Goal: Register for event/course

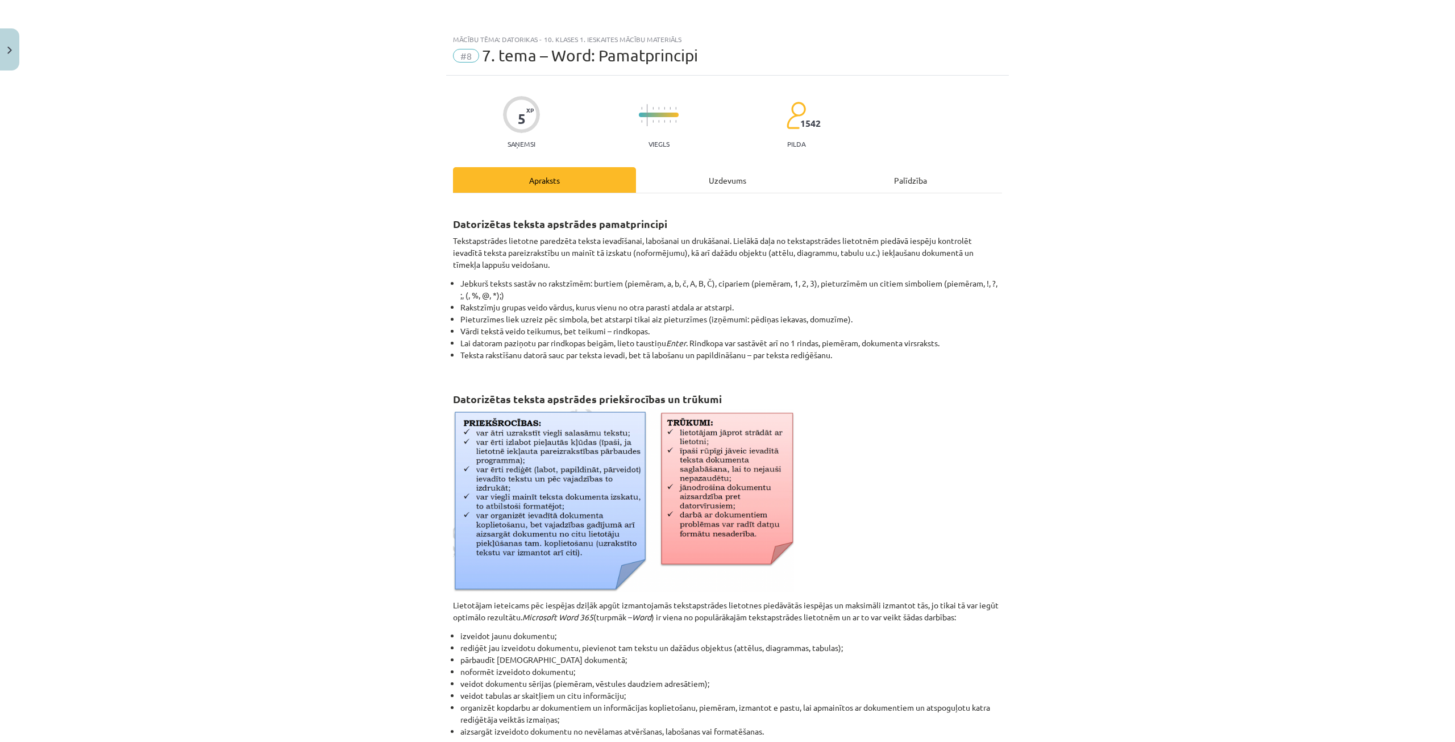
scroll to position [204, 0]
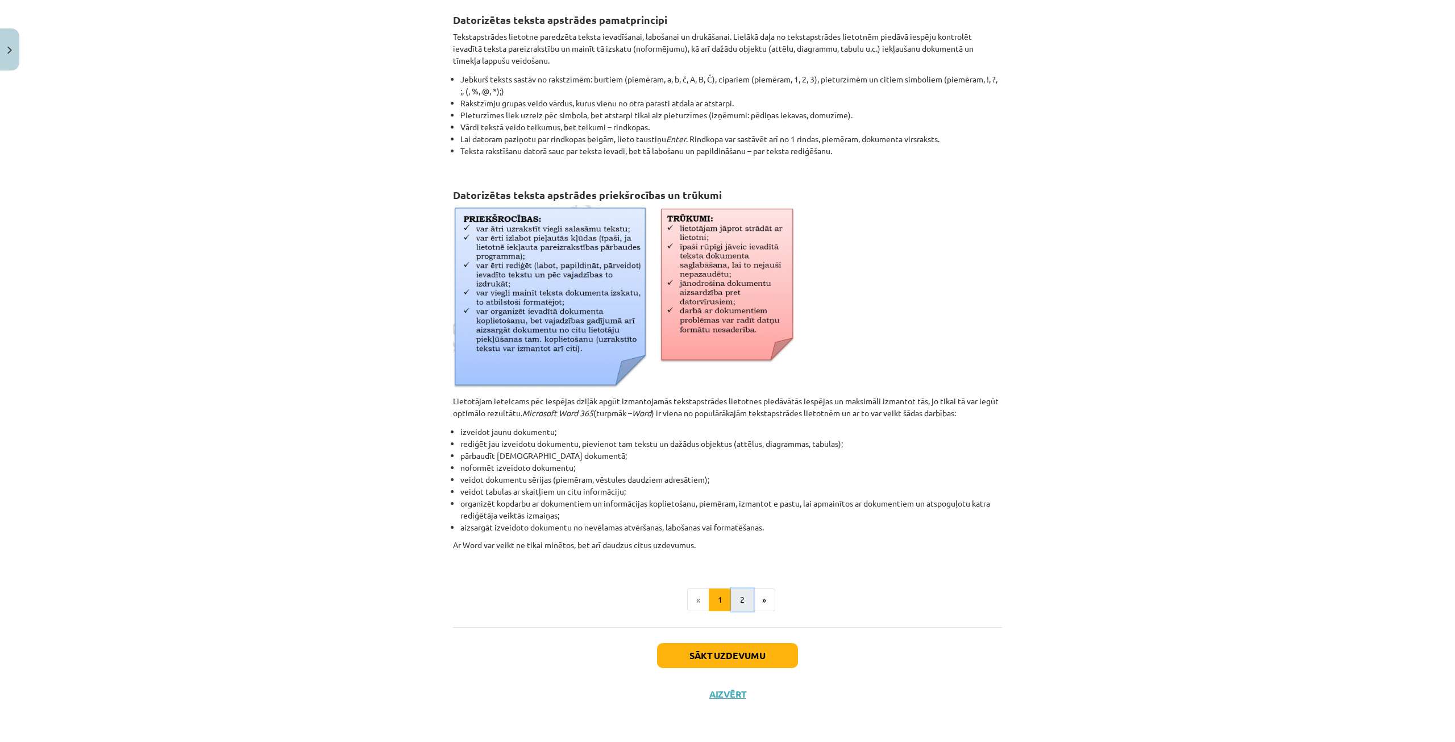
click at [740, 605] on button "2" at bounding box center [742, 599] width 23 height 23
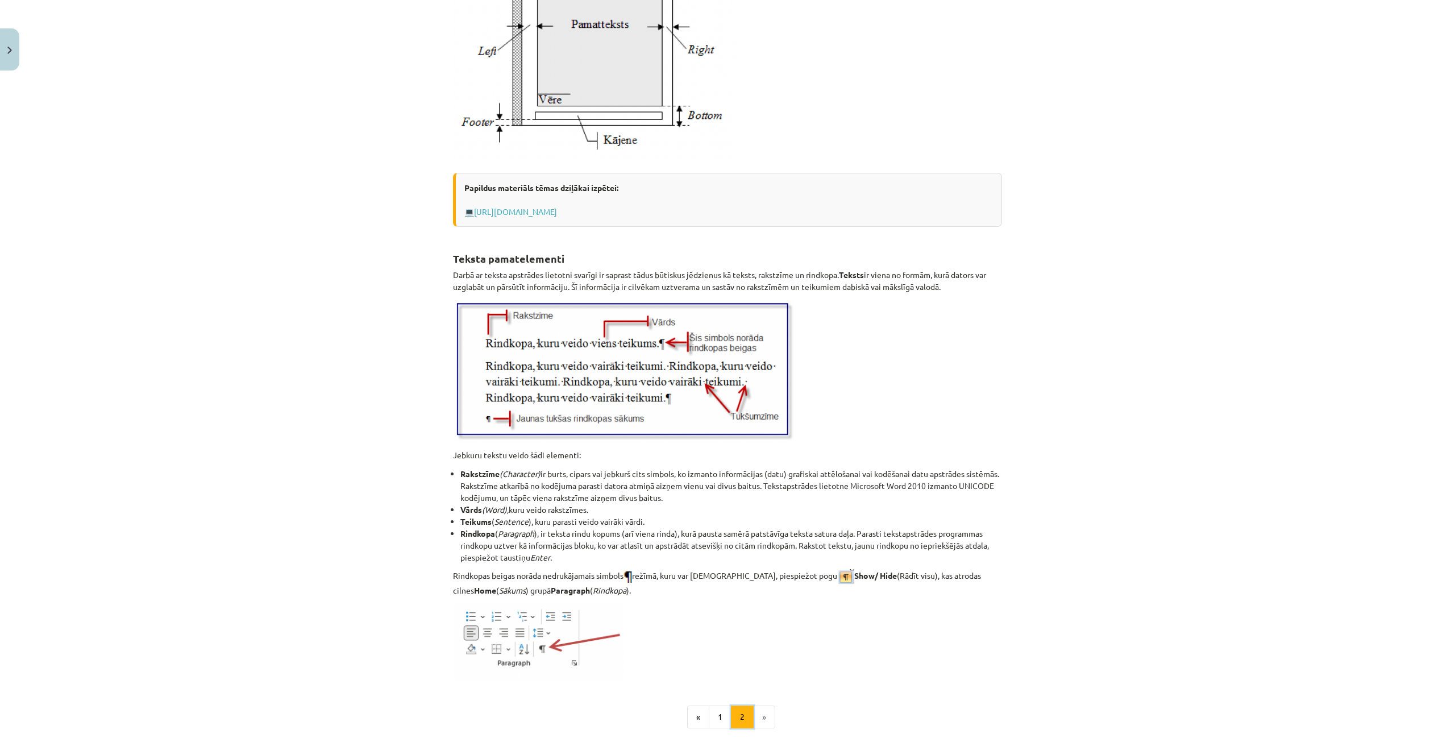
scroll to position [1140, 0]
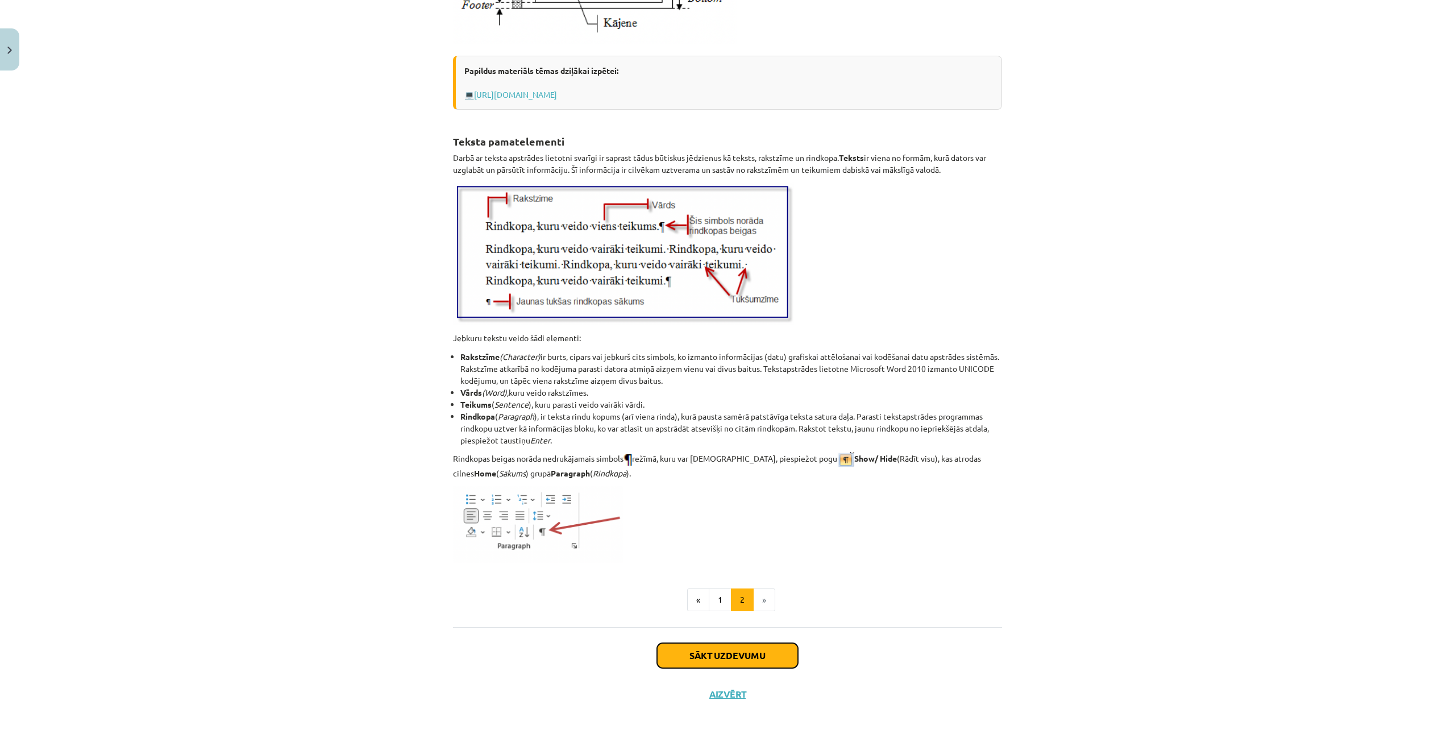
click at [717, 655] on button "Sākt uzdevumu" at bounding box center [727, 655] width 141 height 25
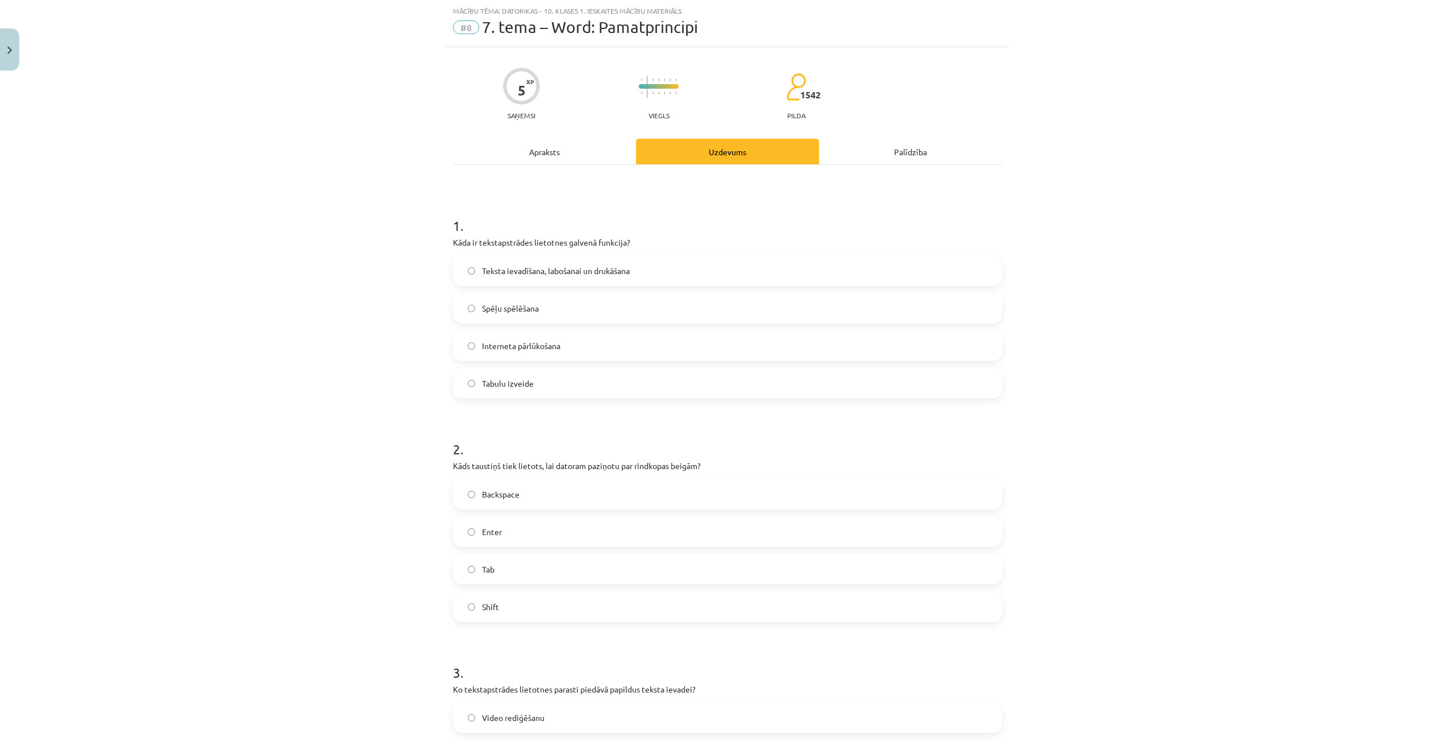
click at [475, 271] on label "Teksta ievadīšana, labošanai un drukāšana" at bounding box center [727, 270] width 547 height 28
click at [477, 534] on label "Enter" at bounding box center [727, 531] width 547 height 28
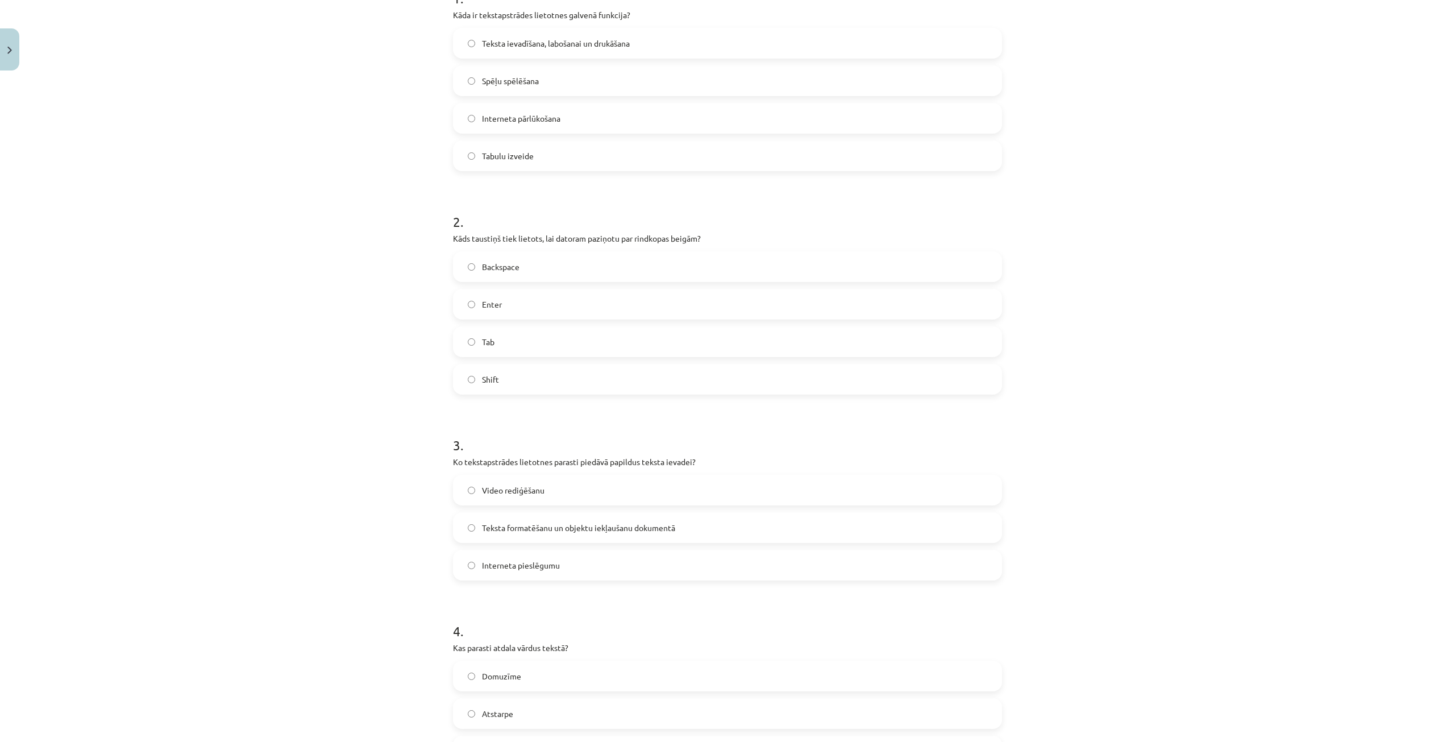
scroll to position [313, 0]
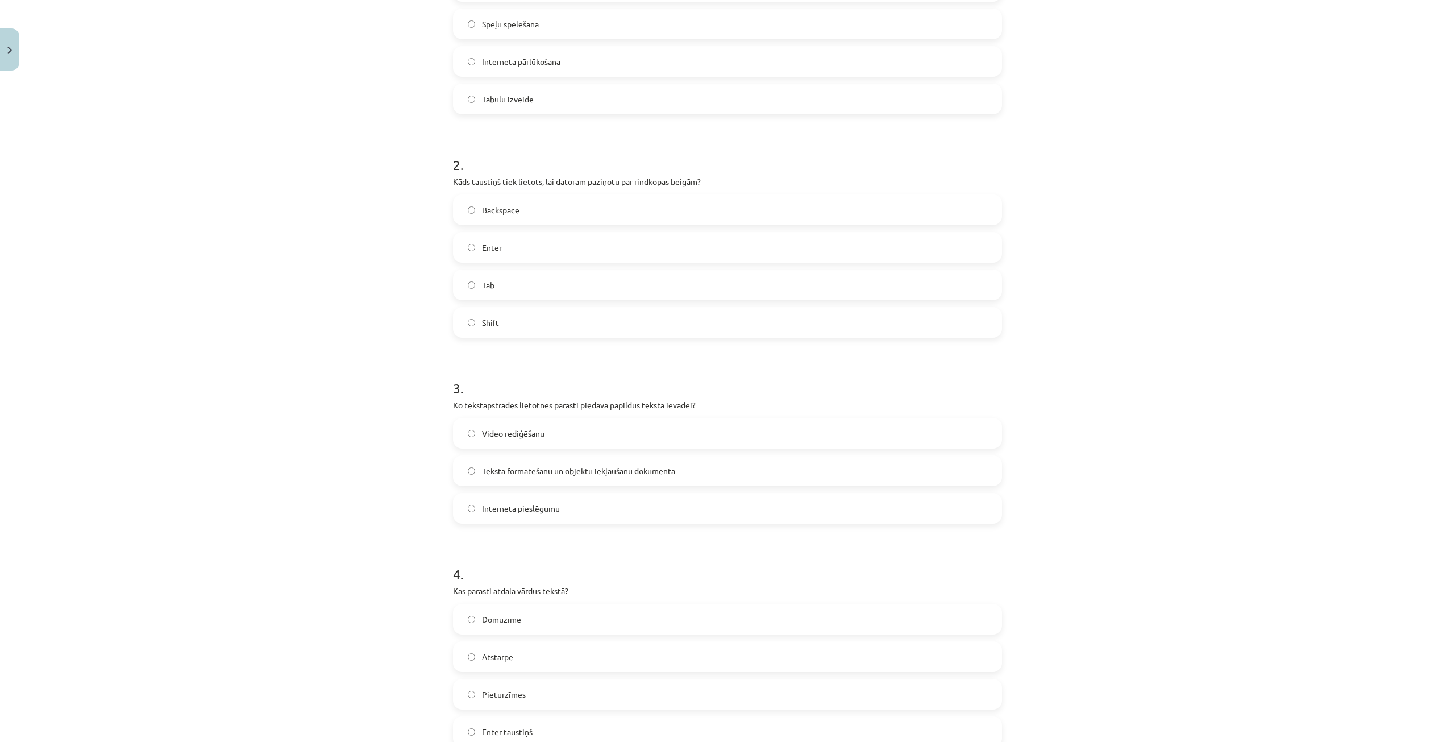
click at [554, 478] on label "Teksta formatēšanu un objektu iekļaušanu dokumentā" at bounding box center [727, 470] width 547 height 28
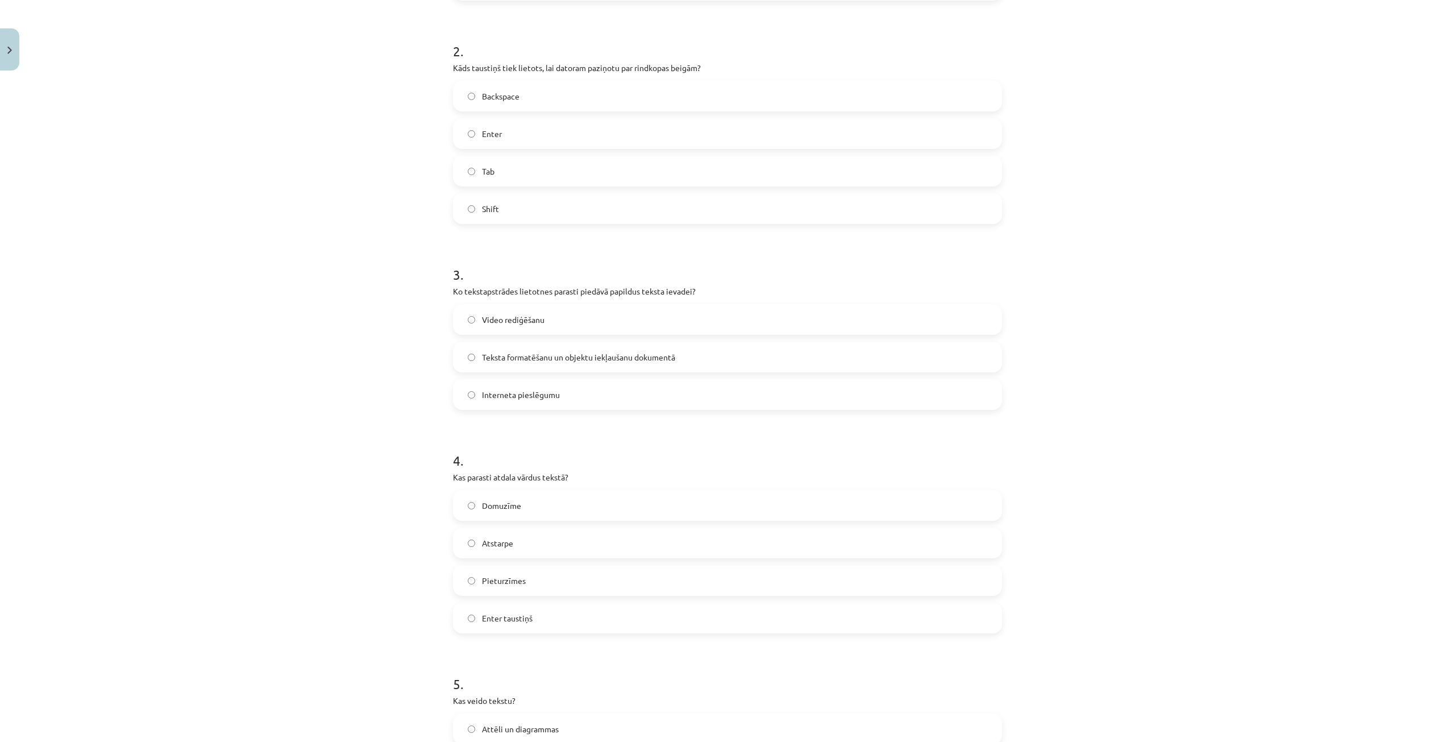
click at [533, 536] on label "Atstarpe" at bounding box center [727, 543] width 547 height 28
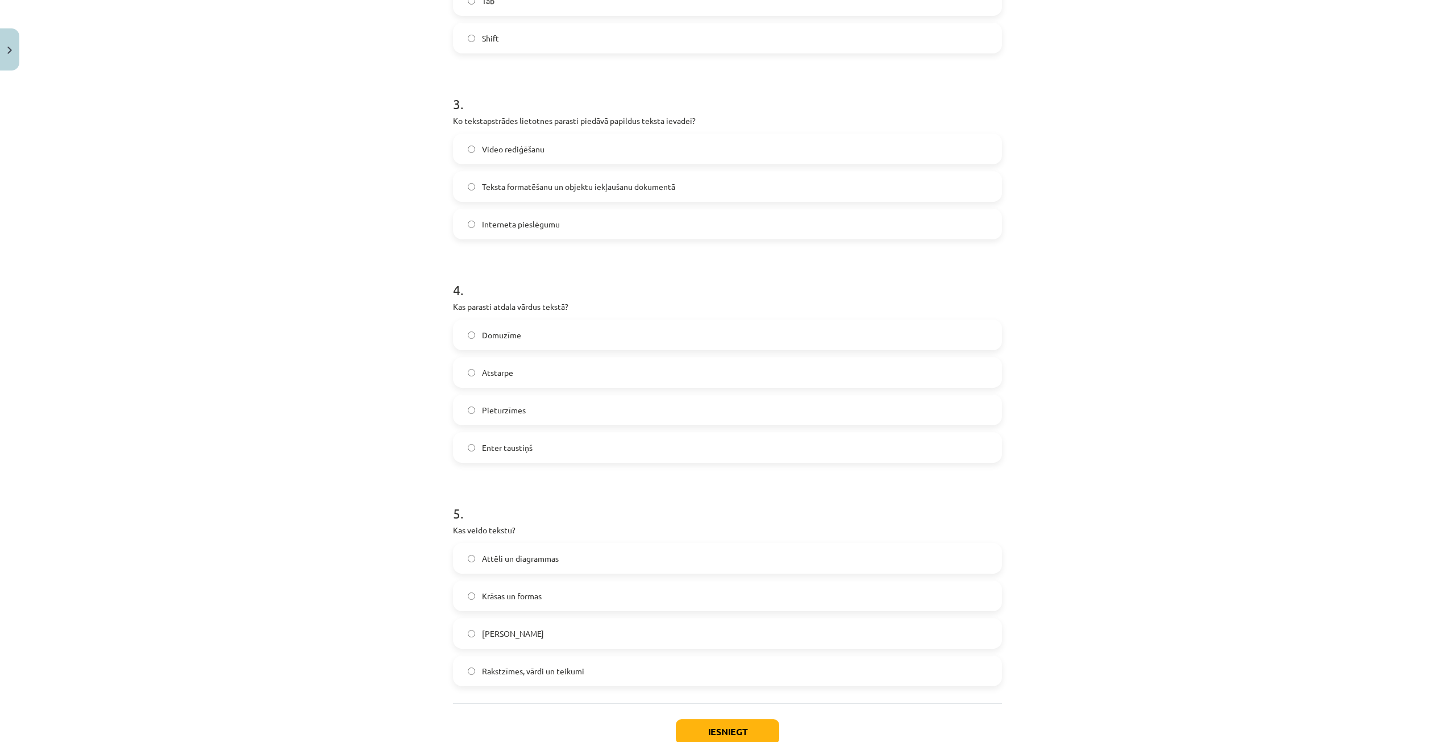
scroll to position [654, 0]
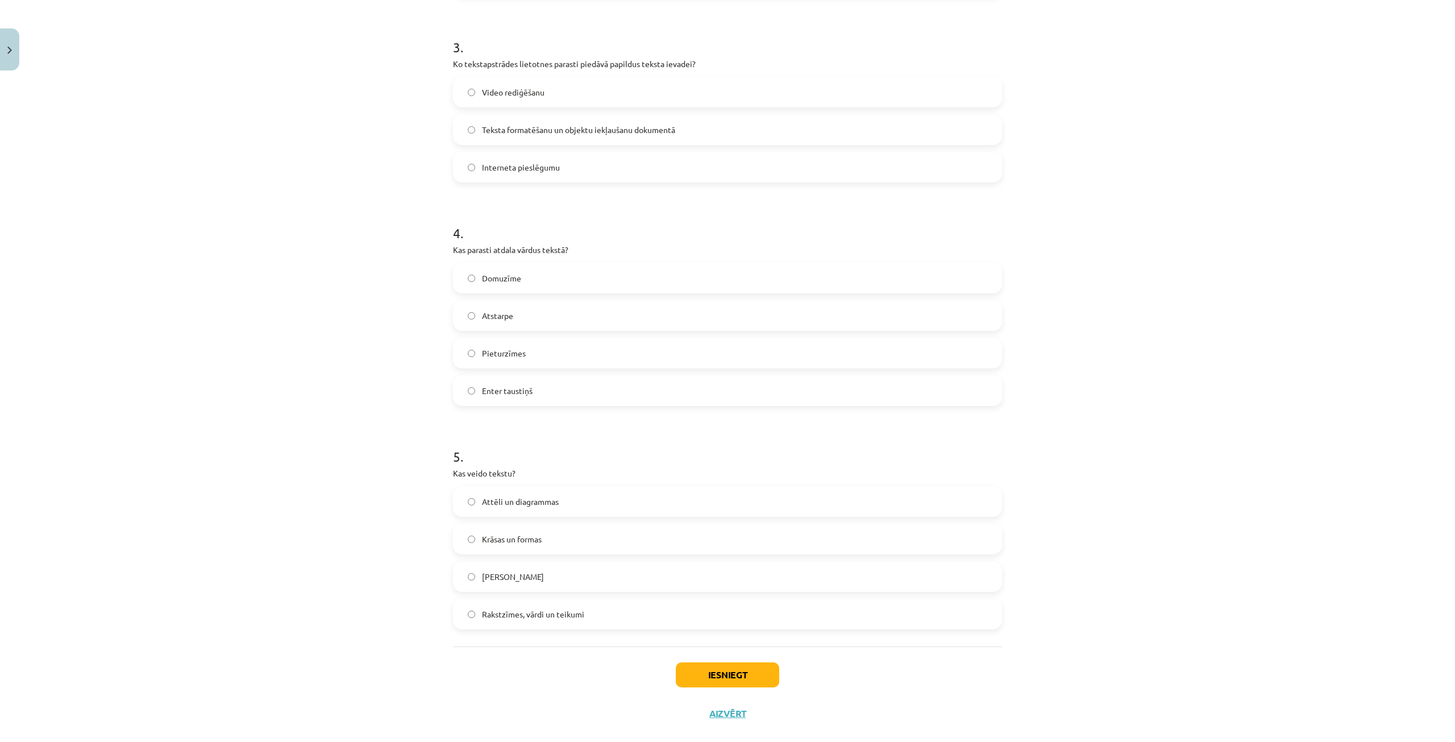
click at [535, 620] on label "Rakstzīmes, vārdi un teikumi" at bounding box center [727, 614] width 547 height 28
click at [714, 680] on button "Iesniegt" at bounding box center [727, 674] width 103 height 25
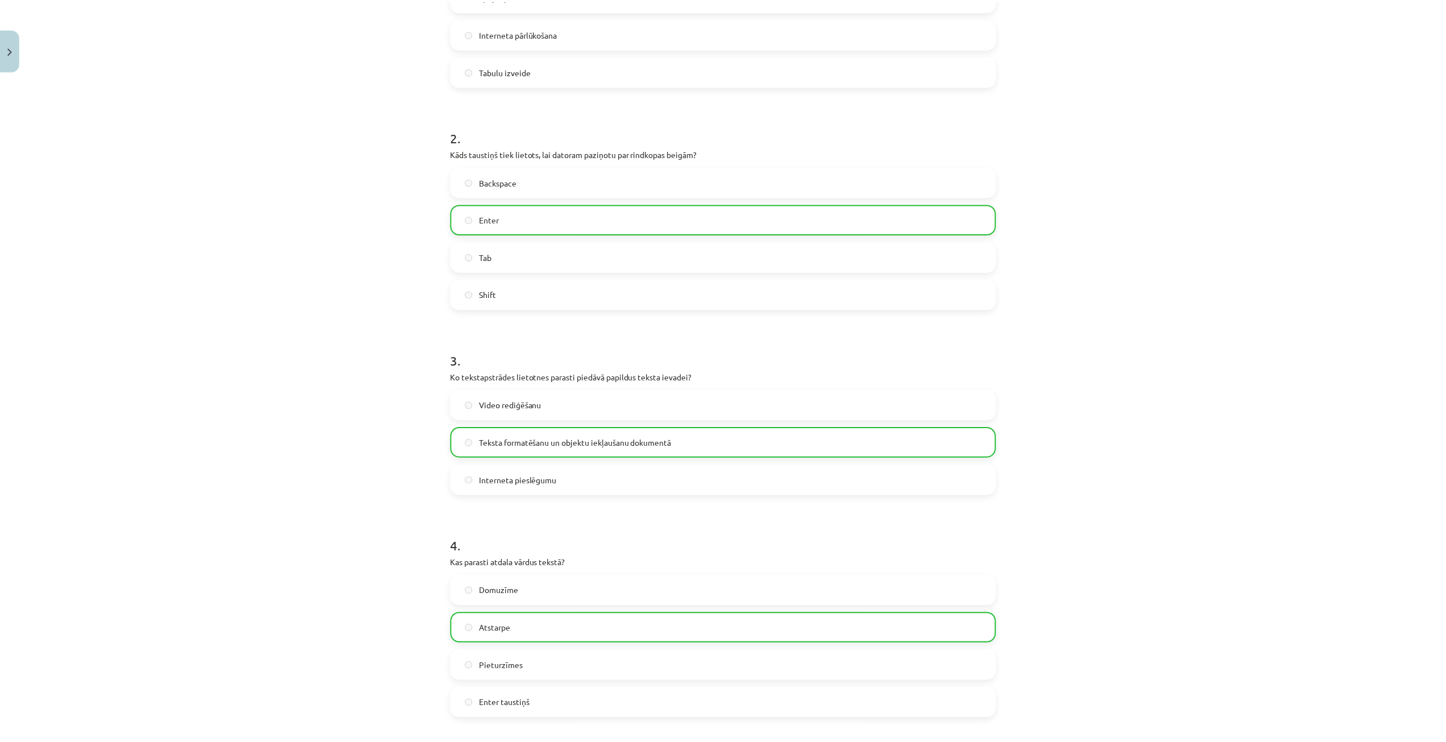
scroll to position [709, 0]
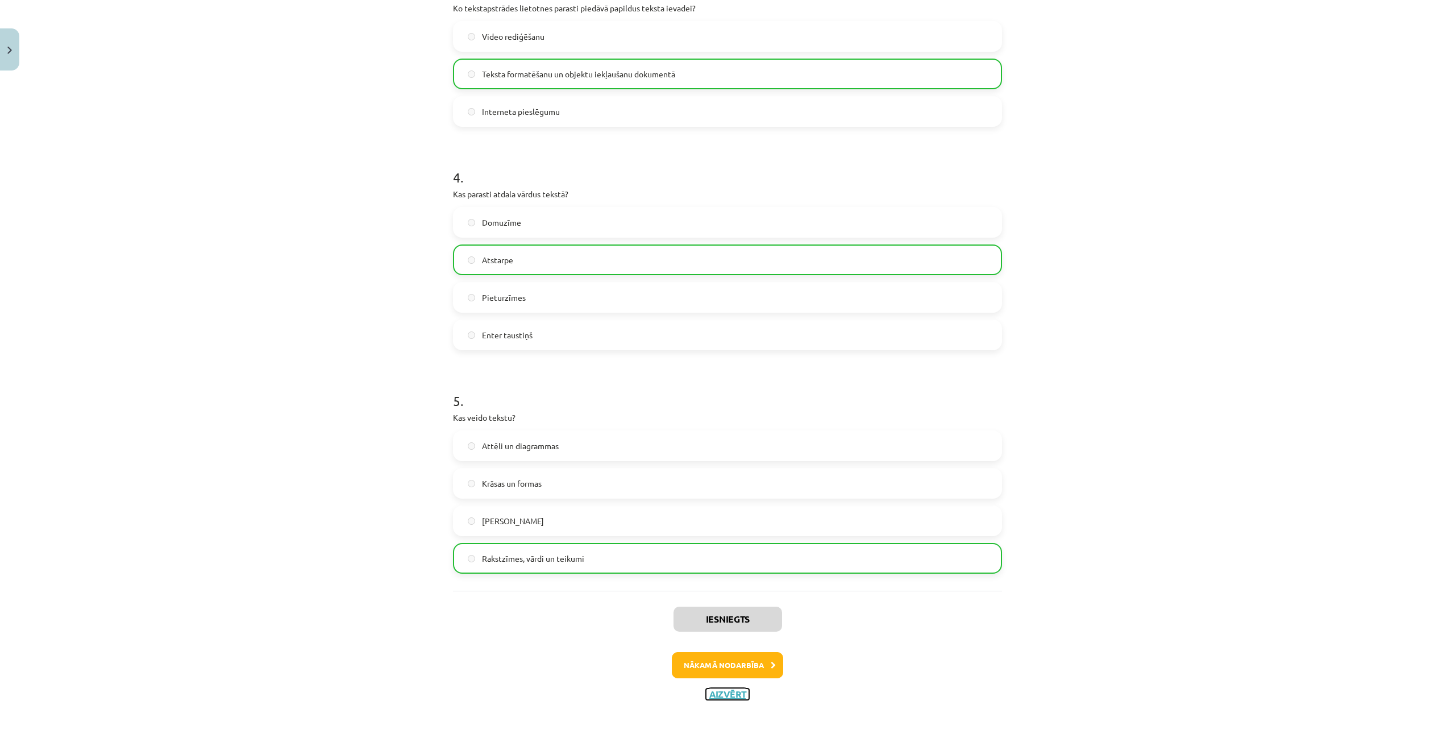
click at [726, 694] on button "Aizvērt" at bounding box center [727, 693] width 43 height 11
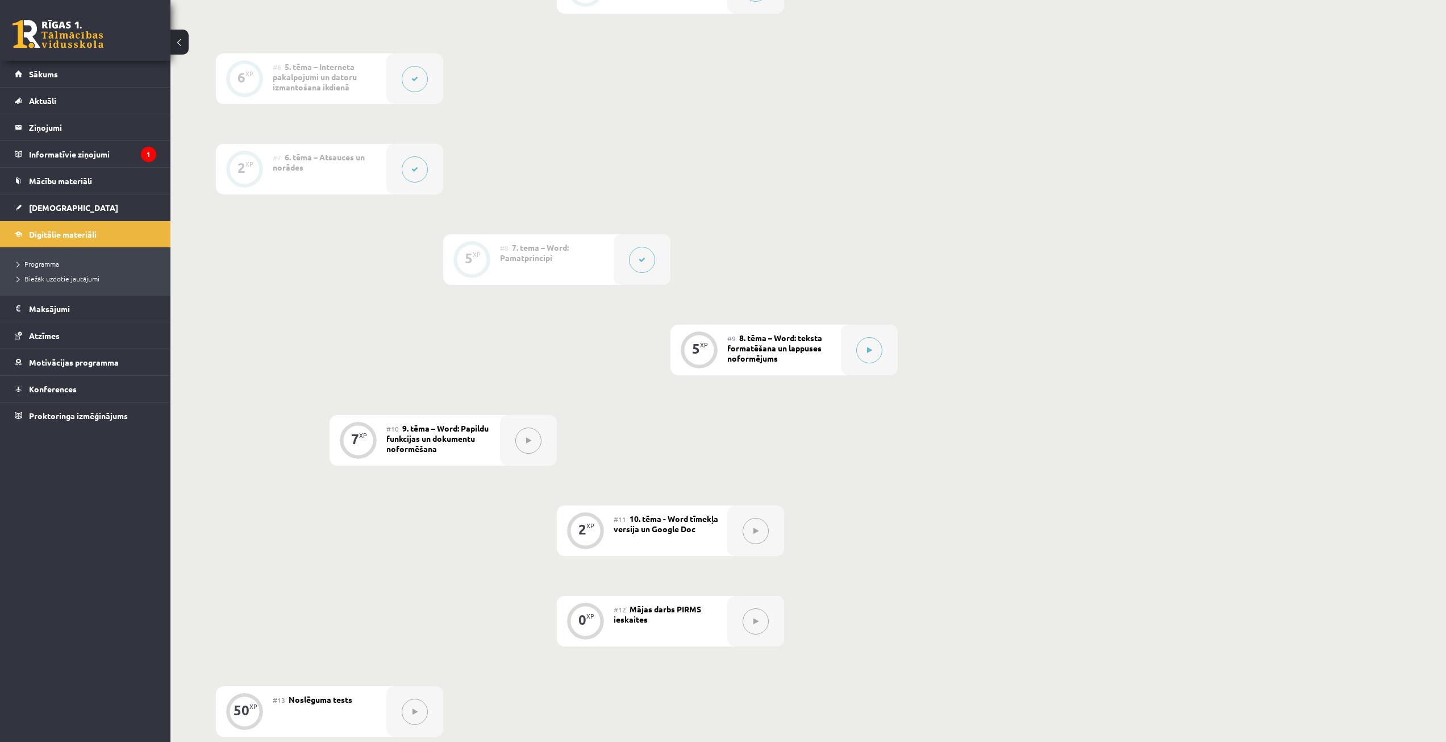
scroll to position [519, 0]
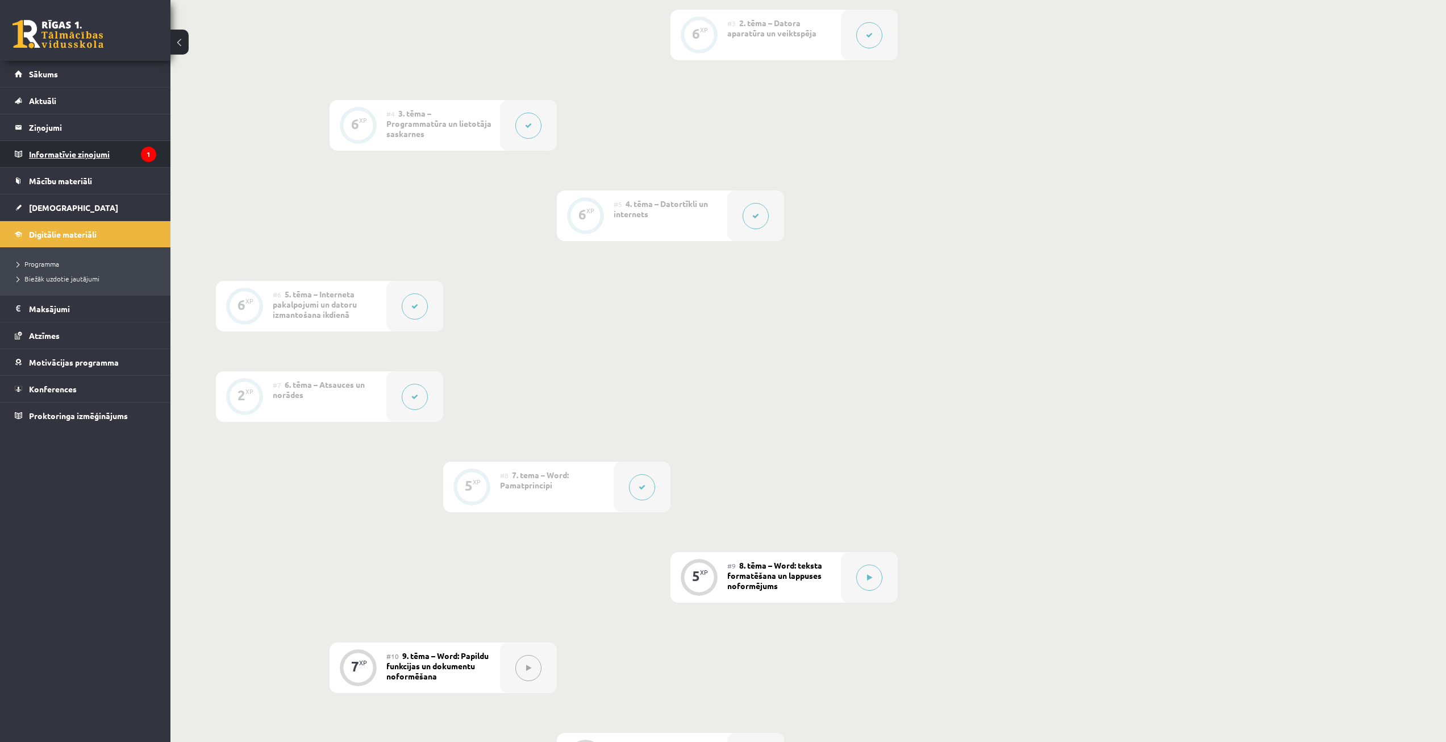
click at [68, 157] on legend "Informatīvie ziņojumi 1" at bounding box center [92, 154] width 127 height 26
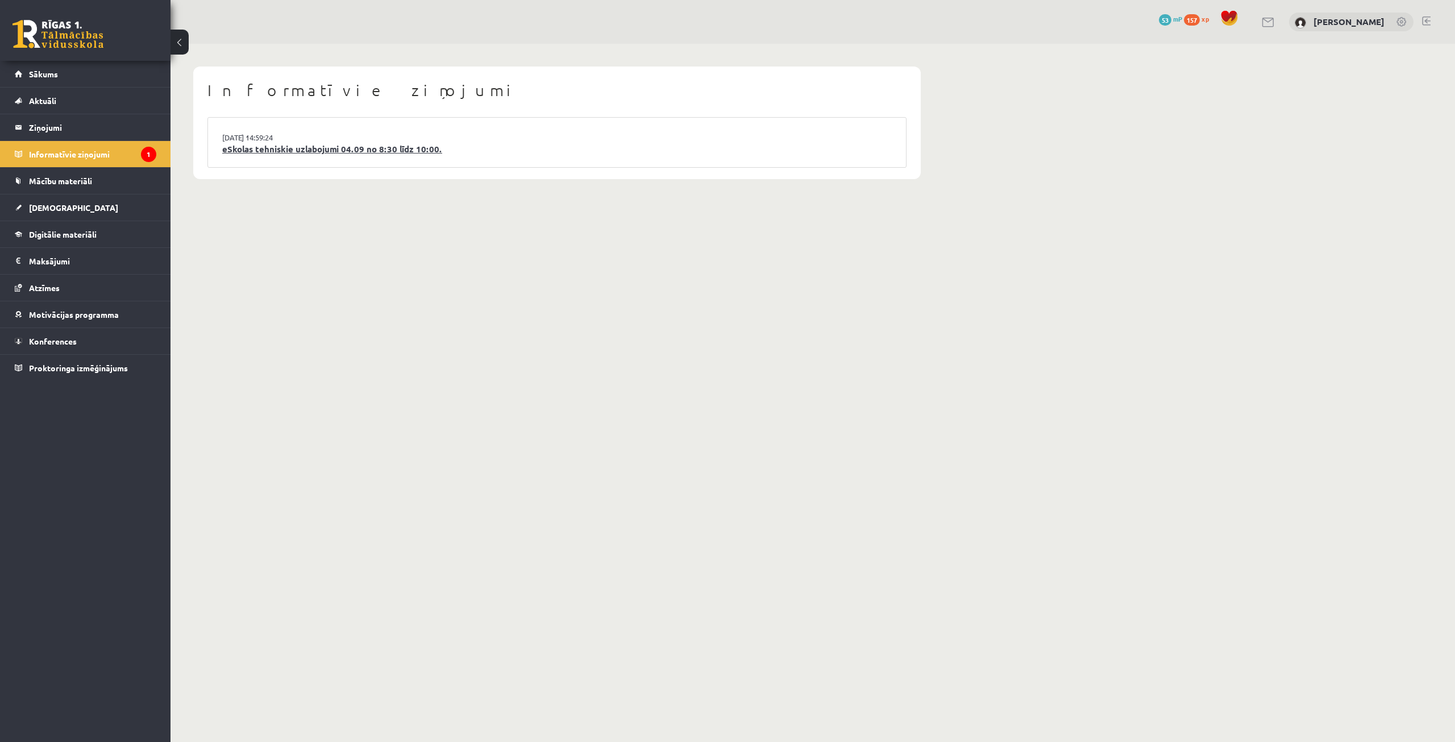
click at [280, 143] on link "eSkolas tehniskie uzlabojumi 04.09 no 8:30 līdz 10:00." at bounding box center [556, 149] width 669 height 13
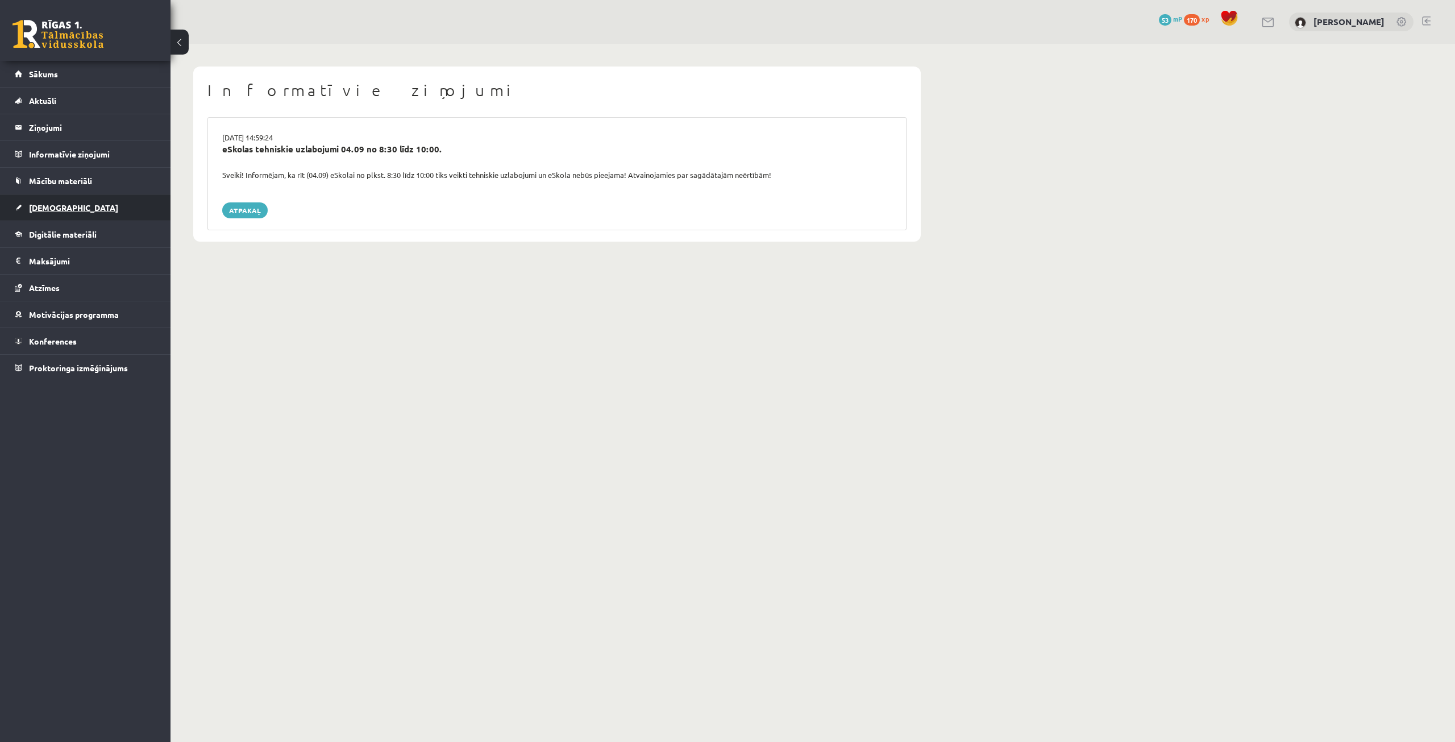
click at [41, 207] on span "[DEMOGRAPHIC_DATA]" at bounding box center [73, 207] width 89 height 10
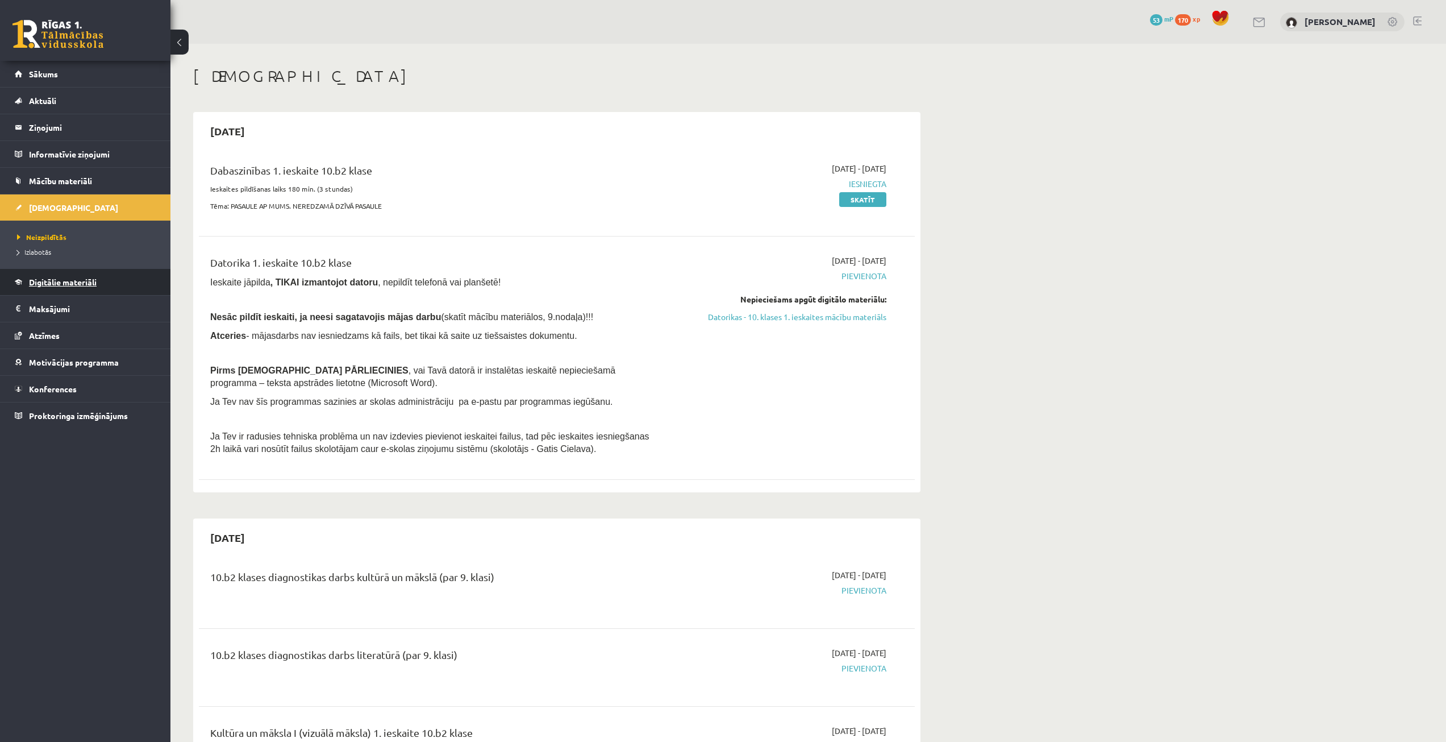
click at [34, 285] on span "Digitālie materiāli" at bounding box center [63, 282] width 68 height 10
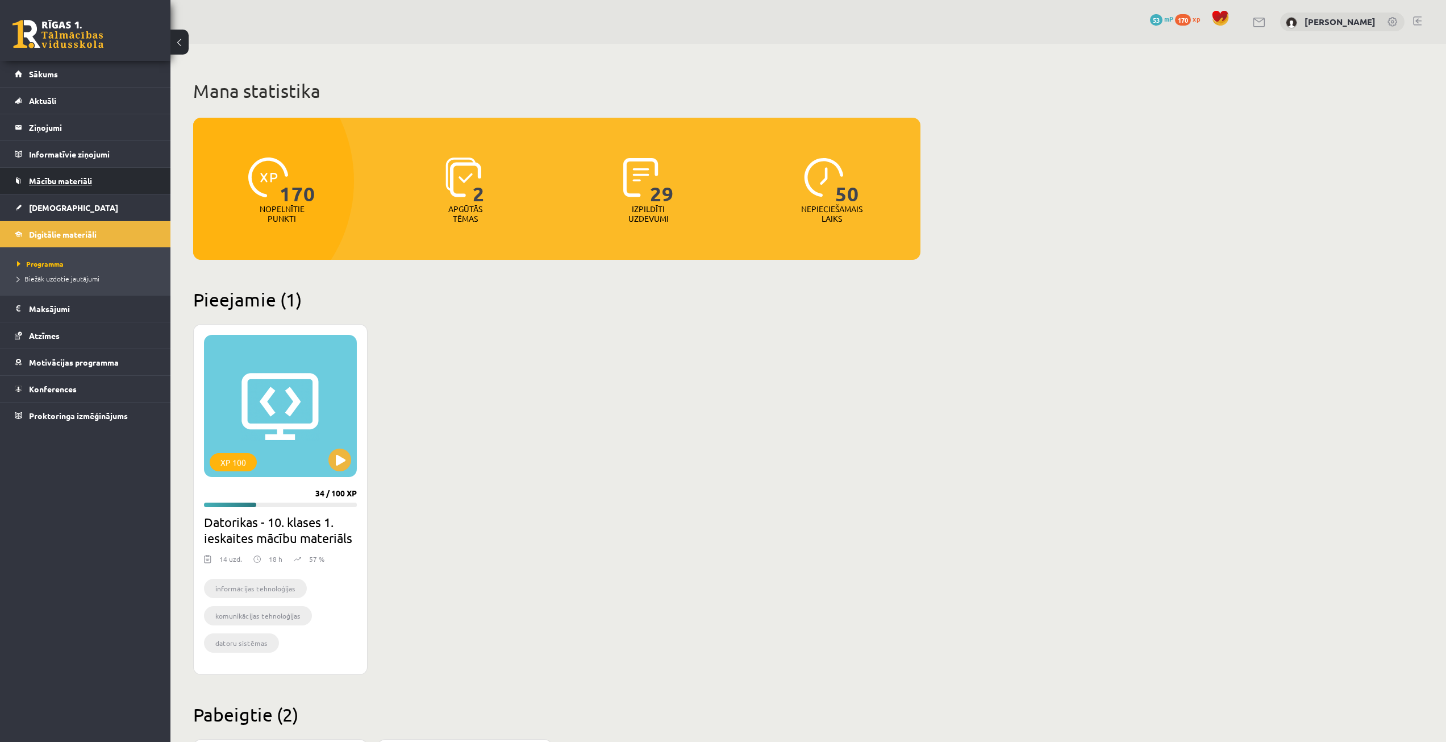
click at [60, 182] on span "Mācību materiāli" at bounding box center [60, 181] width 63 height 10
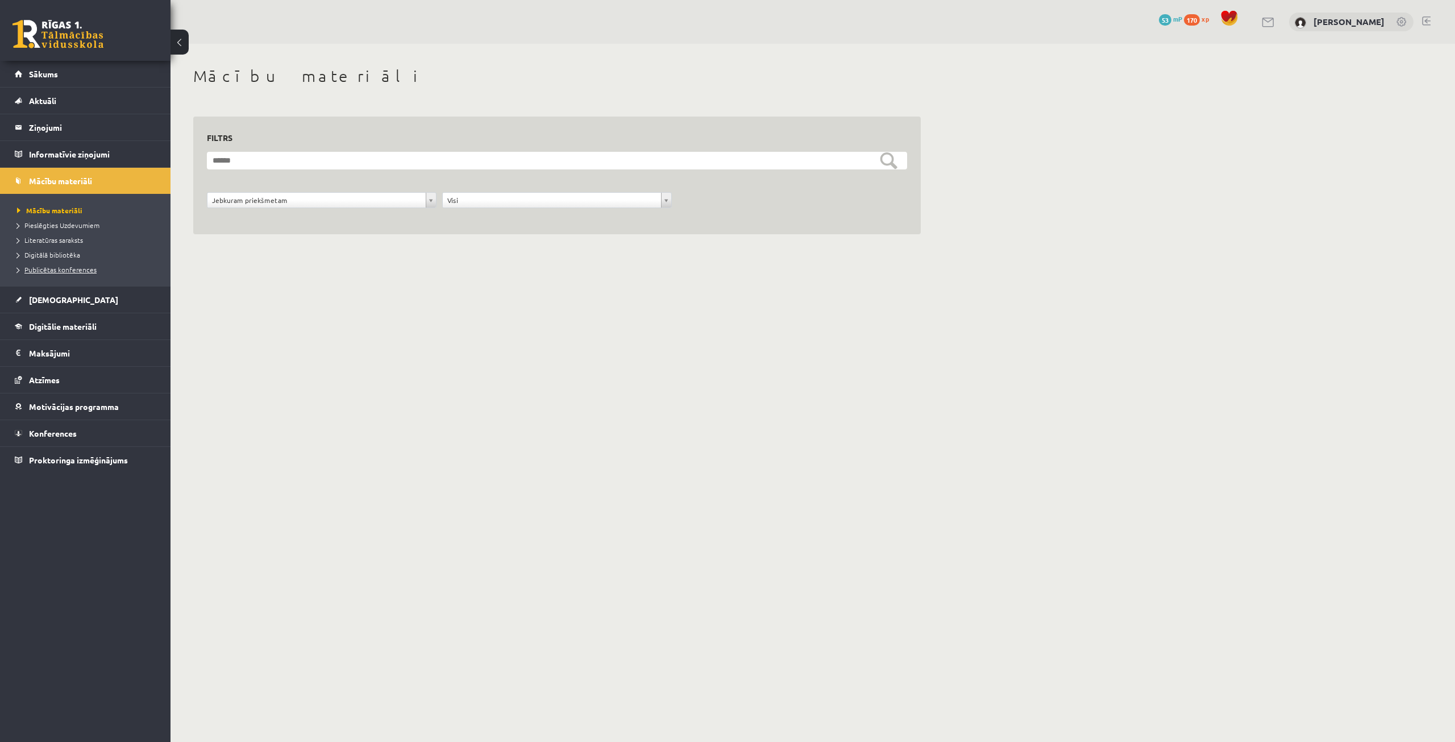
click at [44, 267] on span "Publicētas konferences" at bounding box center [57, 269] width 80 height 9
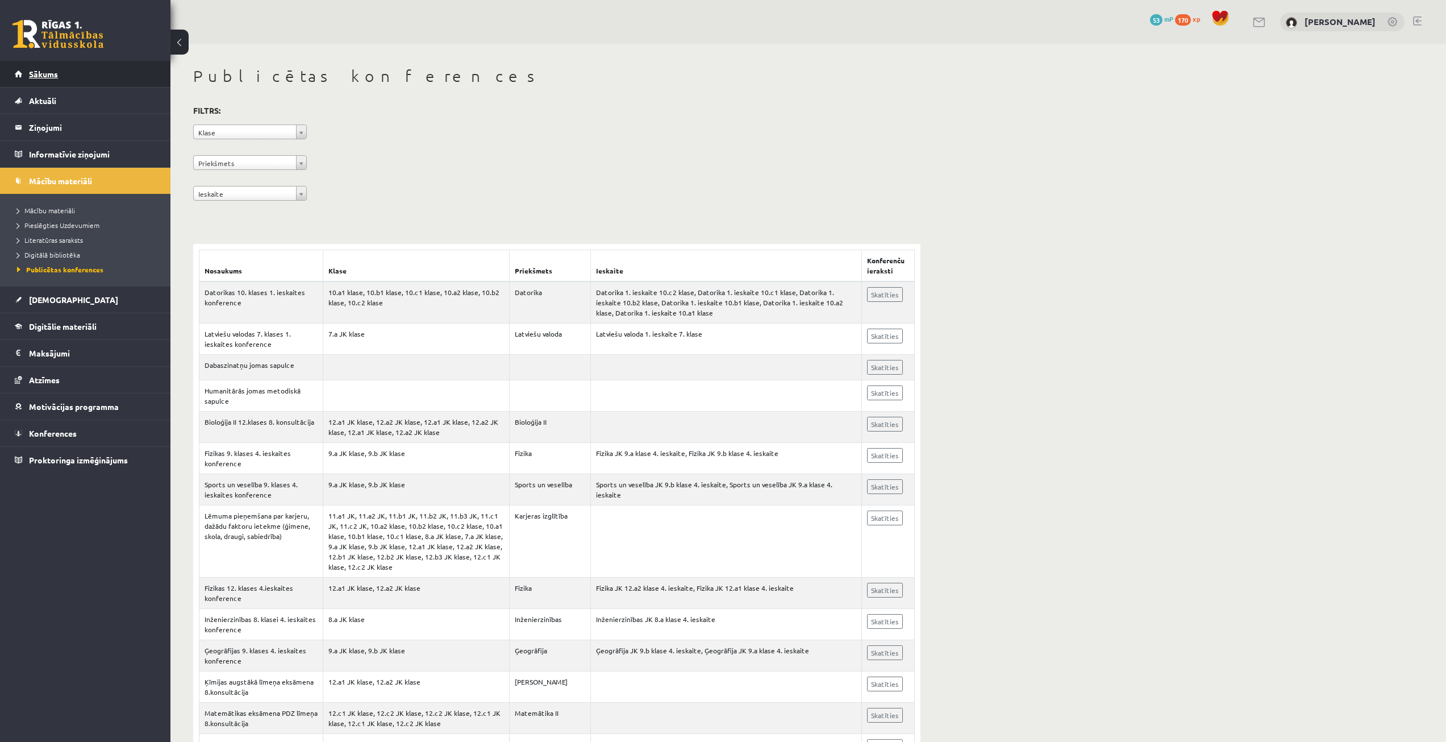
click at [46, 76] on span "Sākums" at bounding box center [43, 74] width 29 height 10
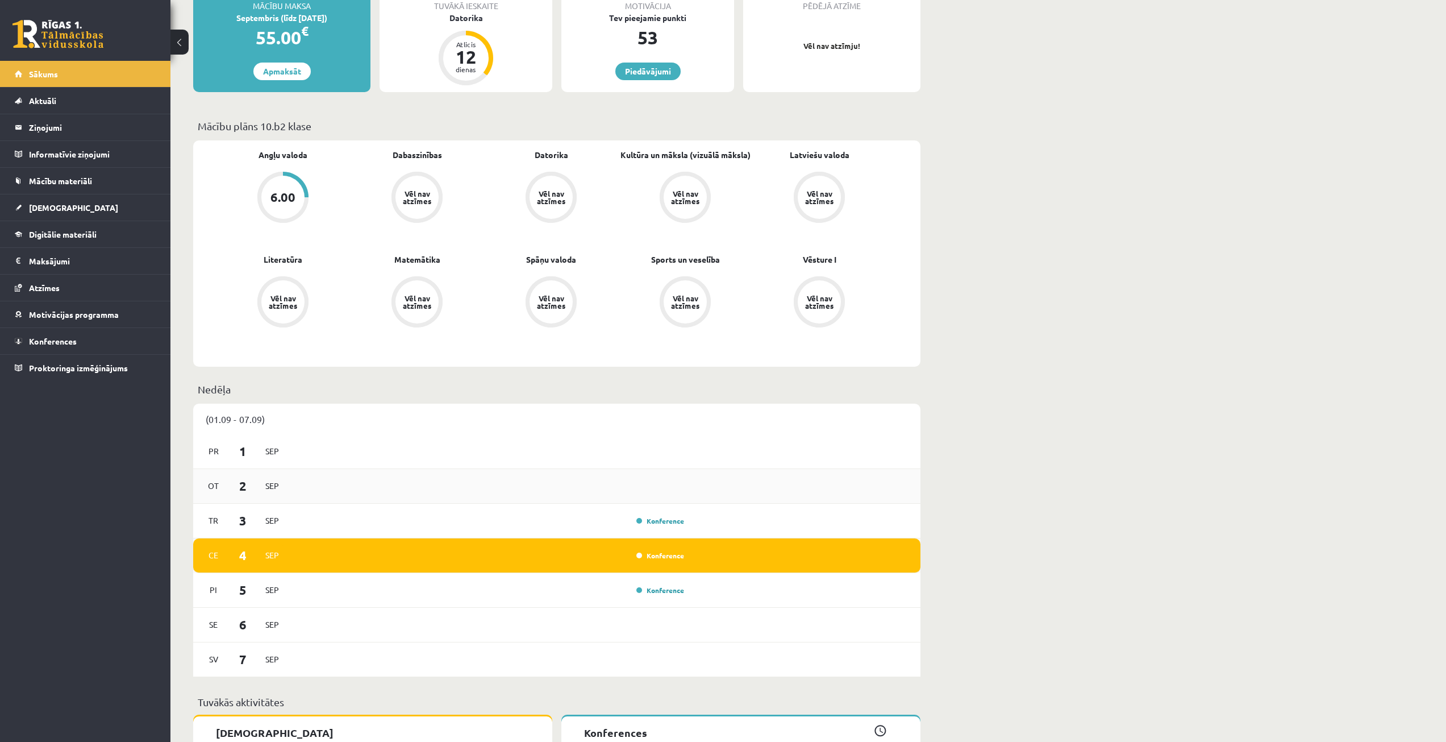
scroll to position [284, 0]
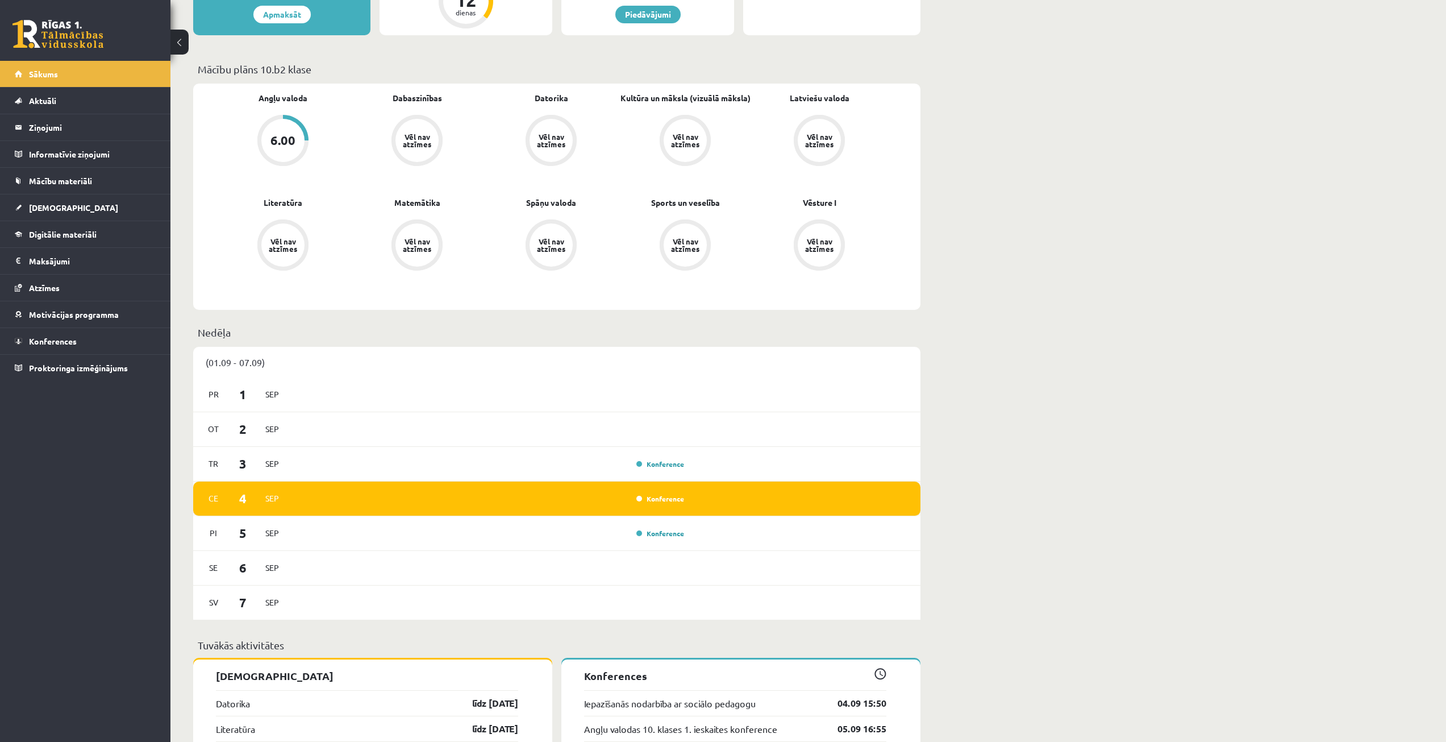
click at [656, 504] on div "Konference" at bounding box center [491, 498] width 396 height 13
click at [656, 503] on div "Konference" at bounding box center [659, 498] width 57 height 11
click at [660, 498] on link "Konference" at bounding box center [661, 498] width 48 height 9
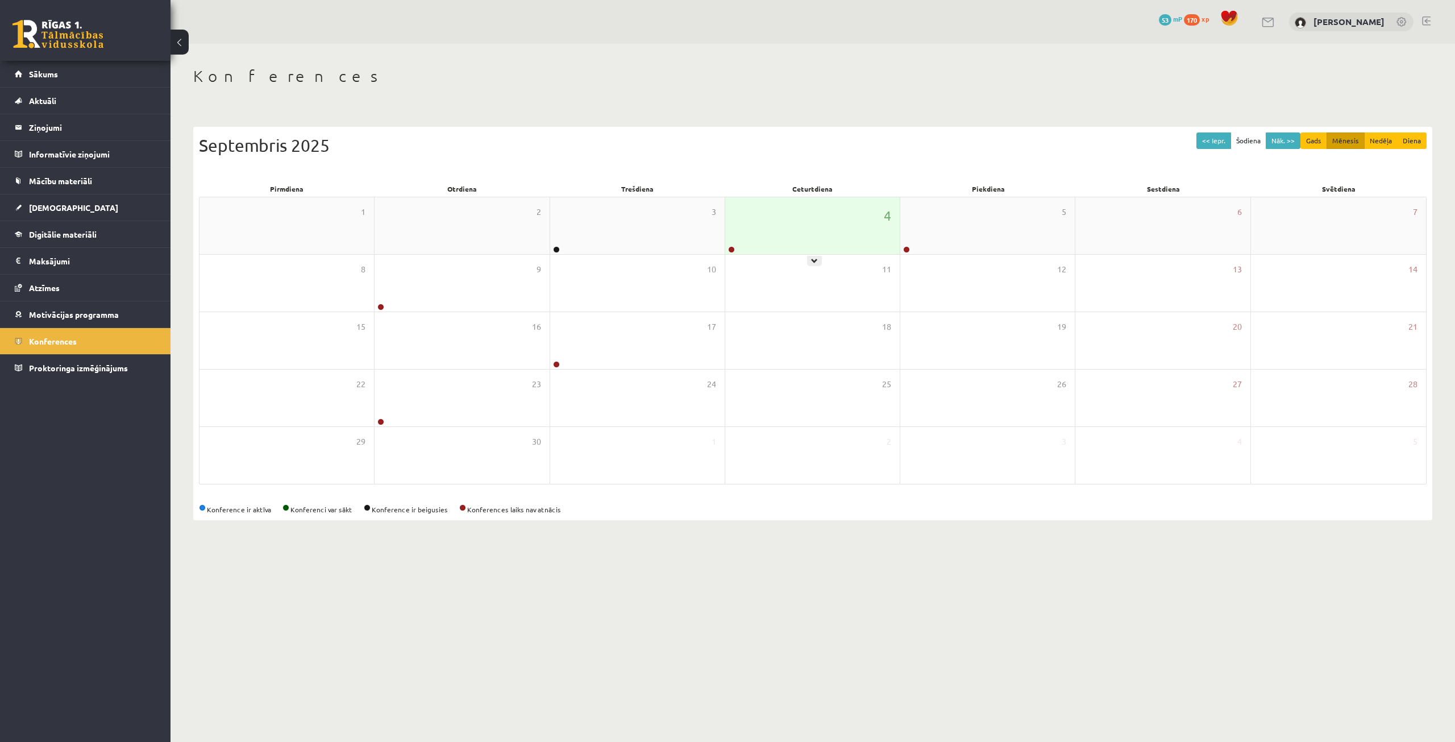
click at [743, 240] on div "4" at bounding box center [812, 225] width 174 height 57
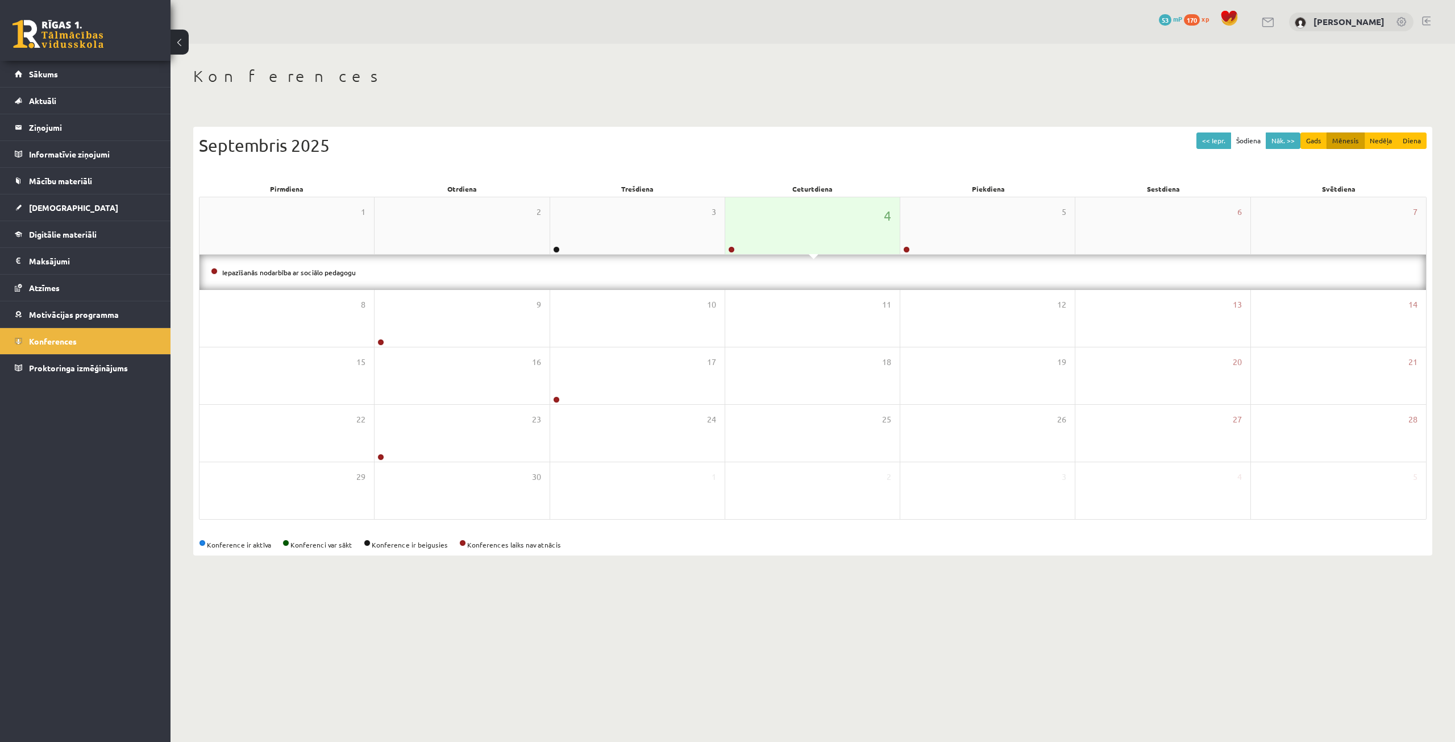
click at [767, 235] on div "4" at bounding box center [812, 225] width 174 height 57
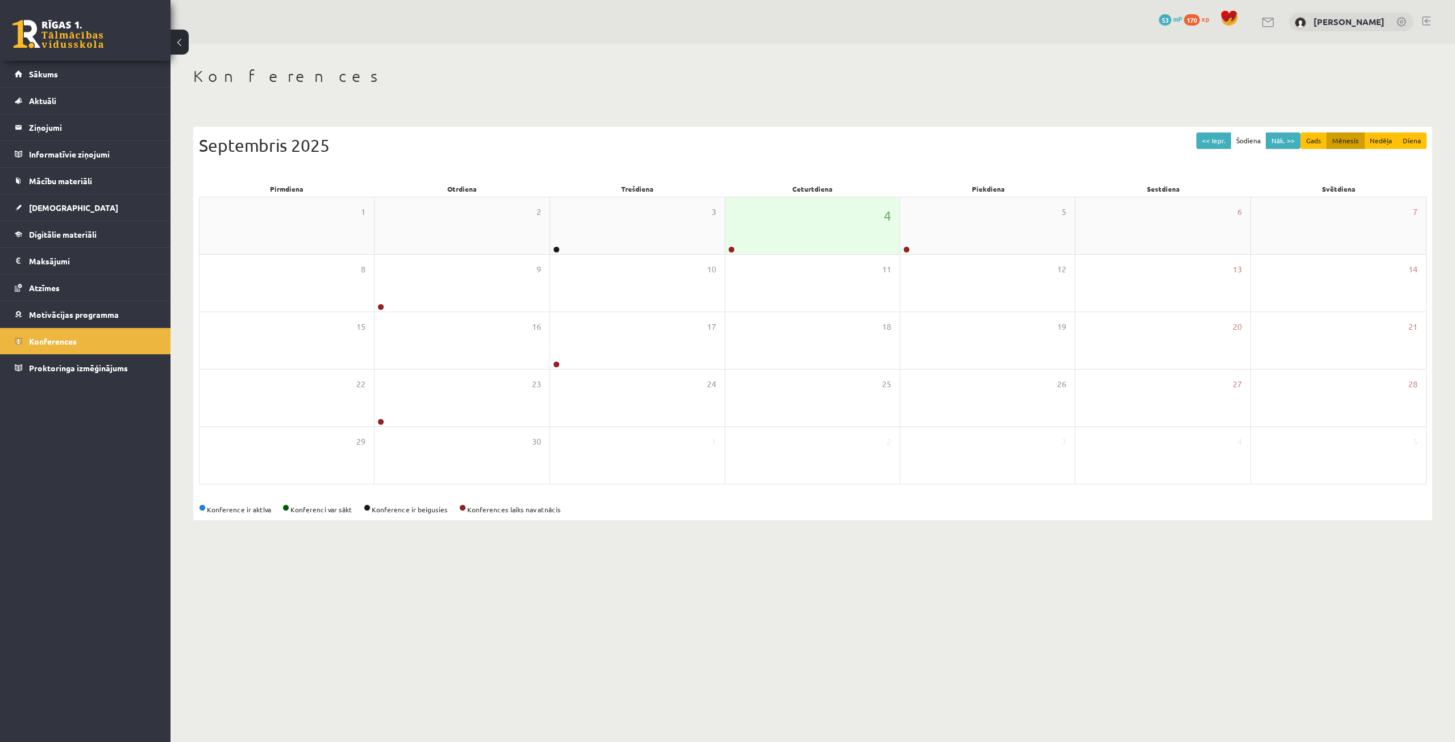
click at [737, 247] on div "4" at bounding box center [812, 225] width 174 height 57
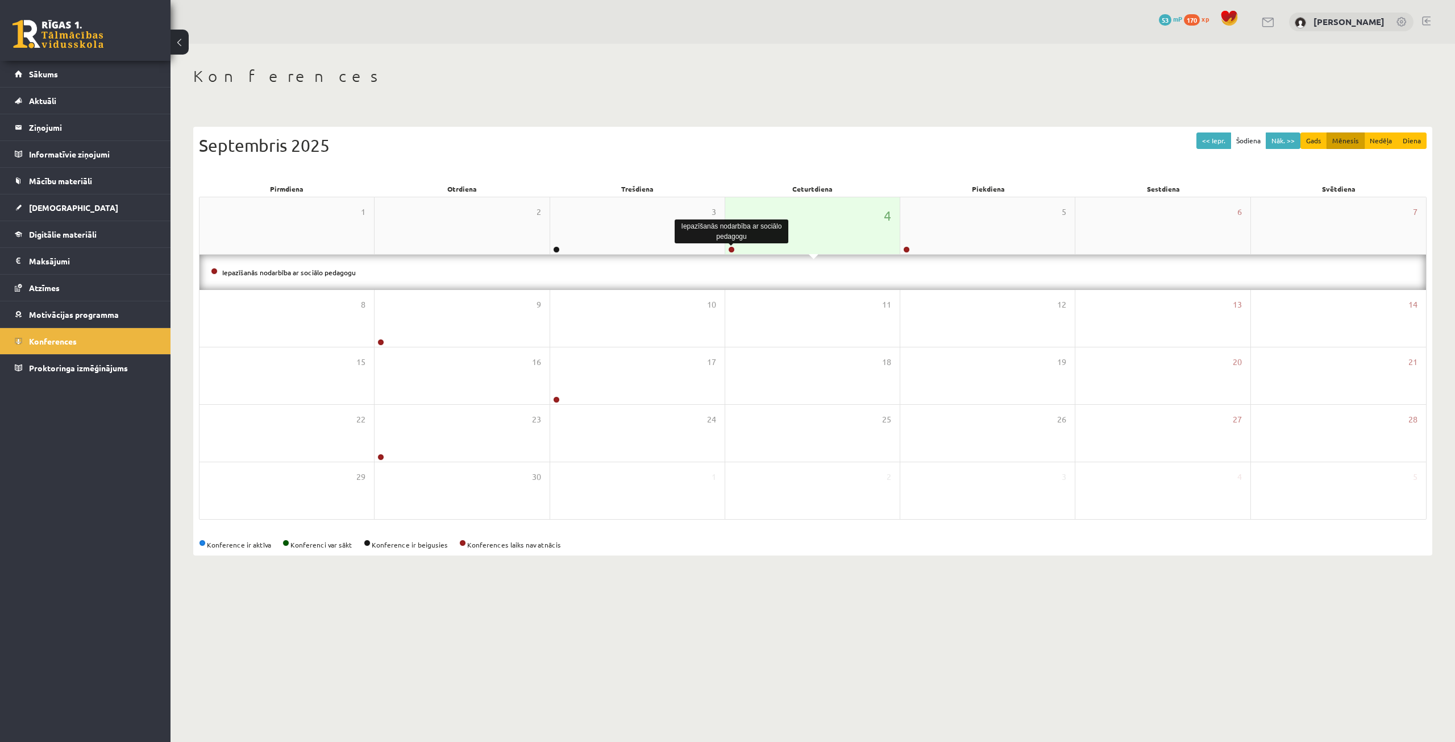
click at [730, 249] on link at bounding box center [731, 249] width 7 height 7
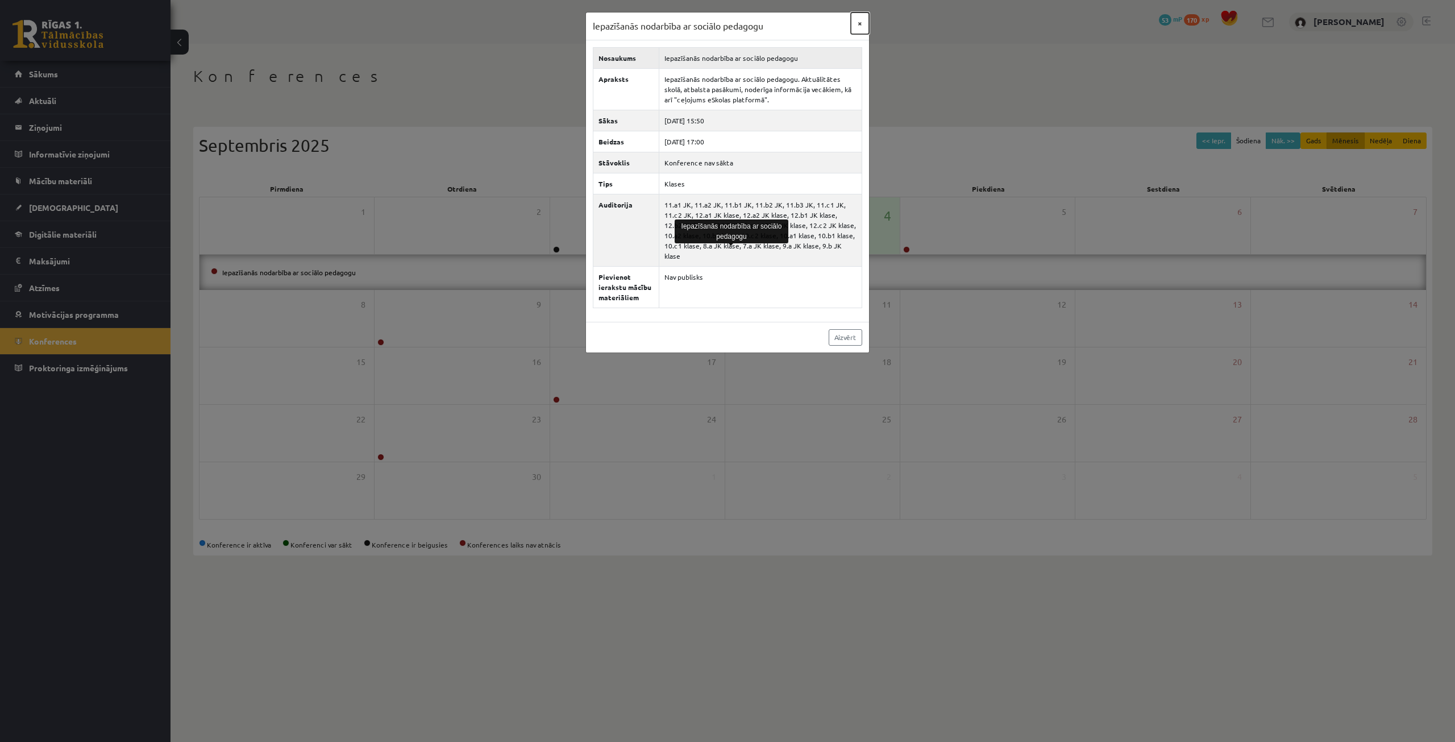
click at [855, 28] on button "×" at bounding box center [860, 24] width 18 height 22
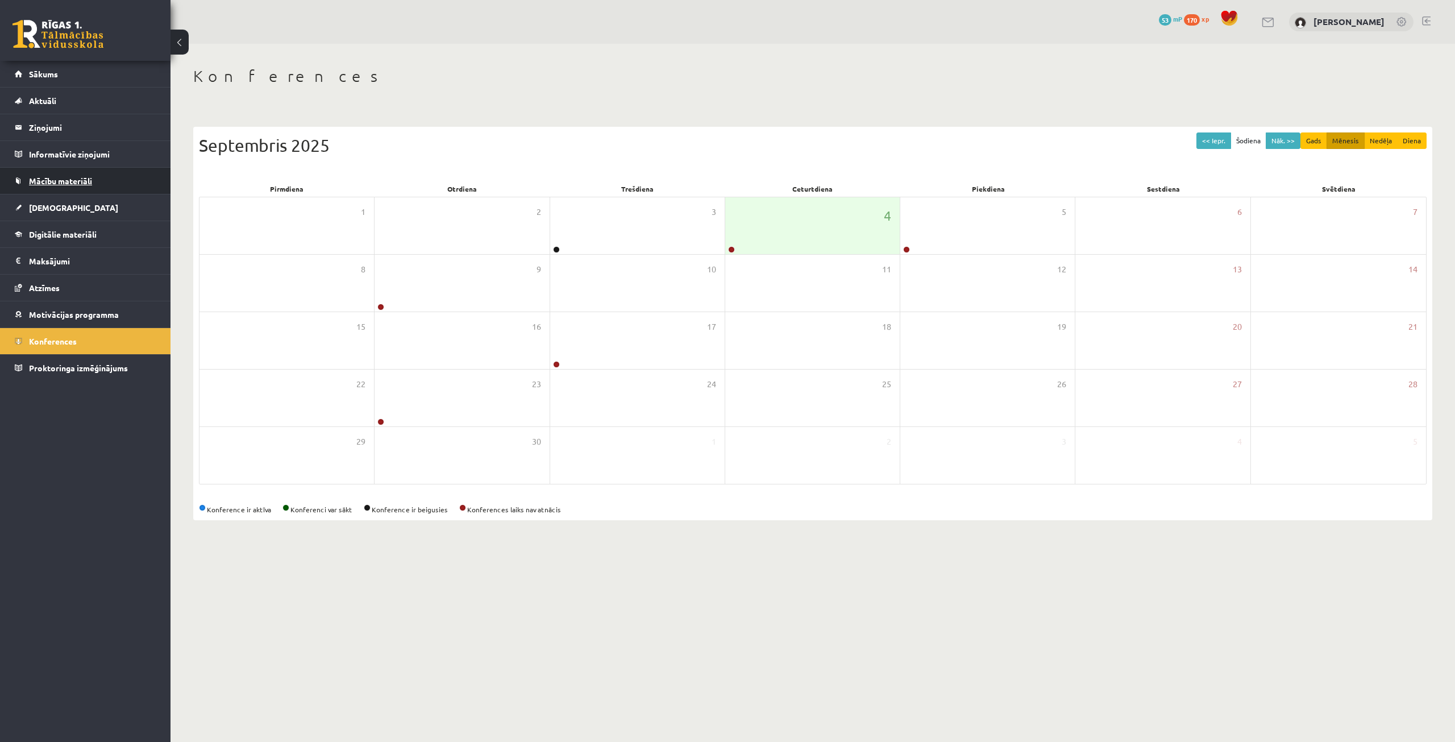
click at [51, 181] on span "Mācību materiāli" at bounding box center [60, 181] width 63 height 10
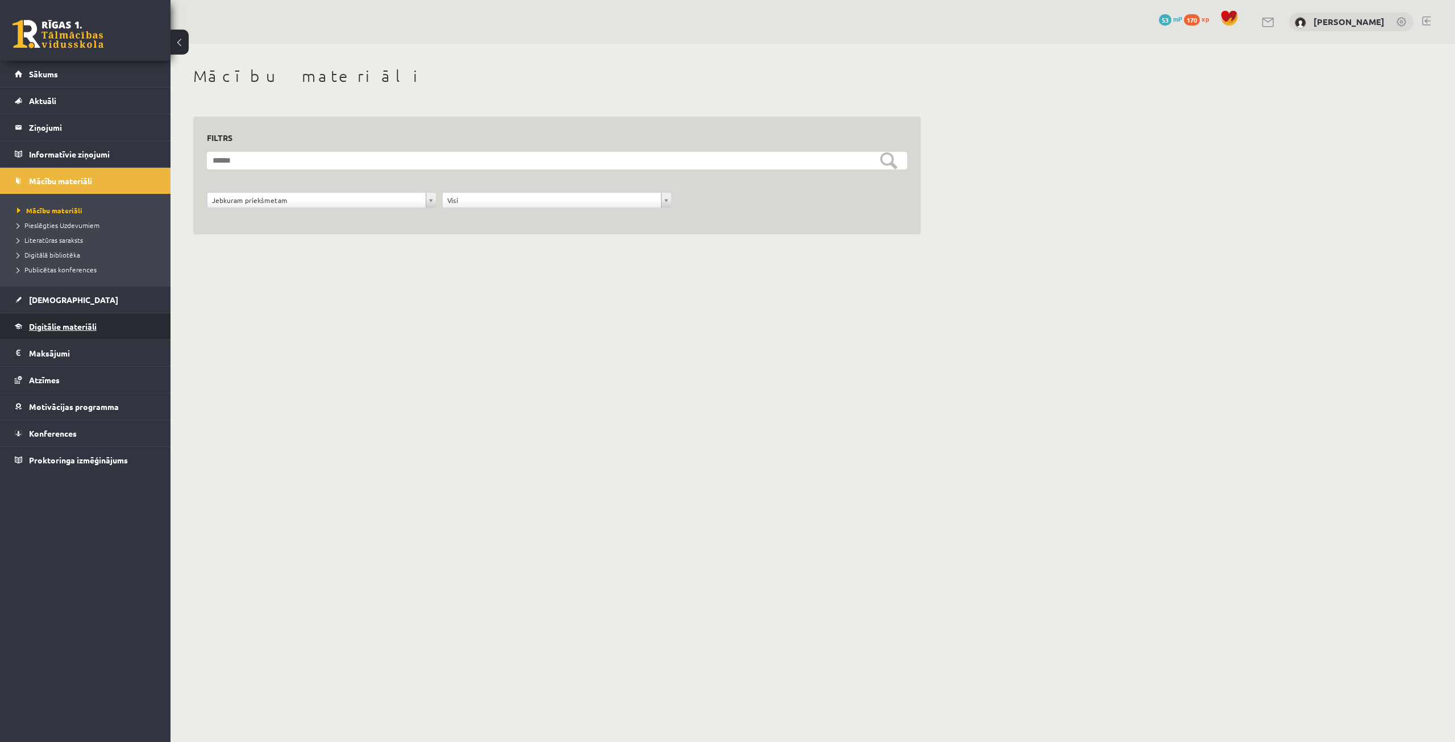
click at [50, 328] on span "Digitālie materiāli" at bounding box center [63, 326] width 68 height 10
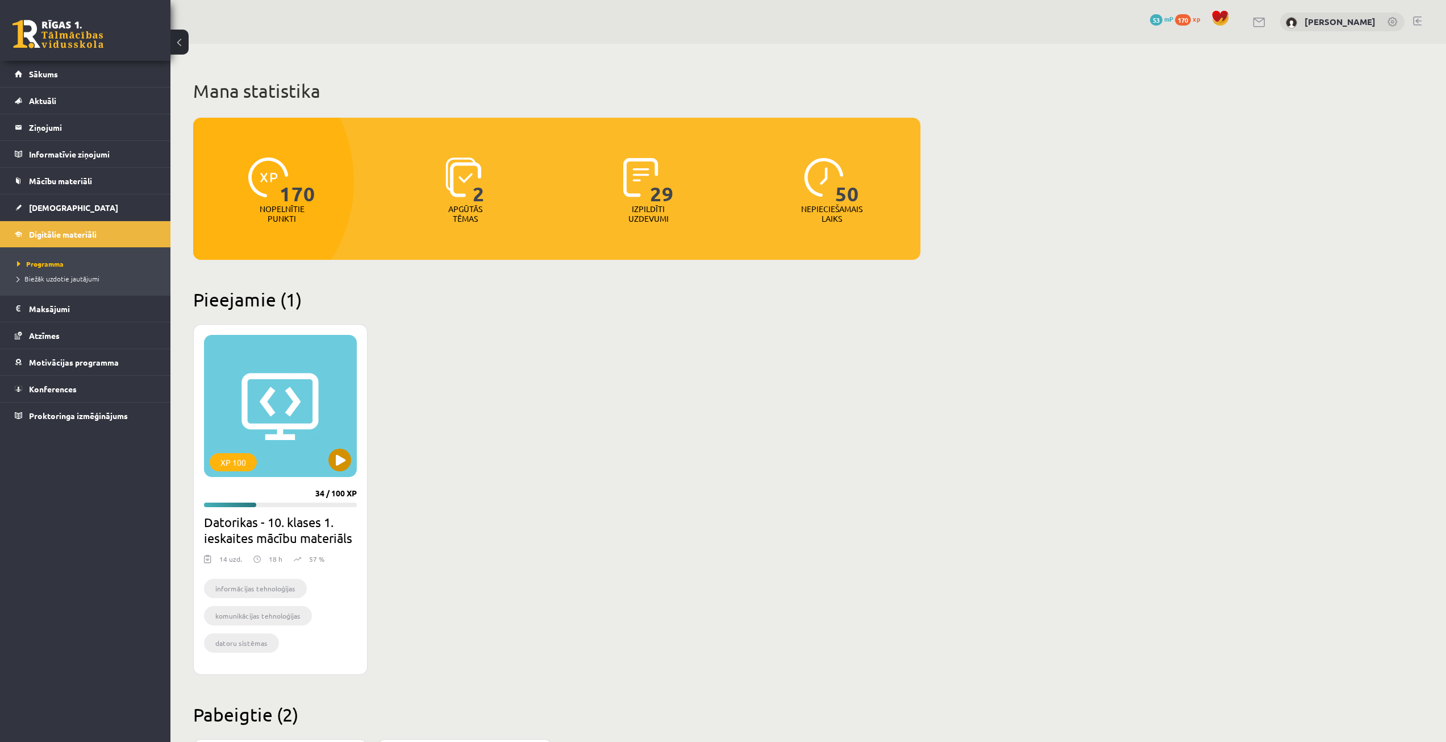
click at [246, 380] on div "XP 100" at bounding box center [280, 406] width 153 height 142
click at [260, 418] on div "XP 100" at bounding box center [280, 406] width 153 height 142
click at [265, 414] on div "XP 100" at bounding box center [280, 406] width 153 height 142
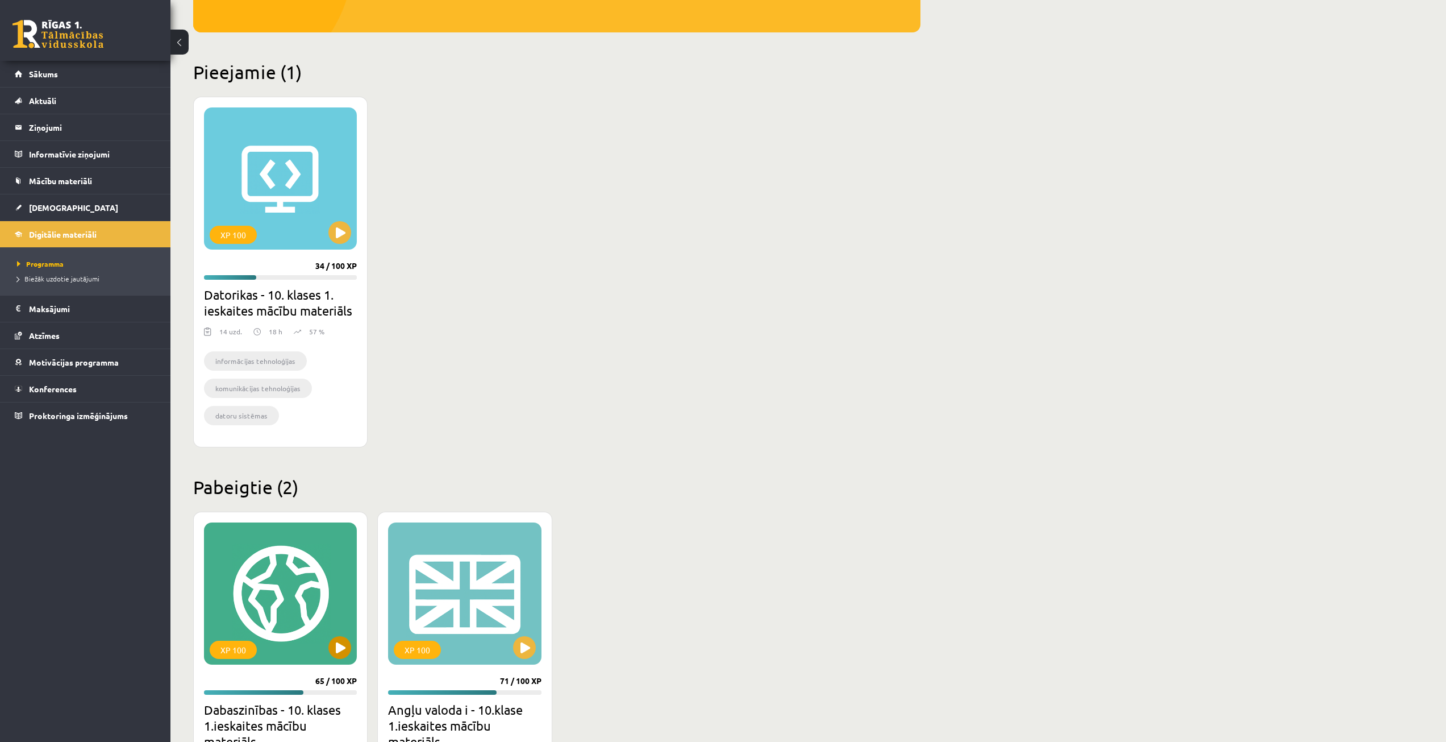
scroll to position [386, 0]
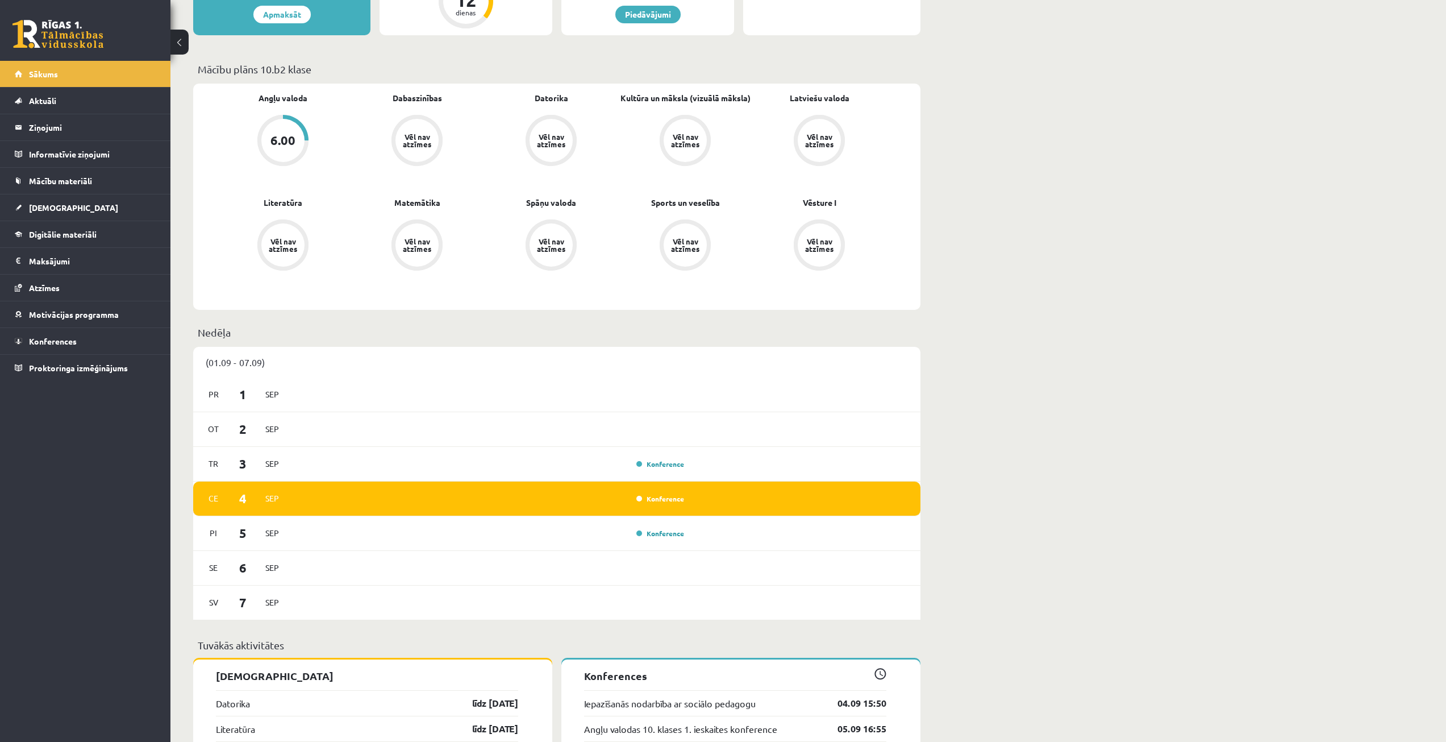
scroll to position [568, 0]
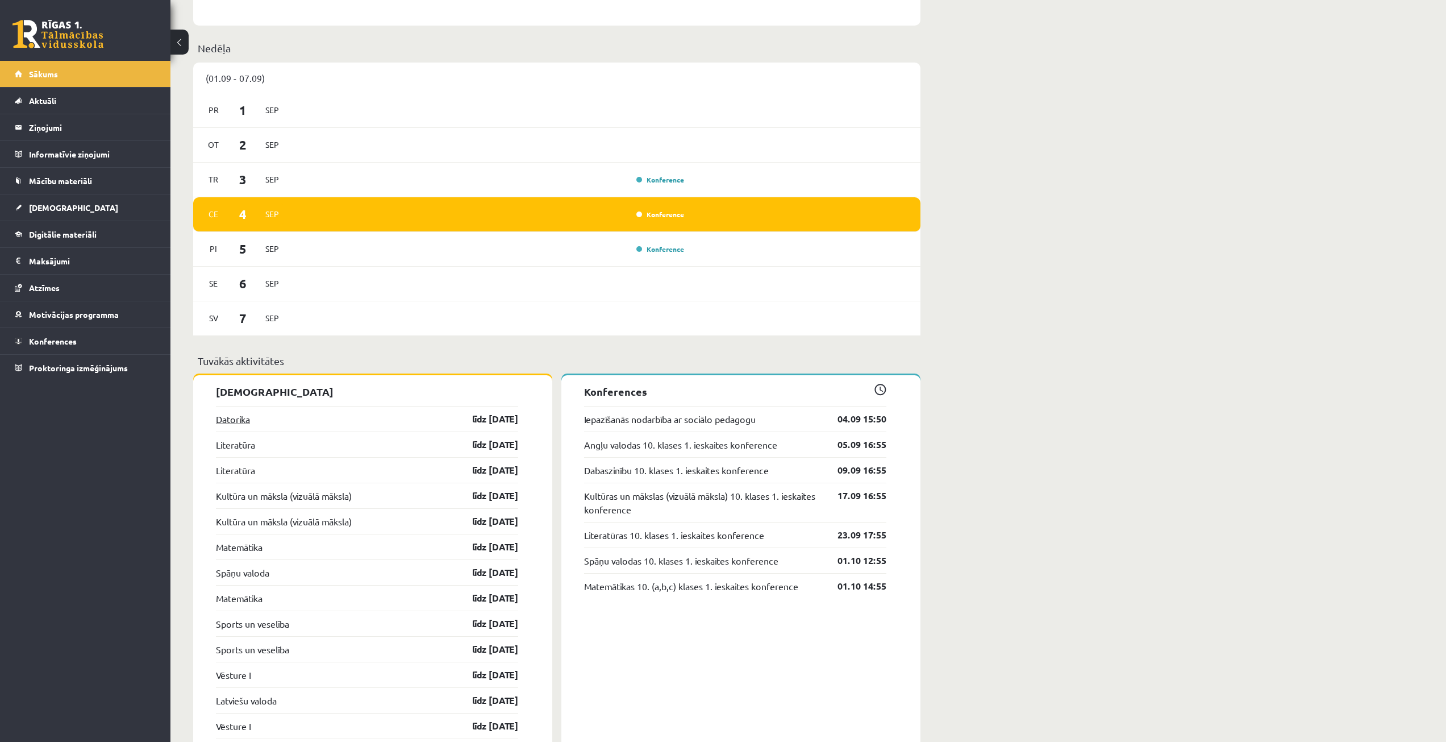
click at [243, 421] on link "Datorika" at bounding box center [233, 419] width 34 height 14
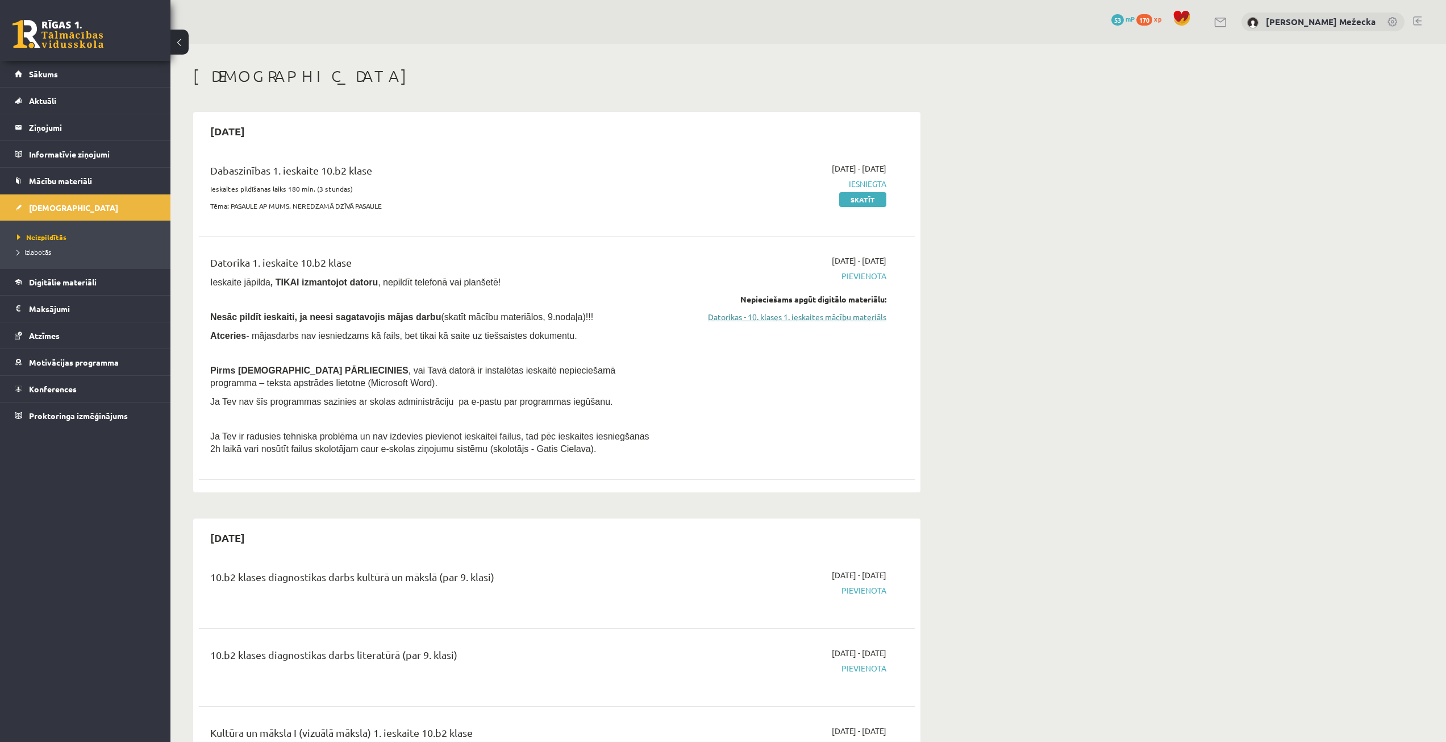
click at [744, 319] on link "Datorikas - 10. klases 1. ieskaites mācību materiāls" at bounding box center [779, 317] width 214 height 12
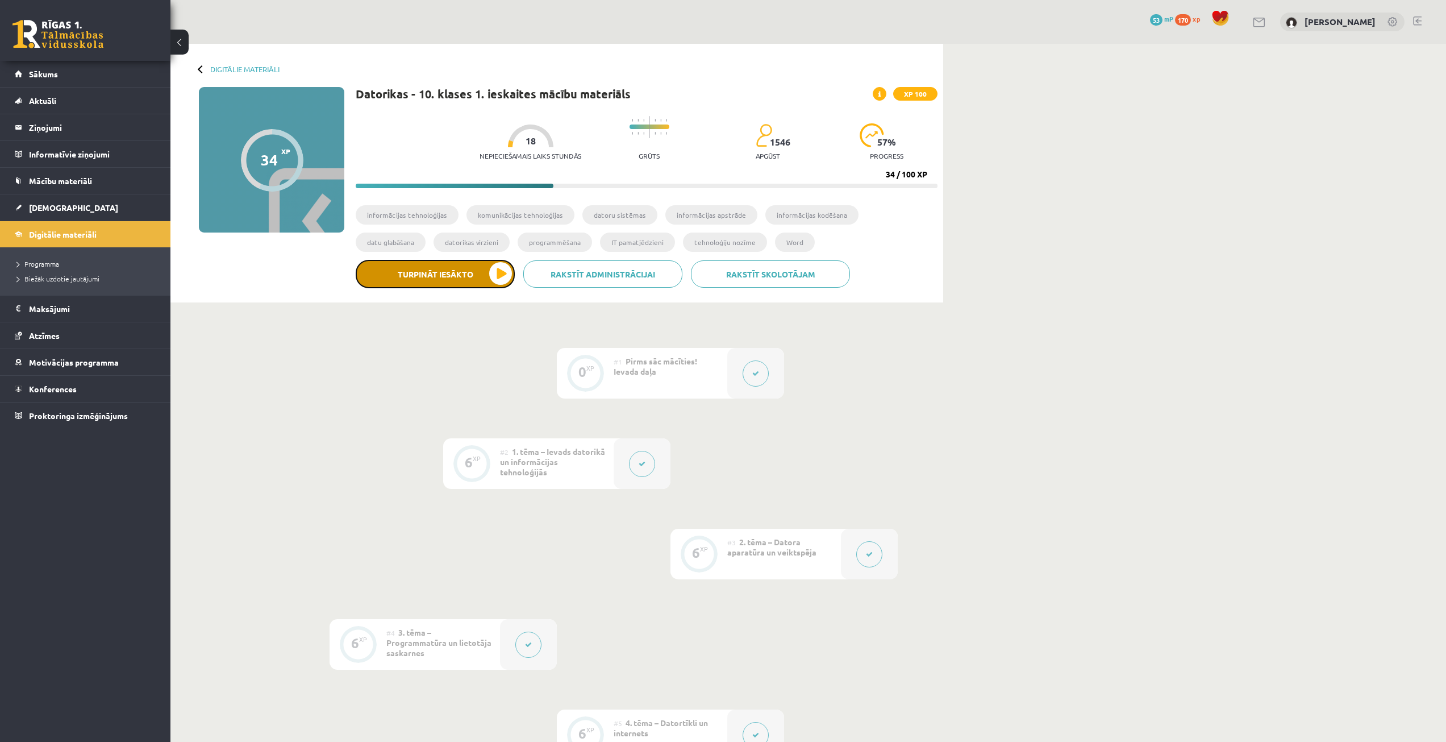
click at [460, 273] on button "Turpināt iesākto" at bounding box center [435, 274] width 159 height 28
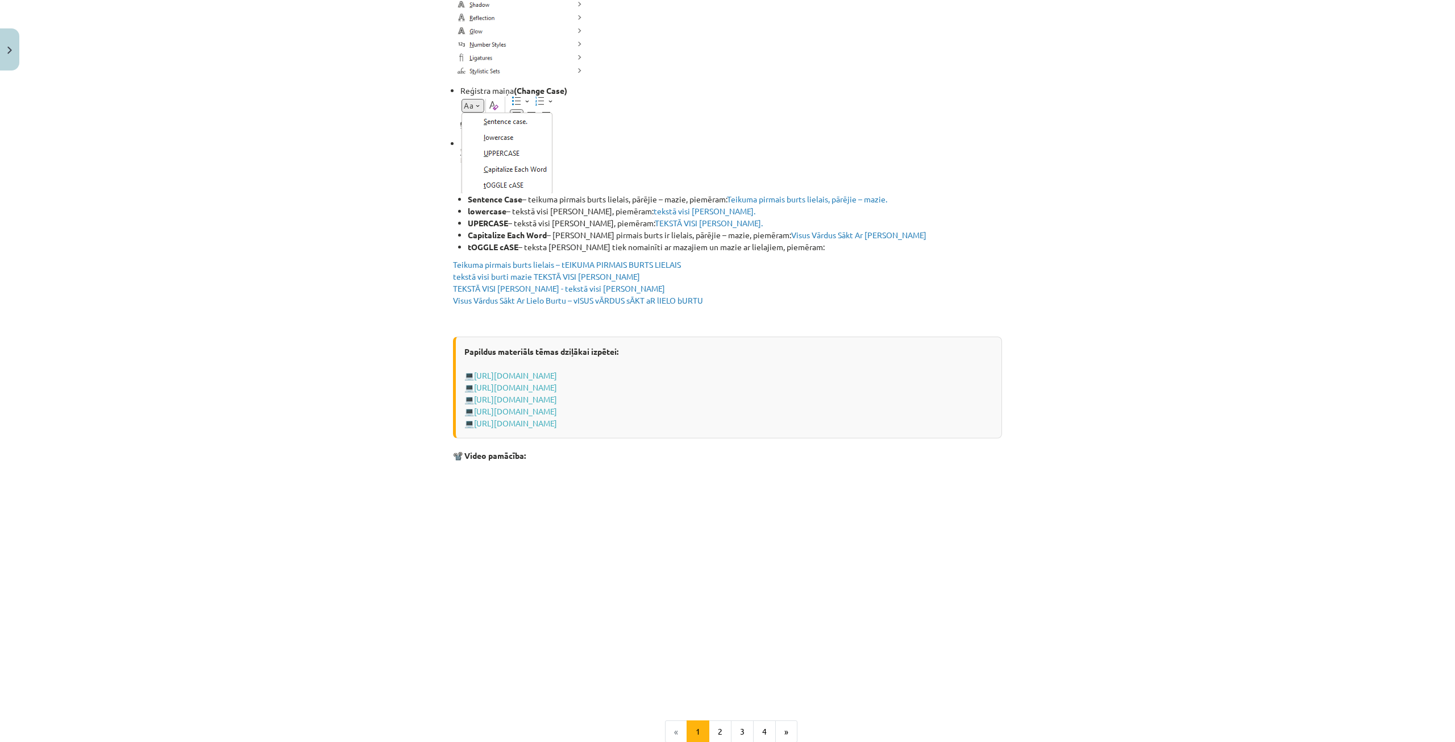
scroll to position [1950, 0]
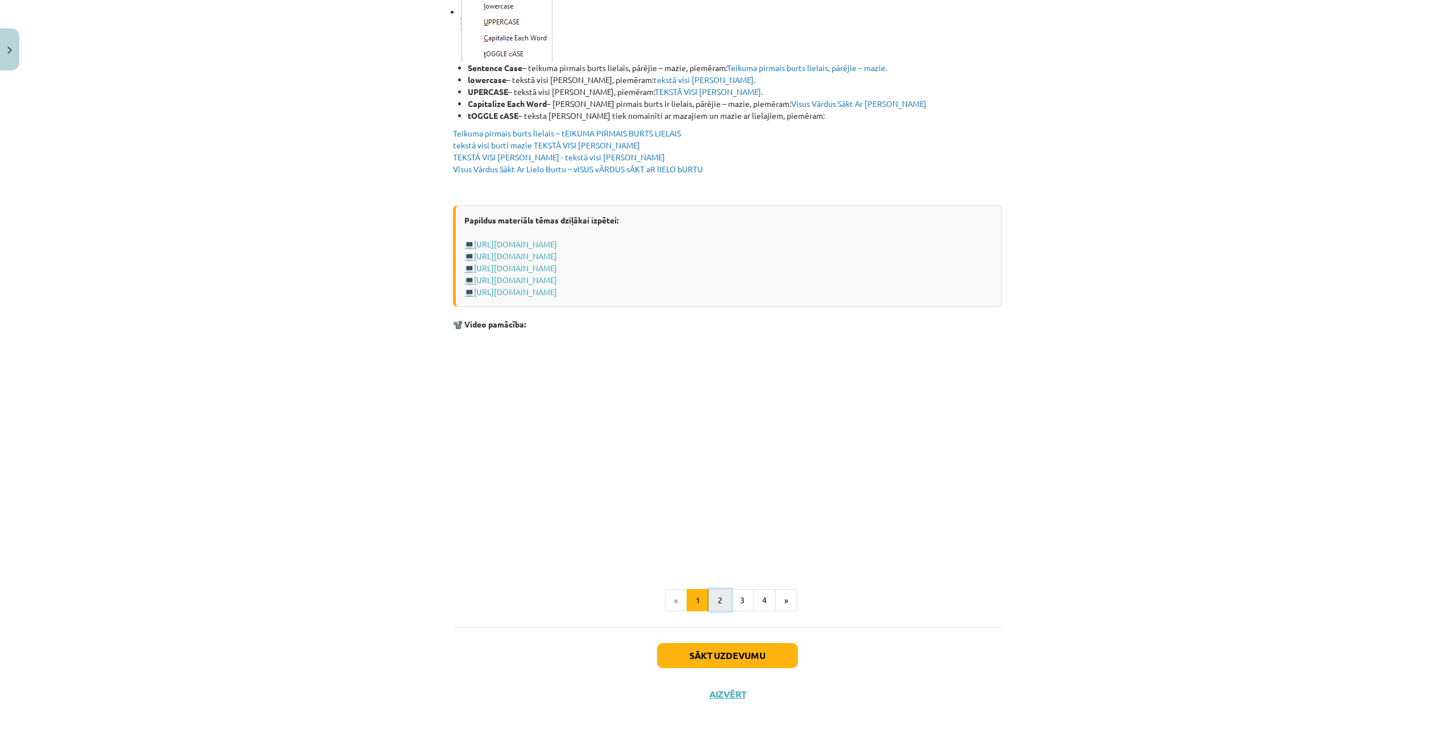
click at [722, 593] on button "2" at bounding box center [720, 600] width 23 height 23
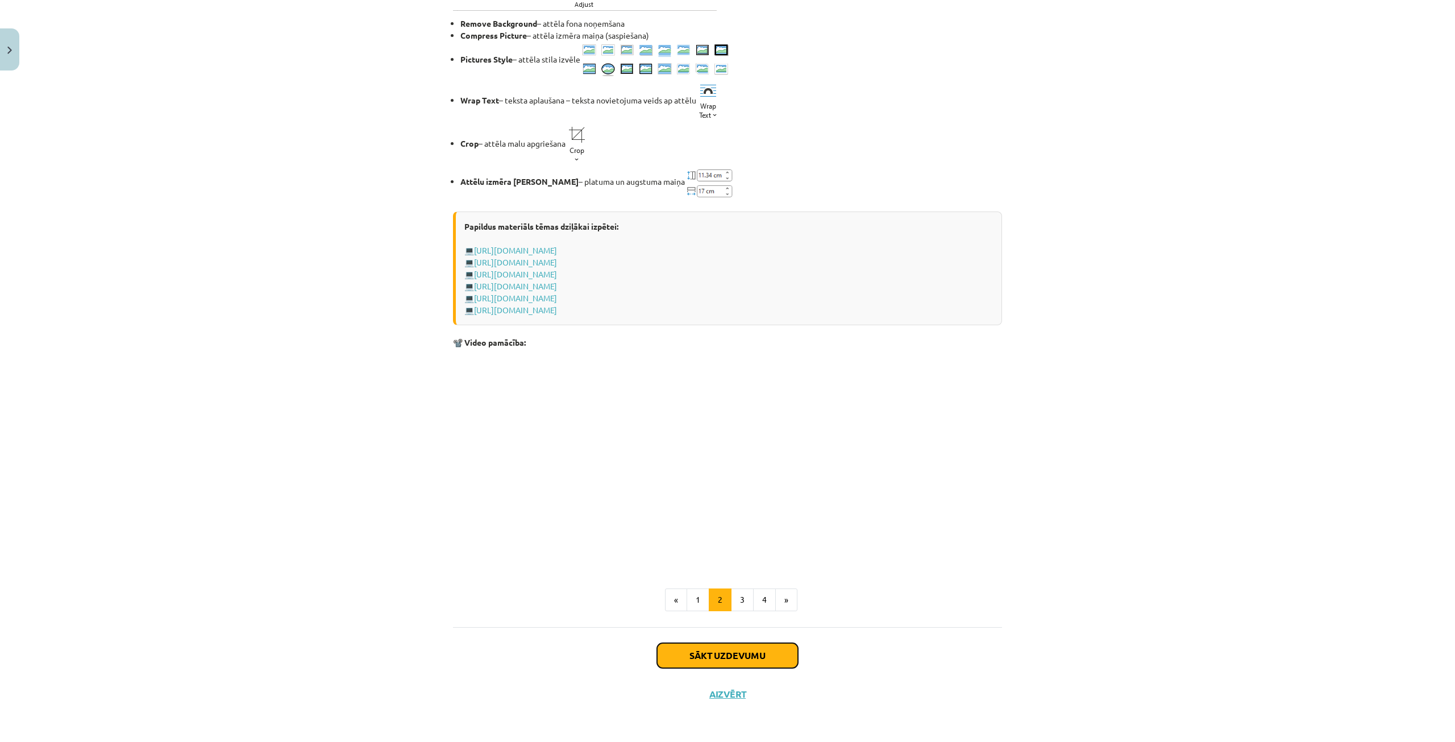
click at [709, 652] on button "Sākt uzdevumu" at bounding box center [727, 655] width 141 height 25
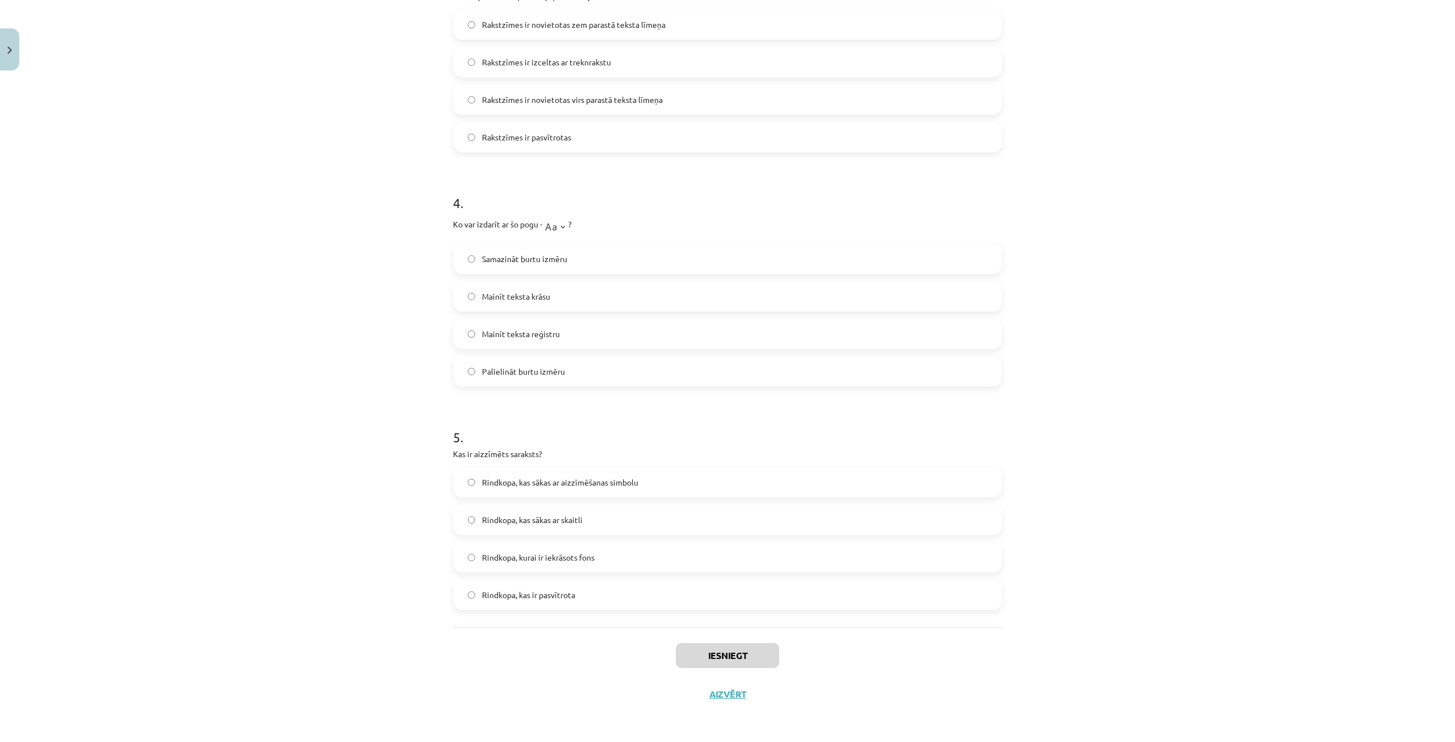
scroll to position [28, 0]
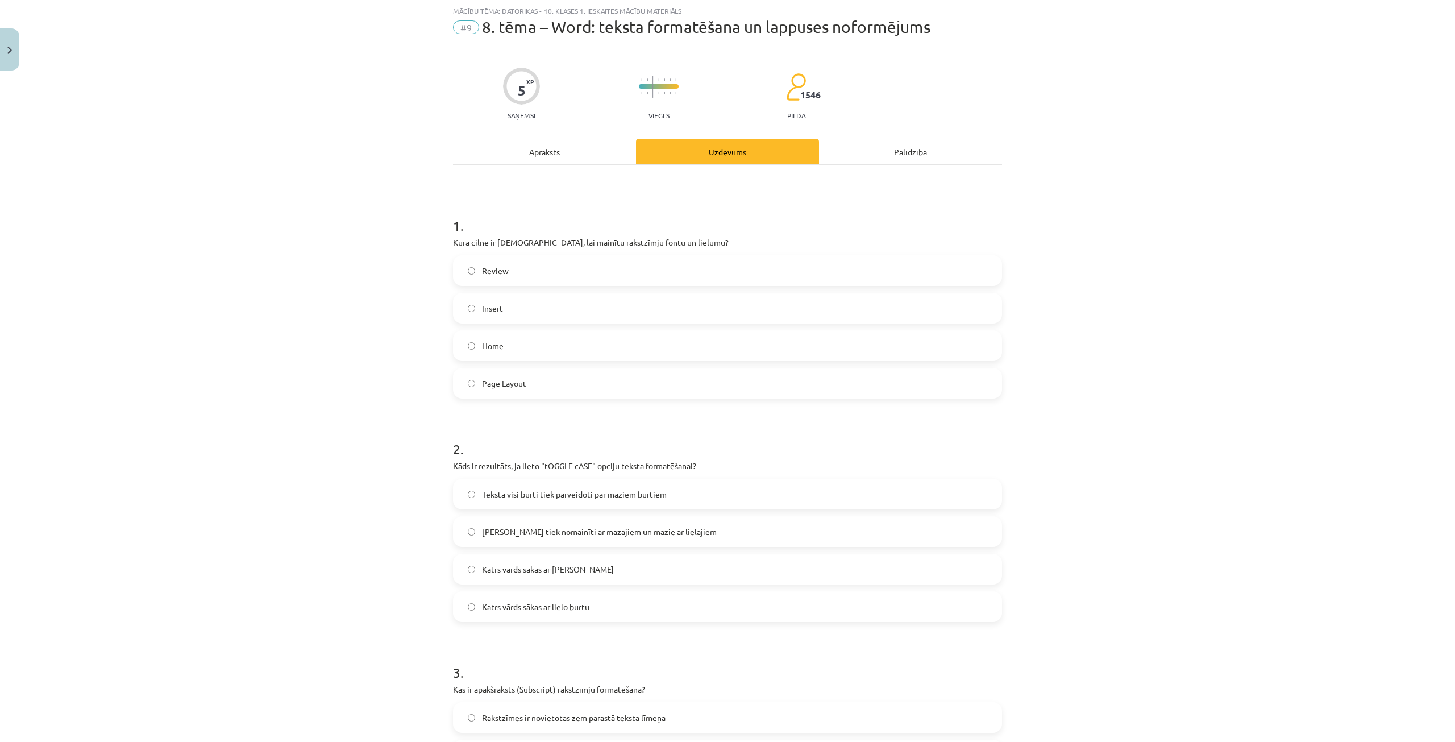
click at [509, 340] on label "Home" at bounding box center [727, 345] width 547 height 28
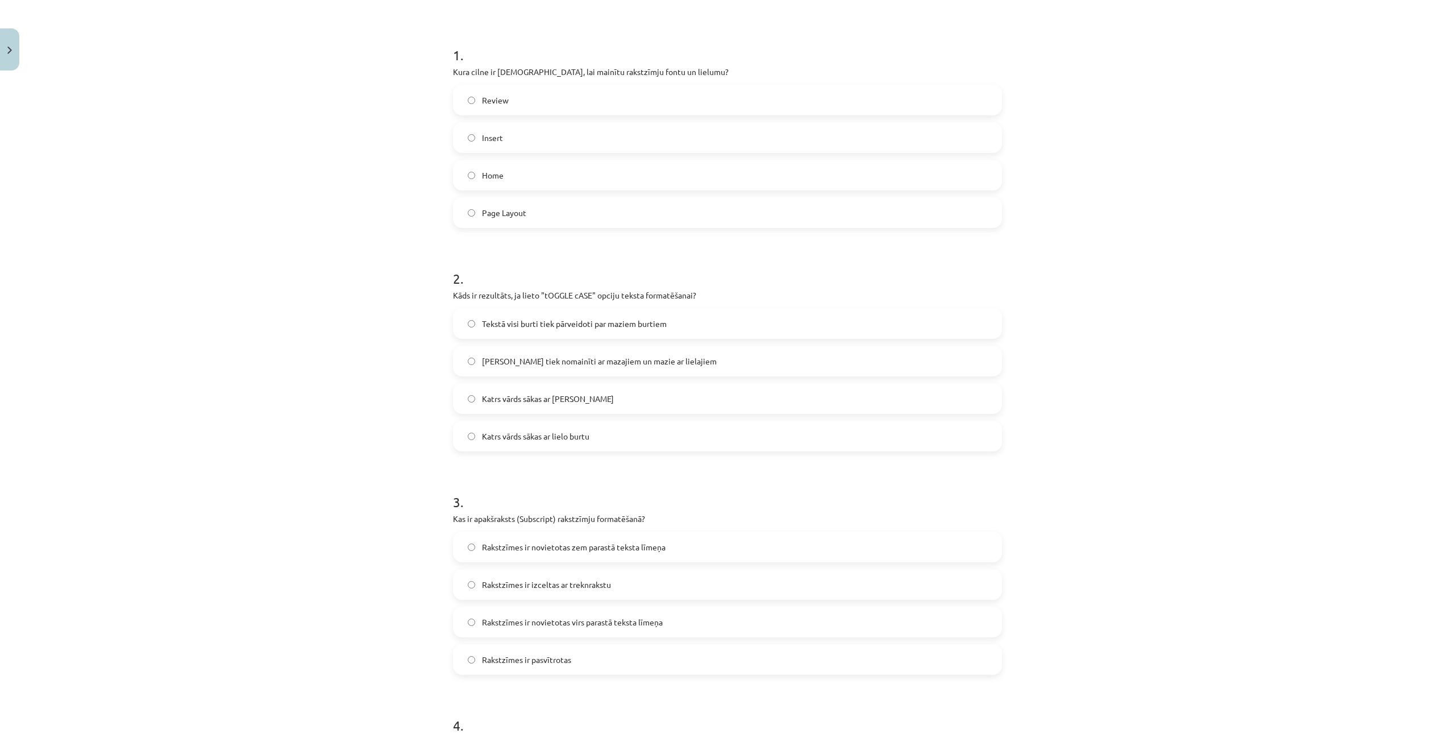
click at [516, 364] on span "Lielie burti tiek nomainīti ar mazajiem un mazie ar lielajiem" at bounding box center [599, 361] width 235 height 12
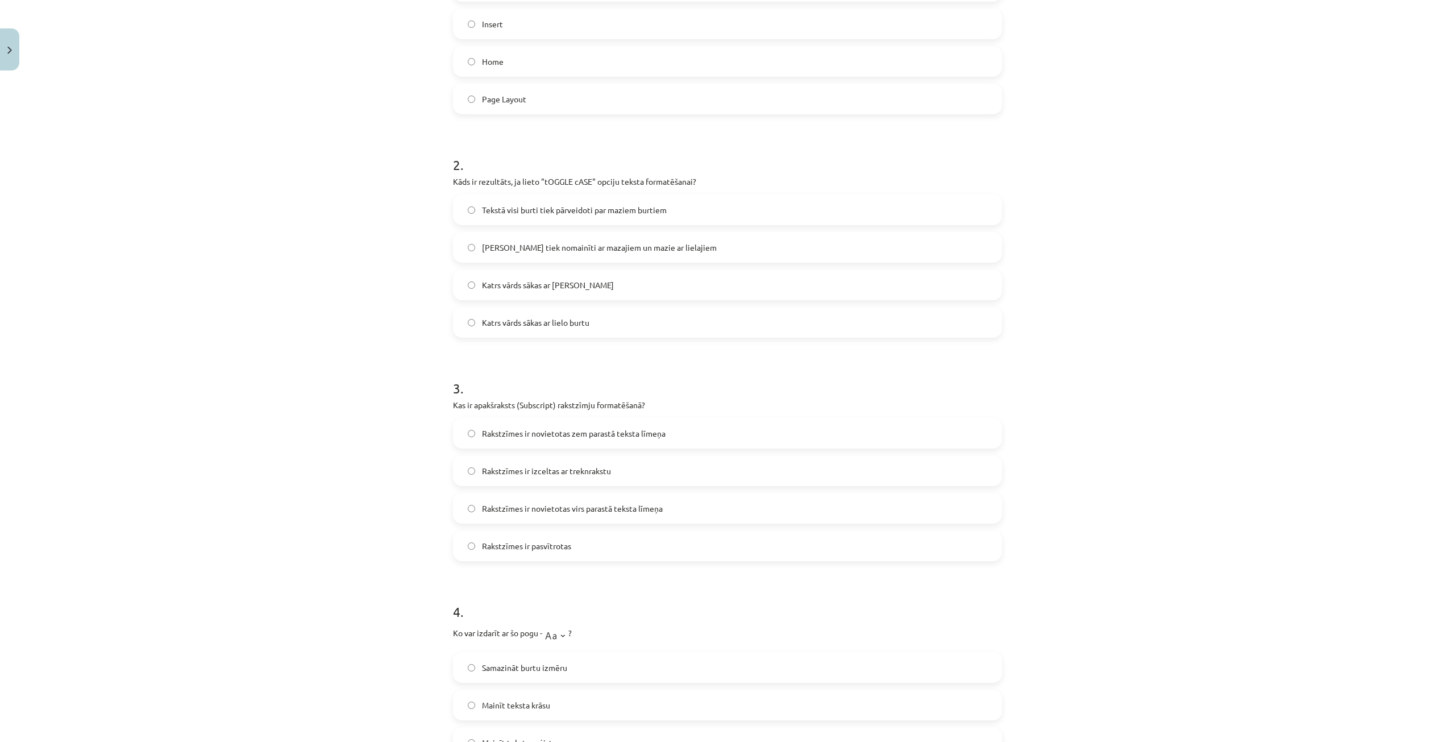
click at [537, 436] on span "Rakstzīmes ir novietotas zem parastā teksta līmeņa" at bounding box center [574, 433] width 184 height 12
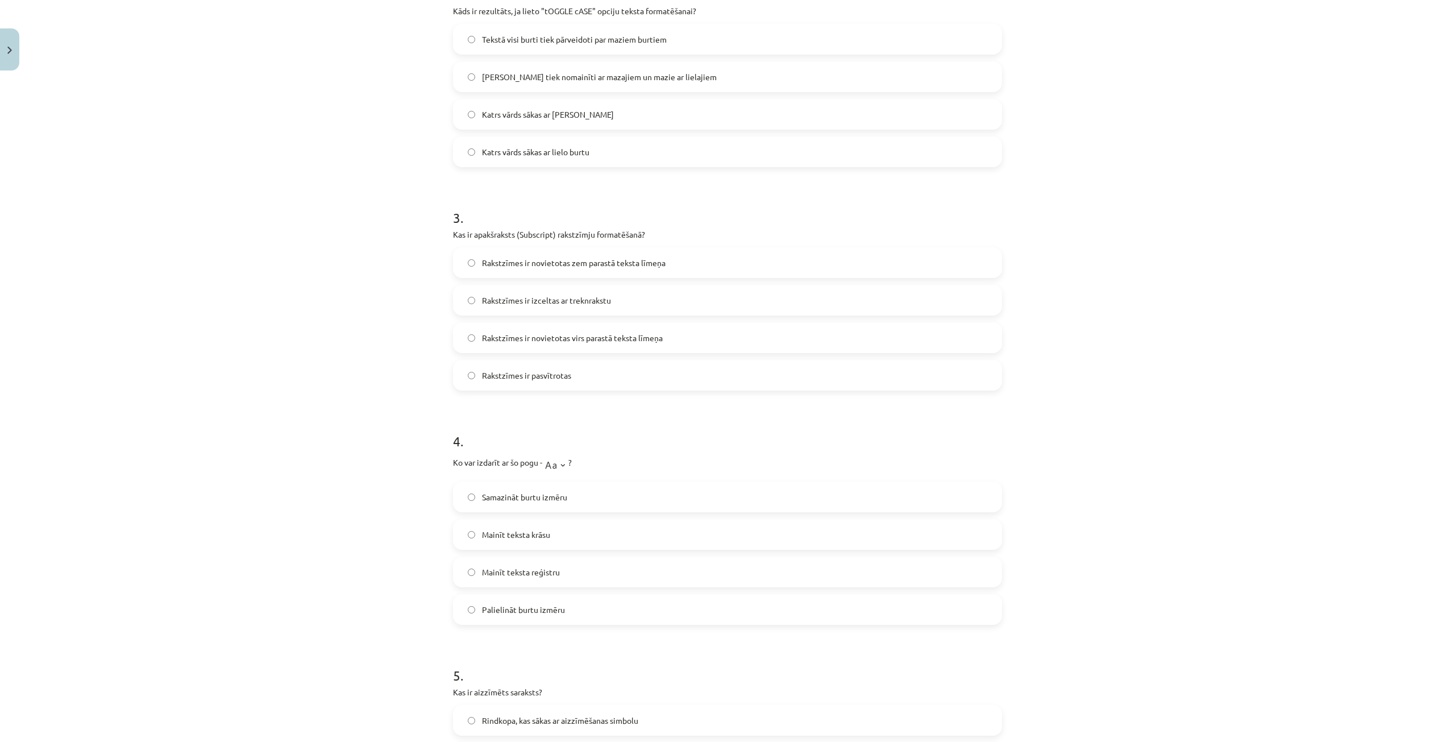
scroll to position [540, 0]
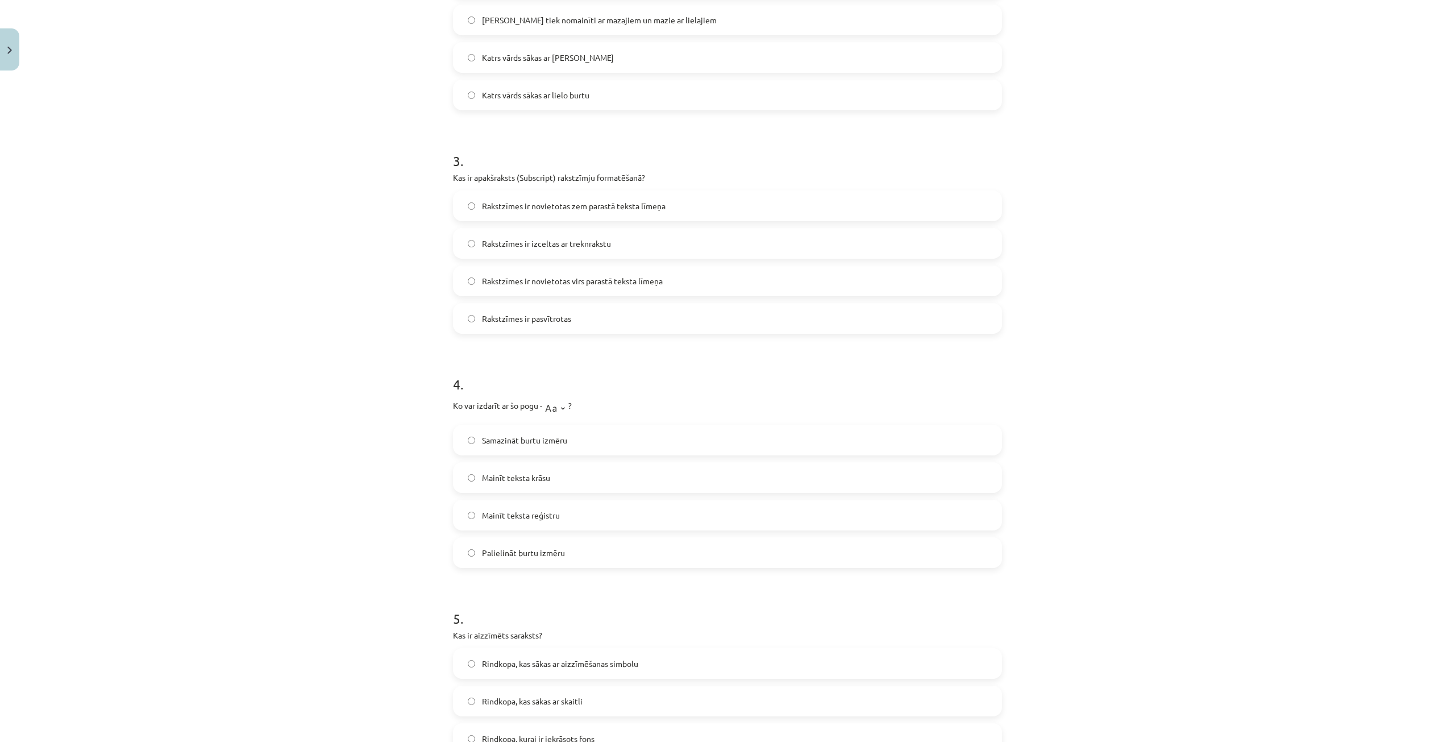
click at [527, 441] on span "Samazināt burtu izmēru" at bounding box center [524, 440] width 85 height 12
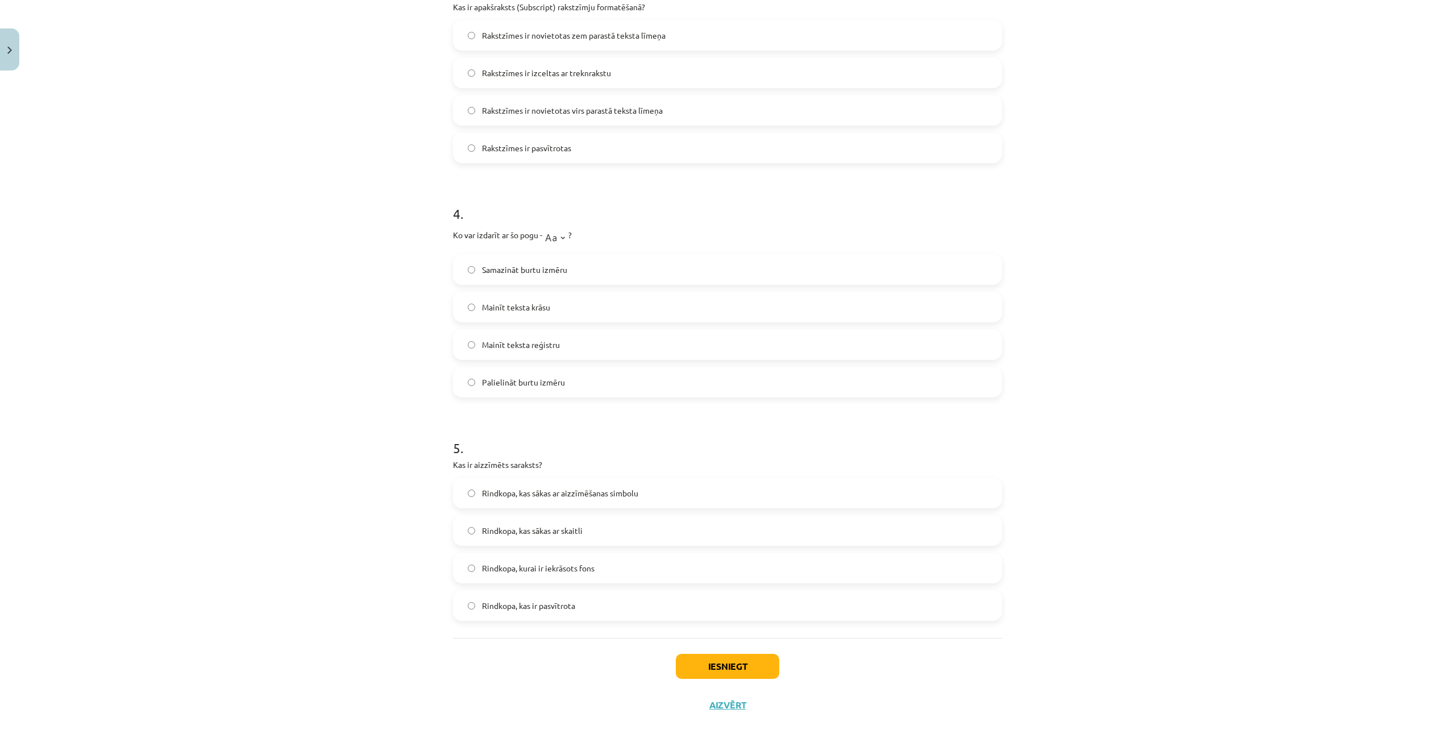
click at [522, 570] on span "Rindkopa, kurai ir iekrāsots fons" at bounding box center [538, 568] width 113 height 12
click at [698, 673] on button "Iesniegt" at bounding box center [727, 666] width 103 height 25
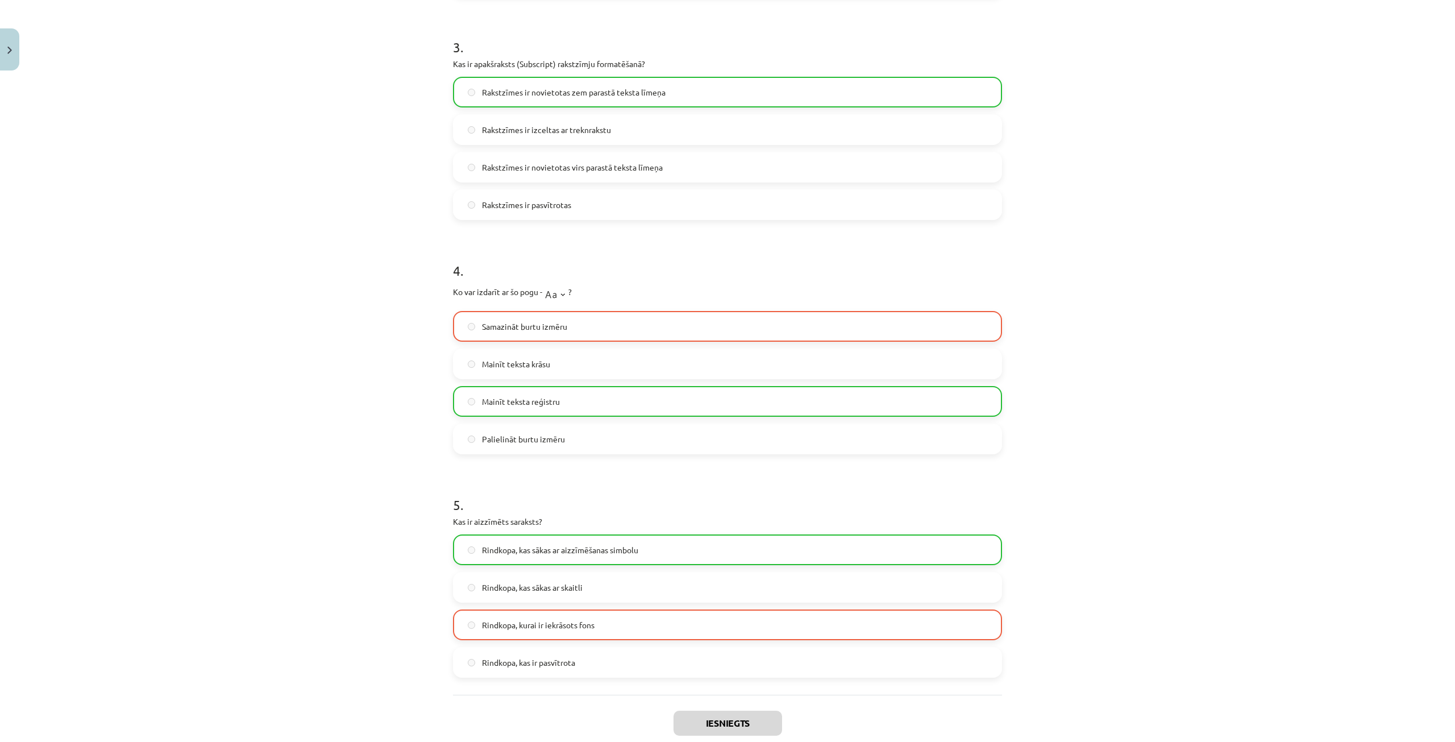
scroll to position [758, 0]
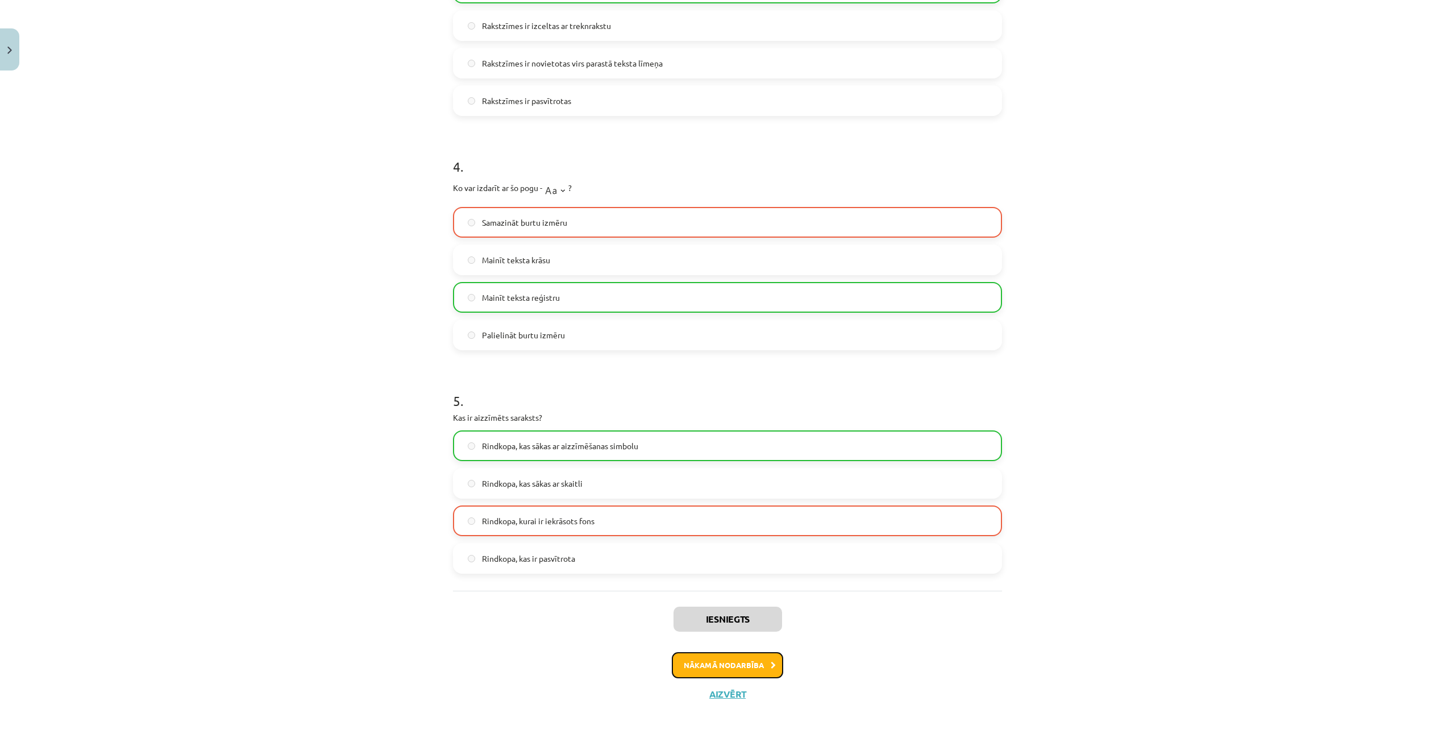
click at [704, 660] on button "Nākamā nodarbība" at bounding box center [727, 665] width 111 height 26
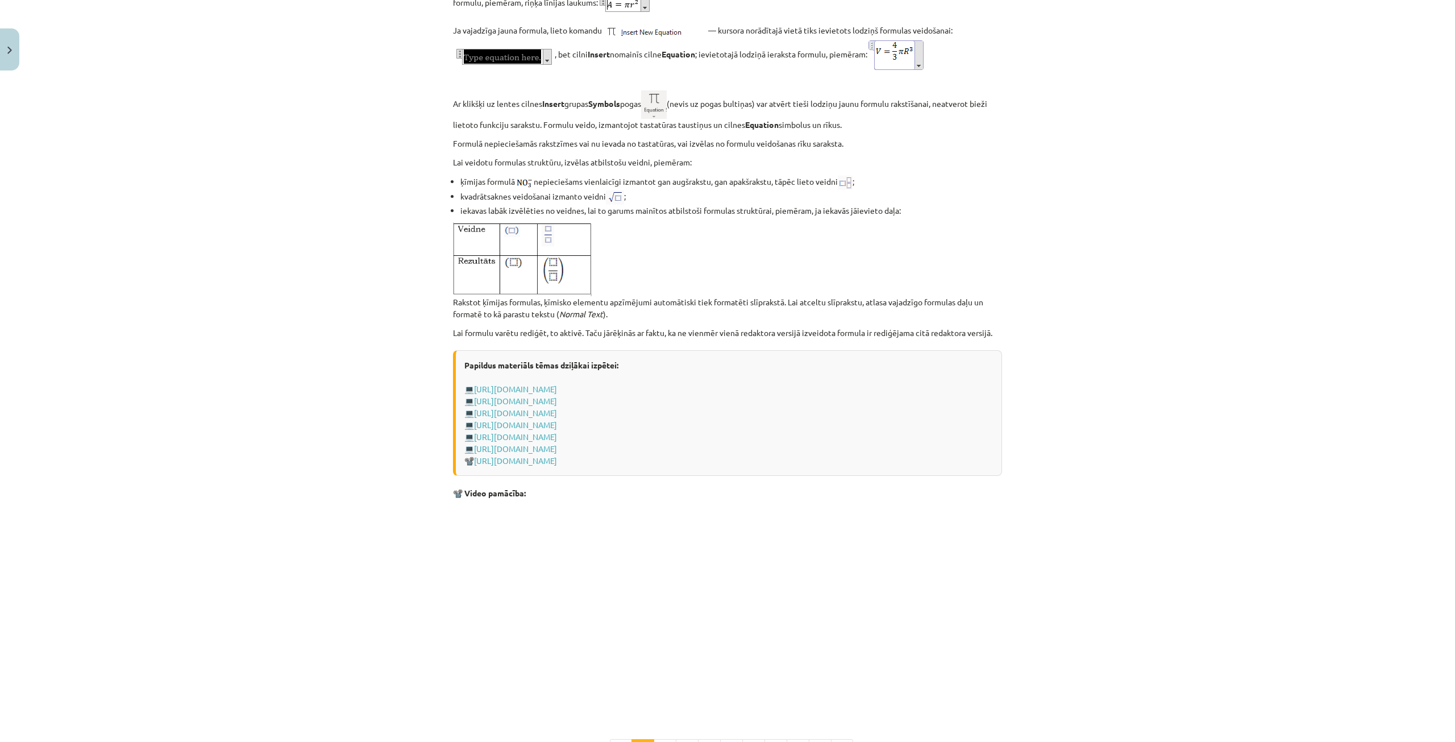
scroll to position [2066, 0]
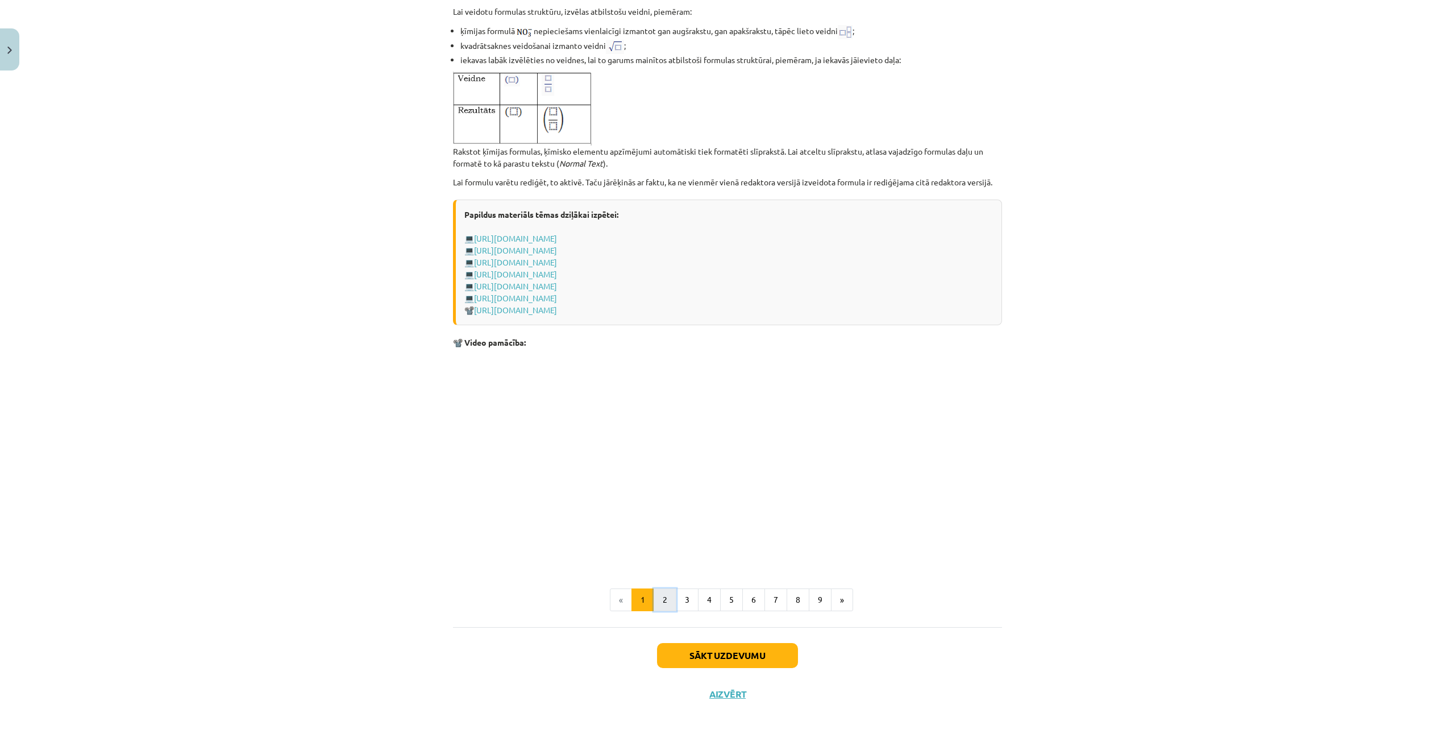
click at [667, 596] on button "2" at bounding box center [665, 599] width 23 height 23
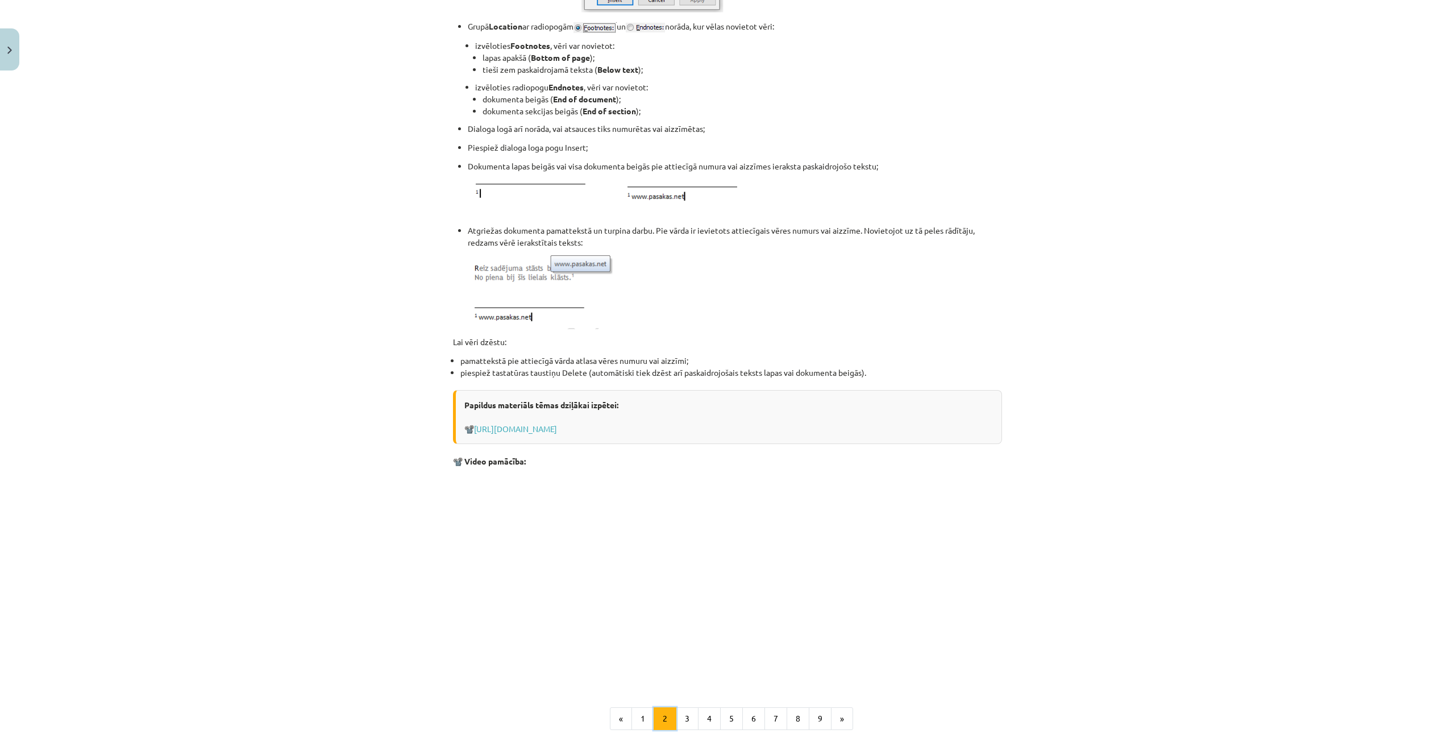
scroll to position [1061, 0]
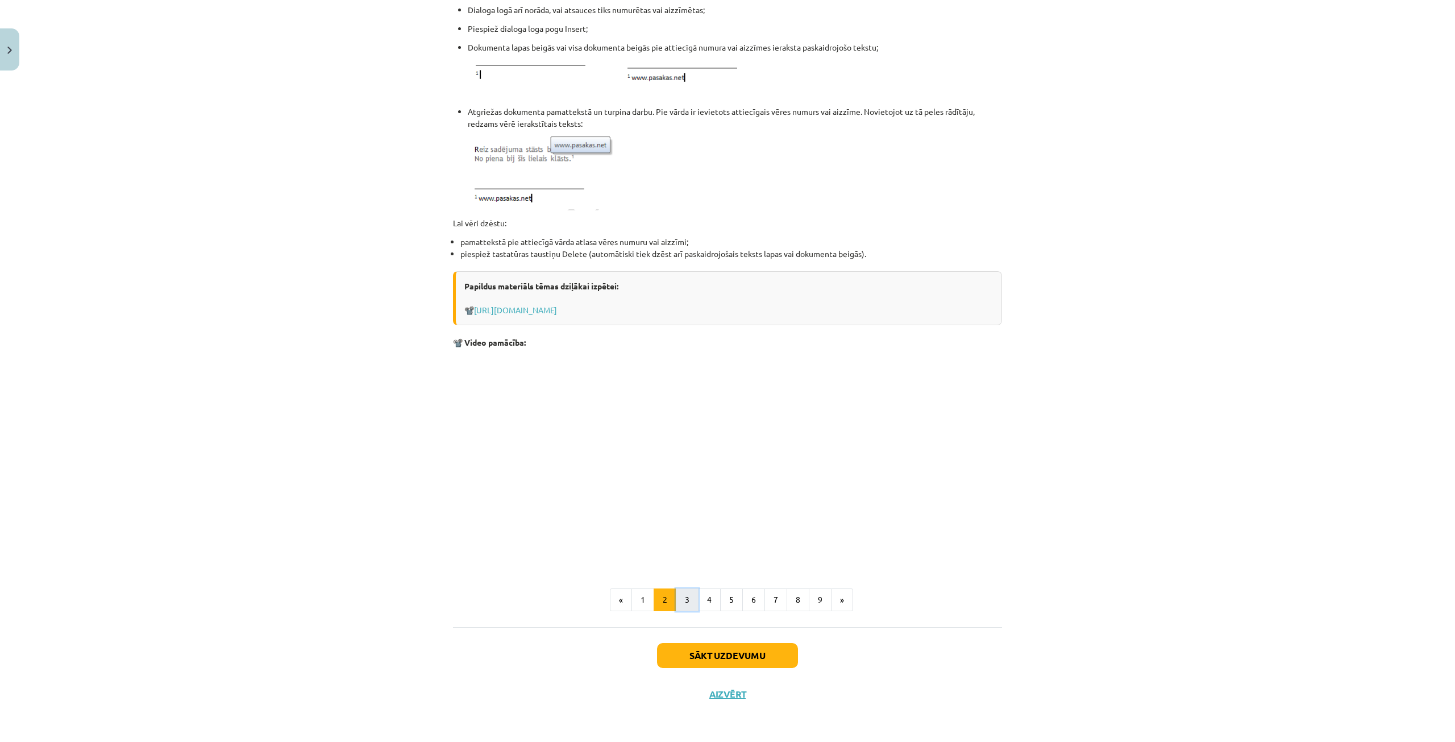
click at [687, 599] on button "3" at bounding box center [687, 599] width 23 height 23
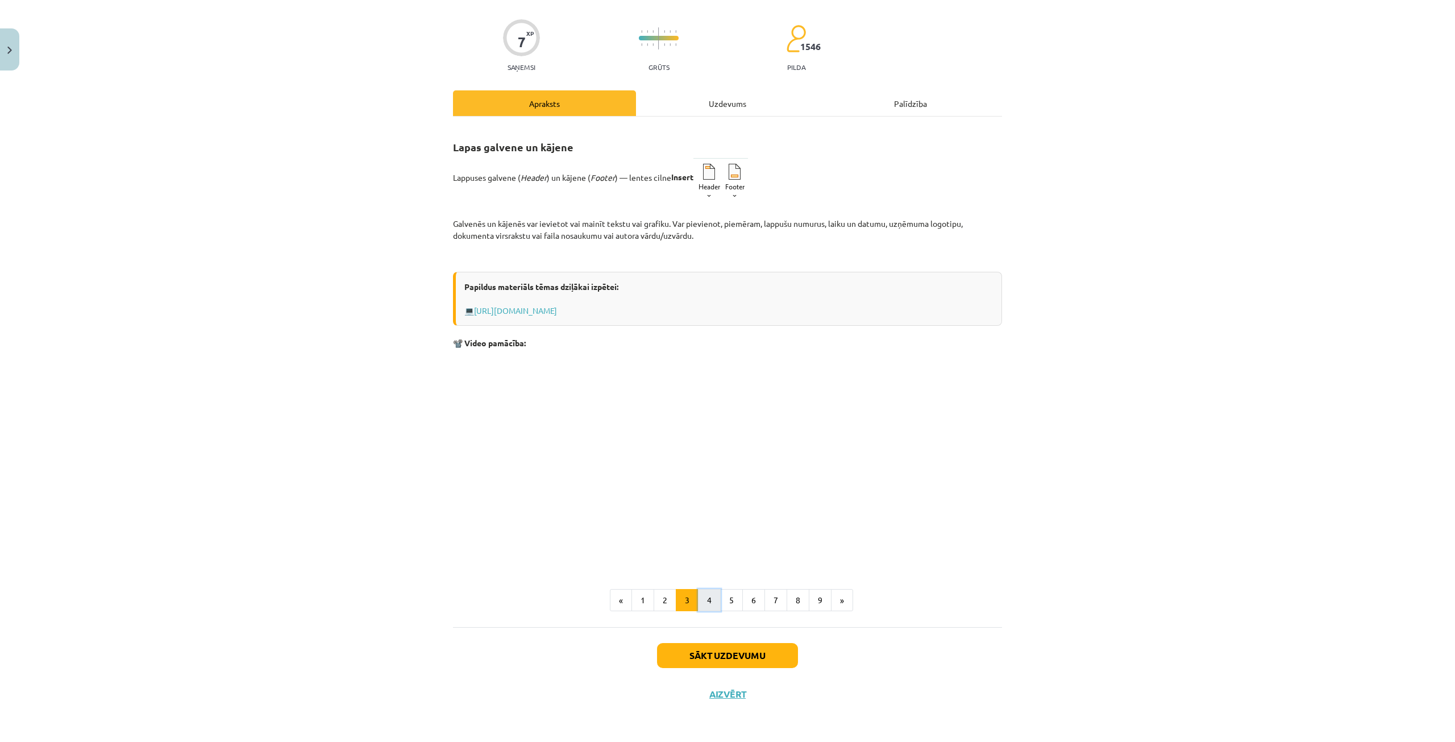
click at [701, 604] on button "4" at bounding box center [709, 600] width 23 height 23
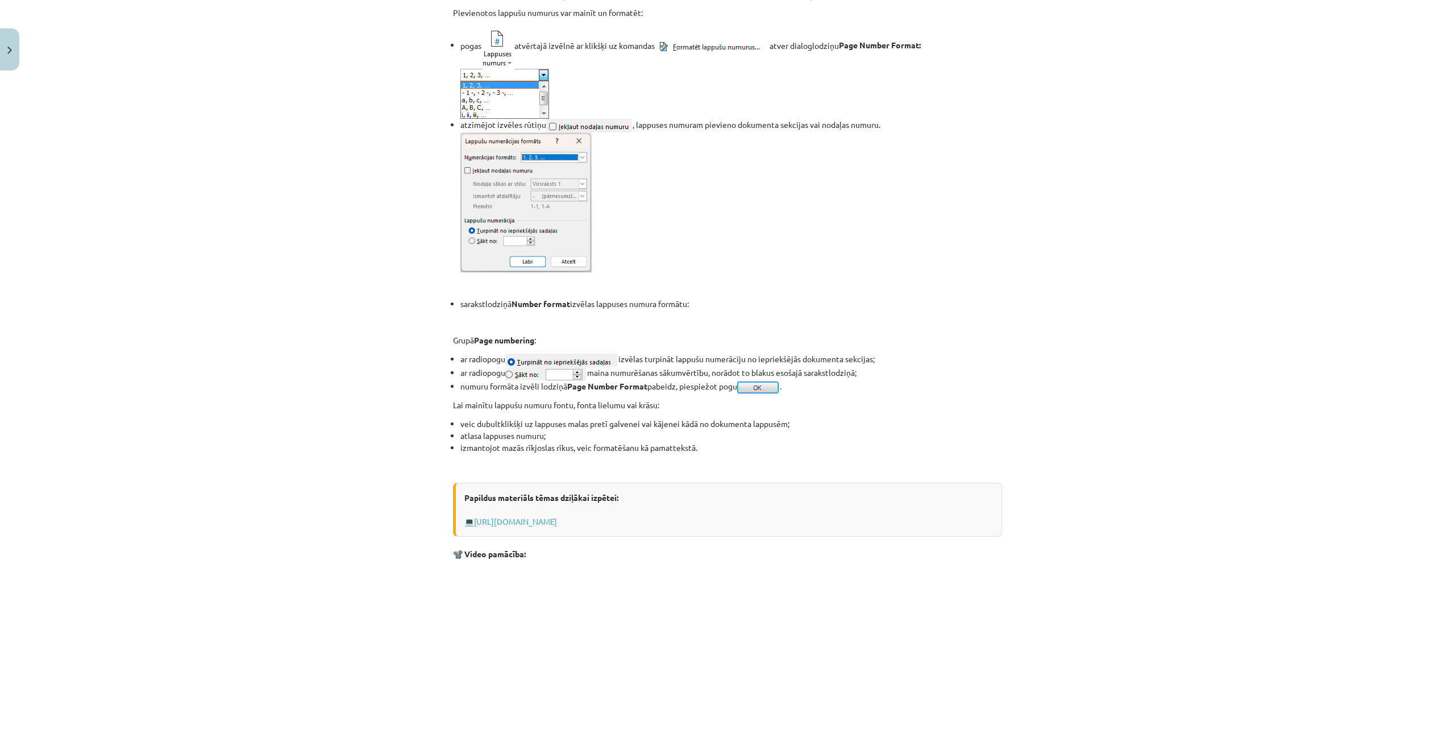
scroll to position [743, 0]
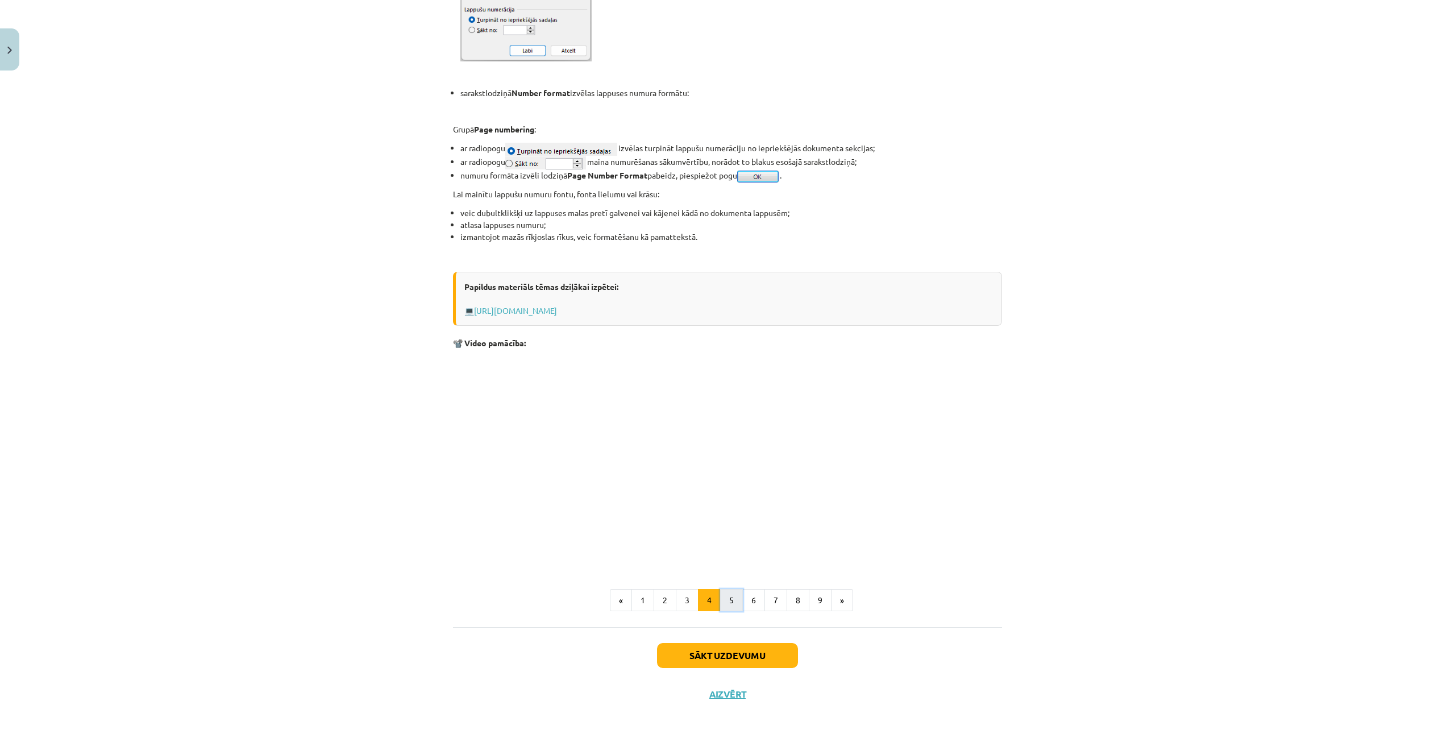
click at [728, 592] on button "5" at bounding box center [731, 600] width 23 height 23
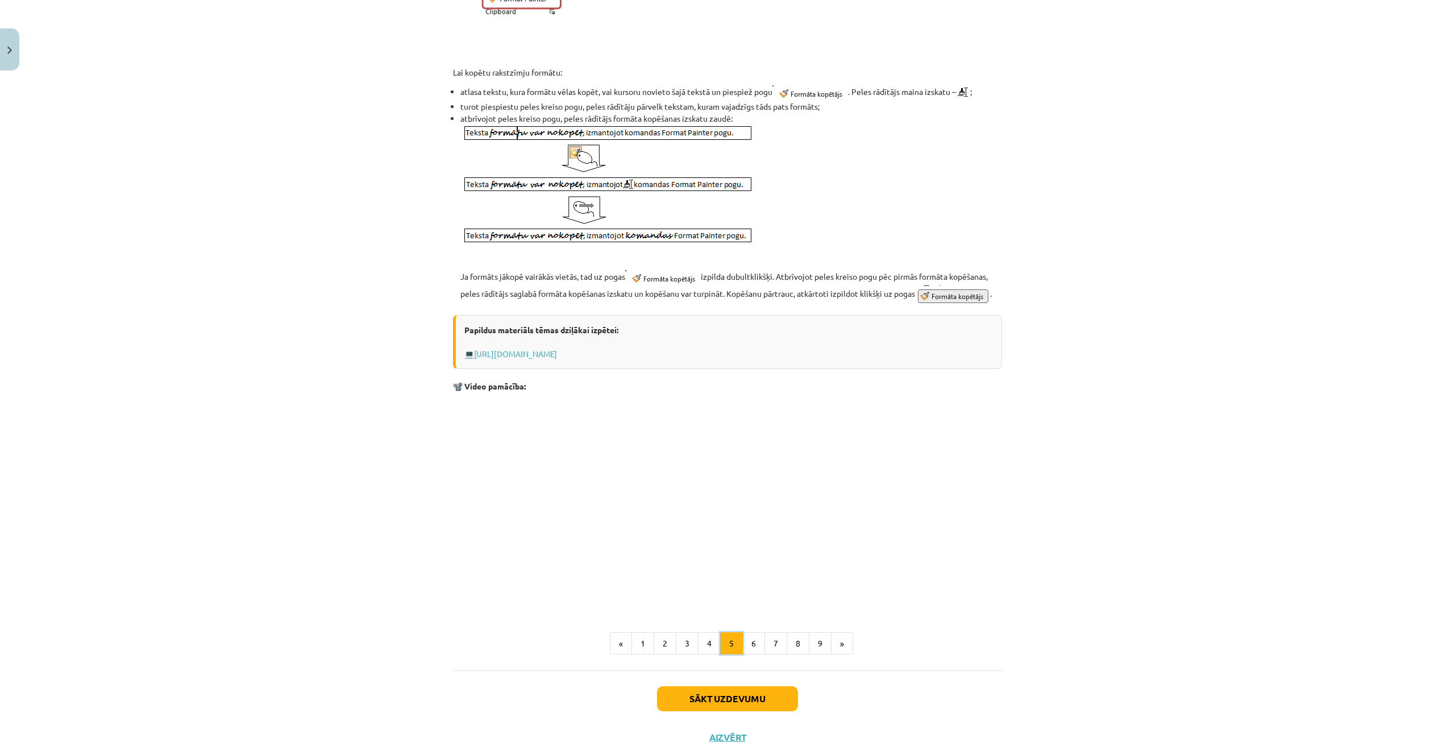
scroll to position [372, 0]
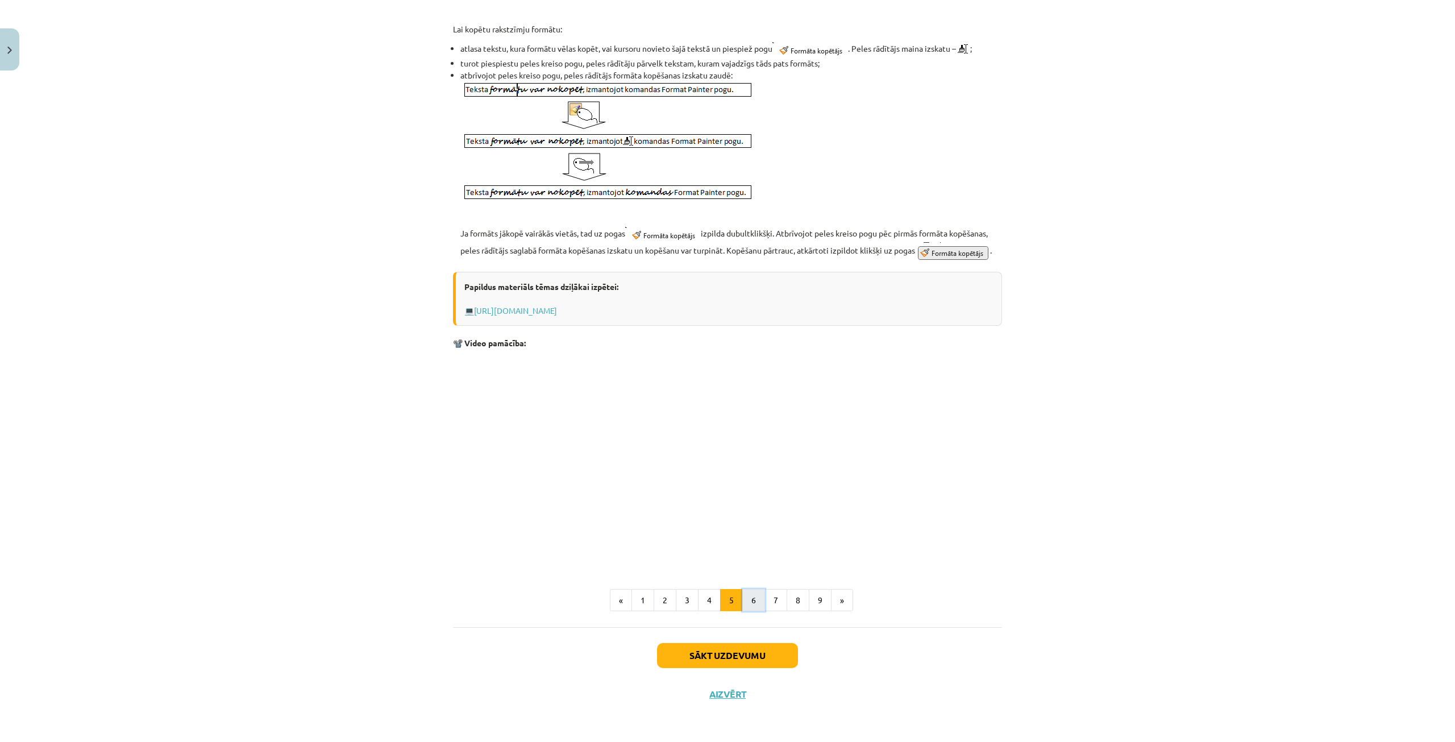
click at [752, 601] on button "6" at bounding box center [753, 600] width 23 height 23
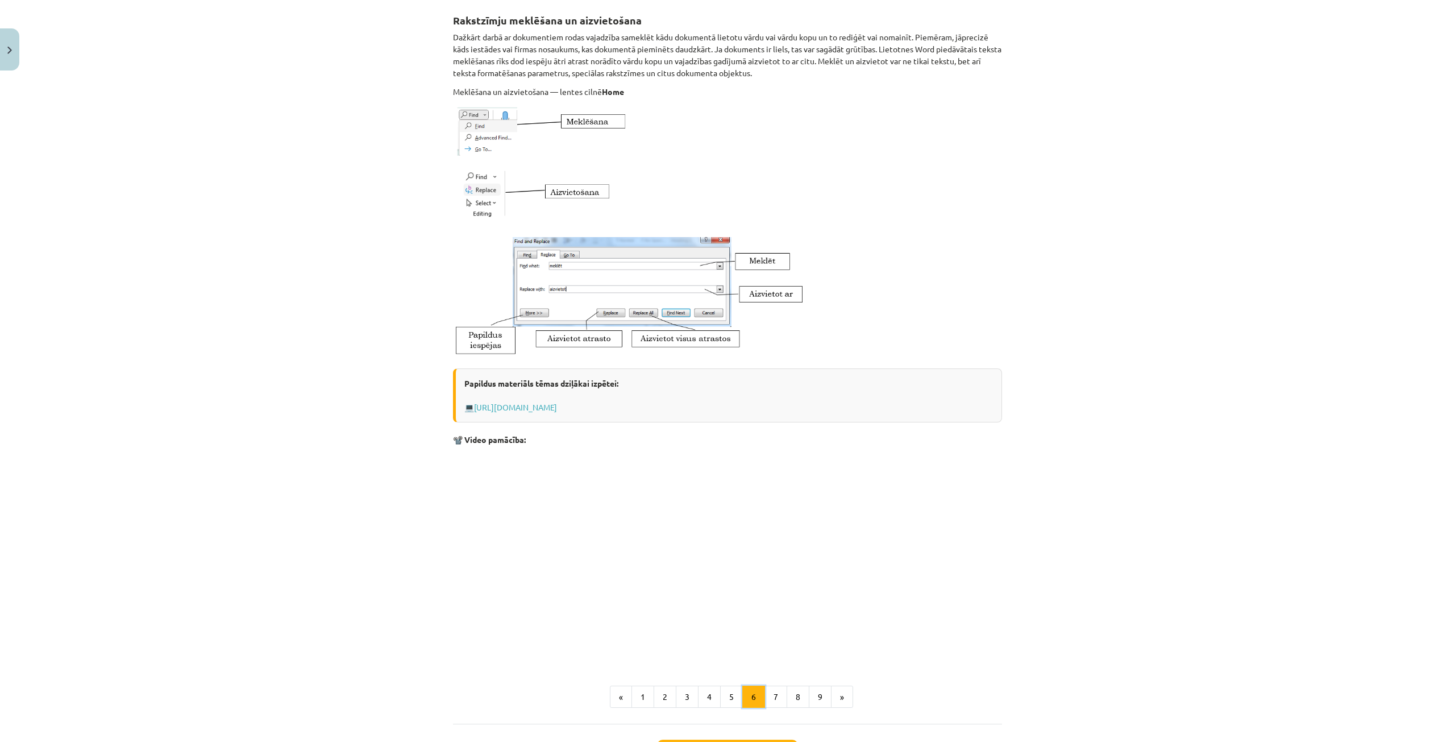
scroll to position [300, 0]
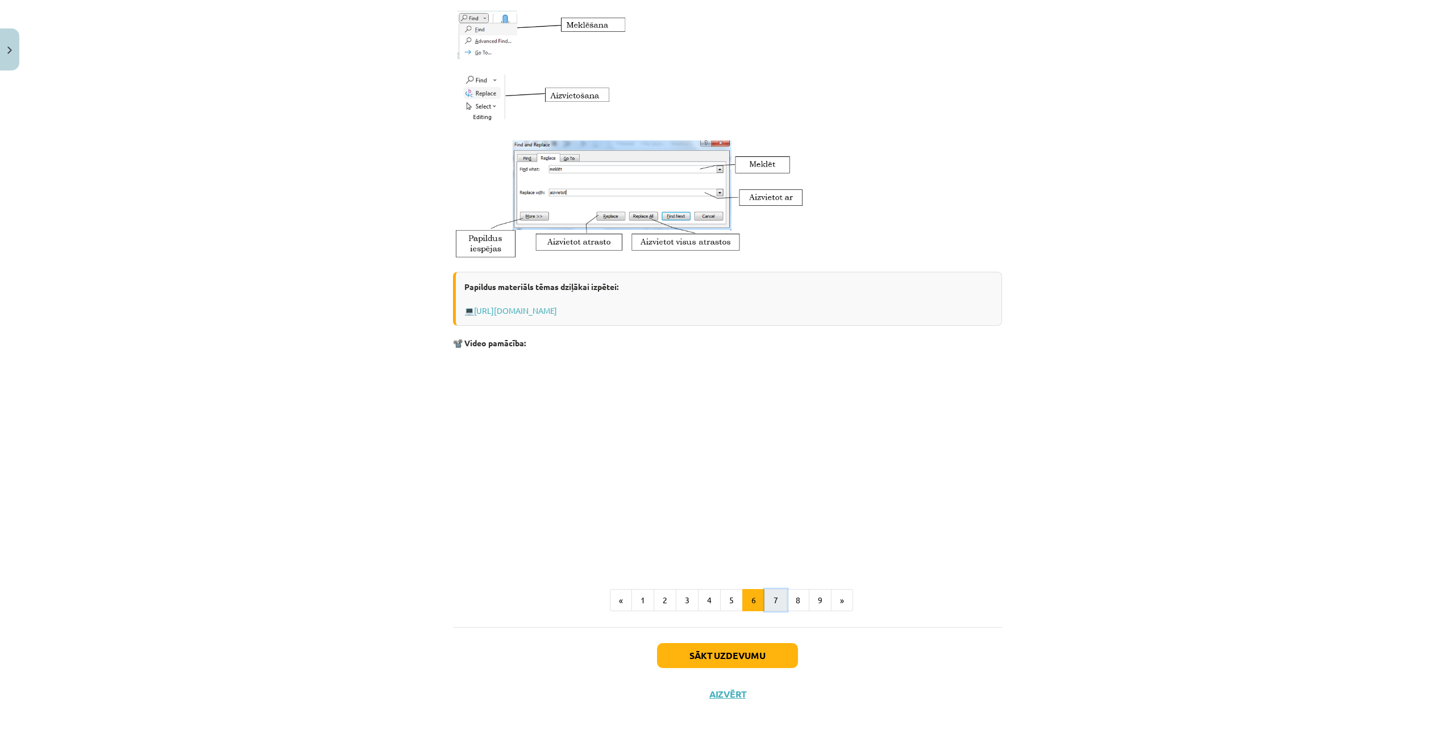
click at [776, 592] on button "7" at bounding box center [775, 600] width 23 height 23
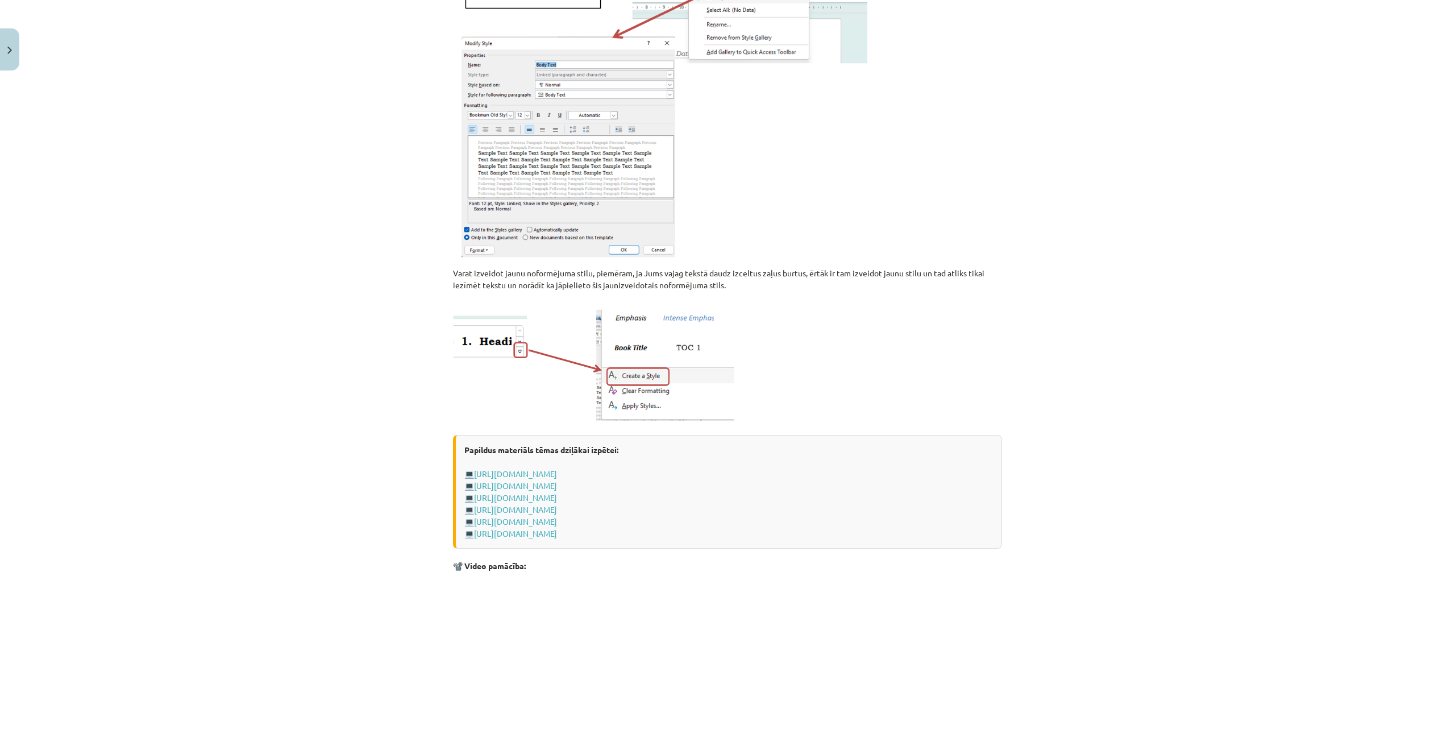
scroll to position [654, 0]
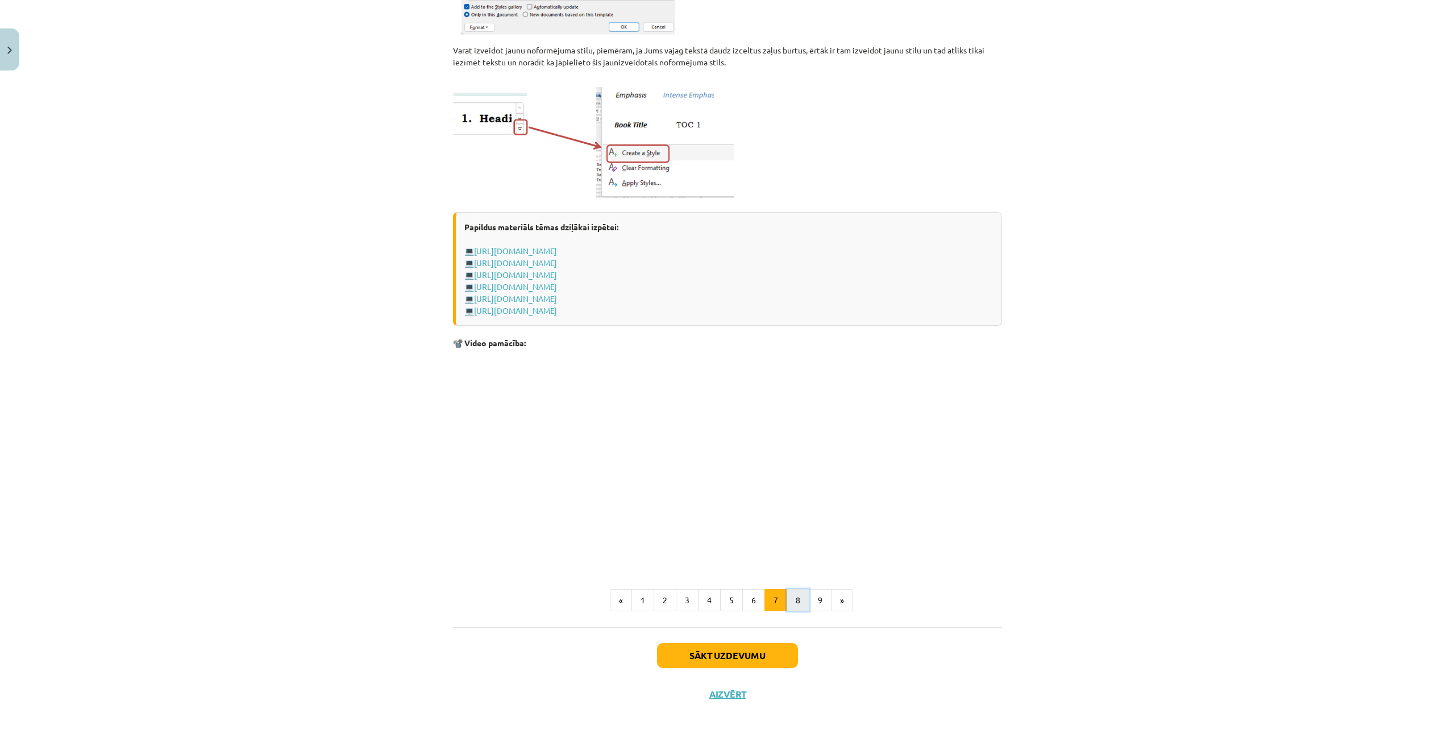
click at [794, 600] on button "8" at bounding box center [798, 600] width 23 height 23
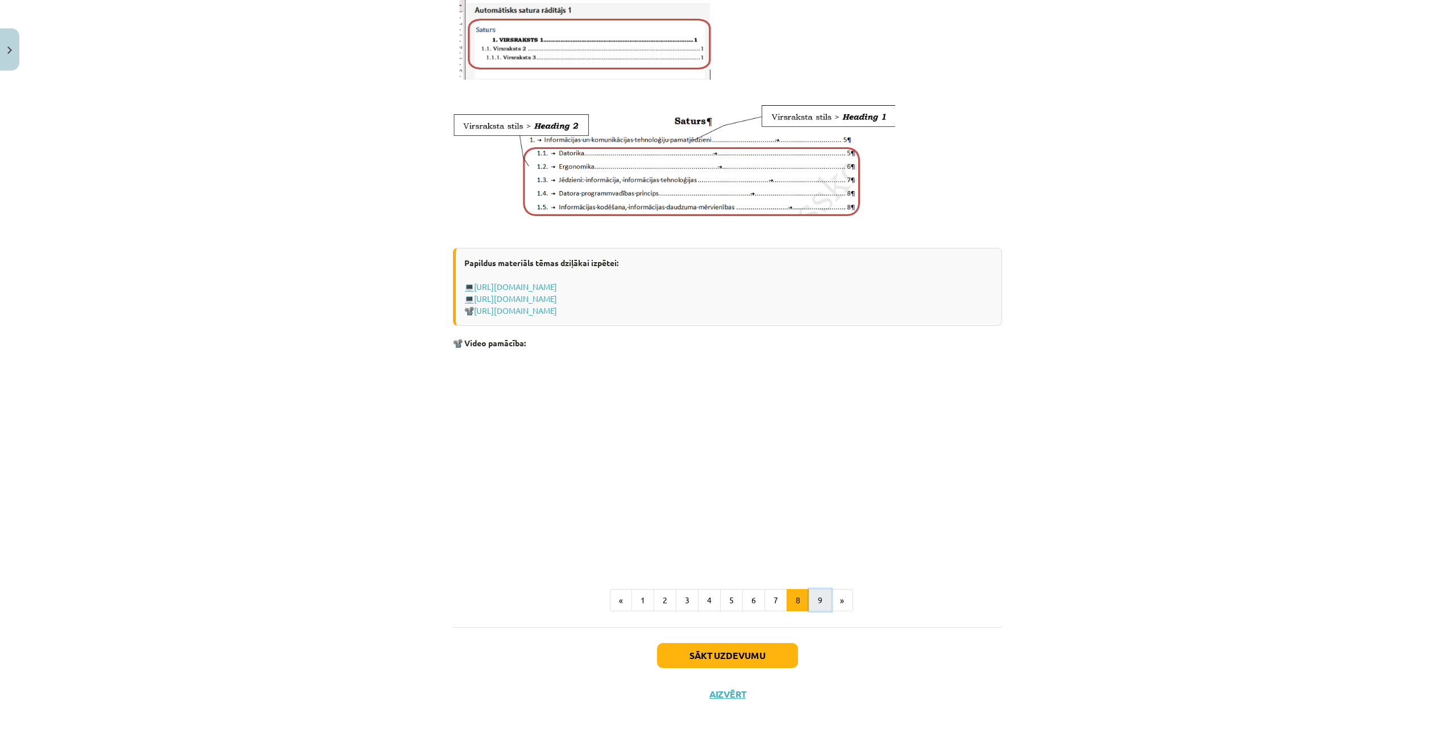
click at [809, 605] on button "9" at bounding box center [820, 600] width 23 height 23
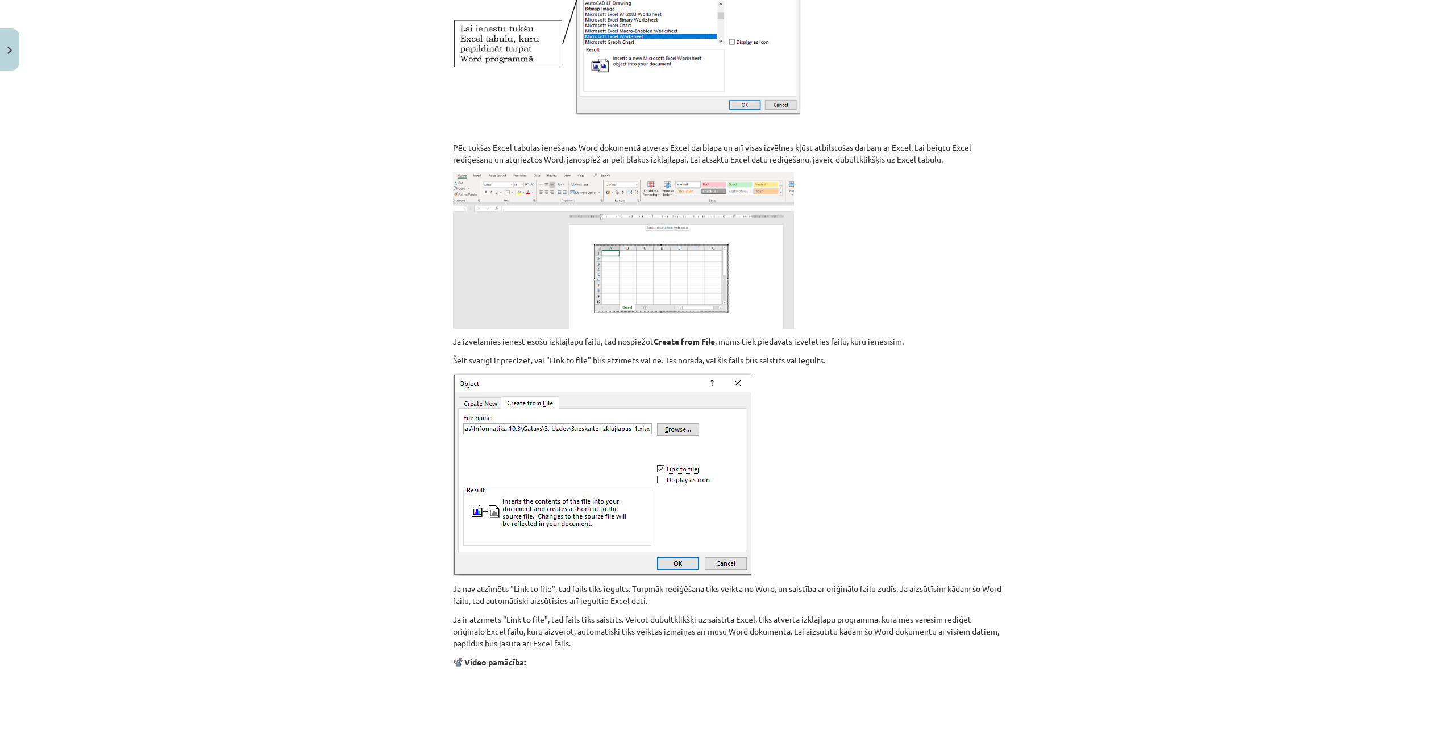
scroll to position [1091, 0]
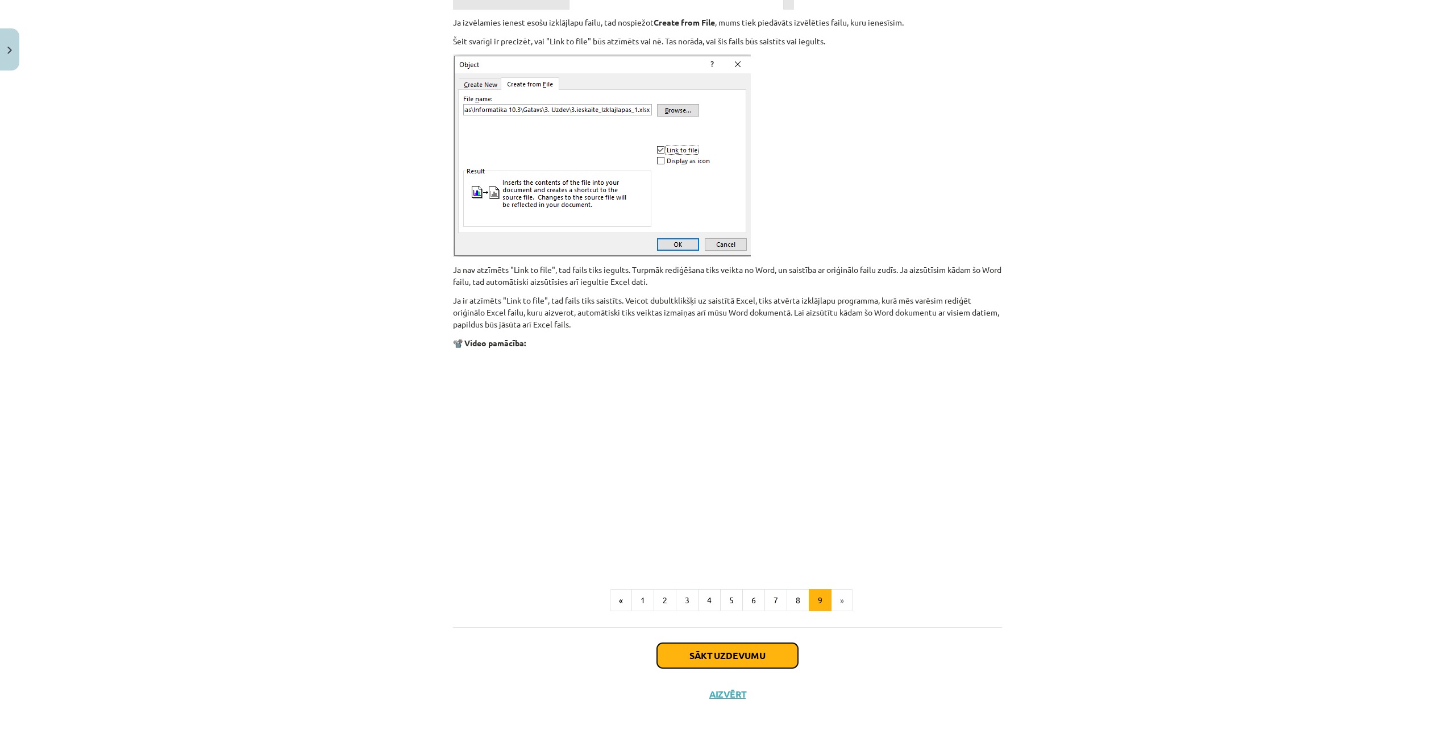
click at [745, 651] on button "Sākt uzdevumu" at bounding box center [727, 655] width 141 height 25
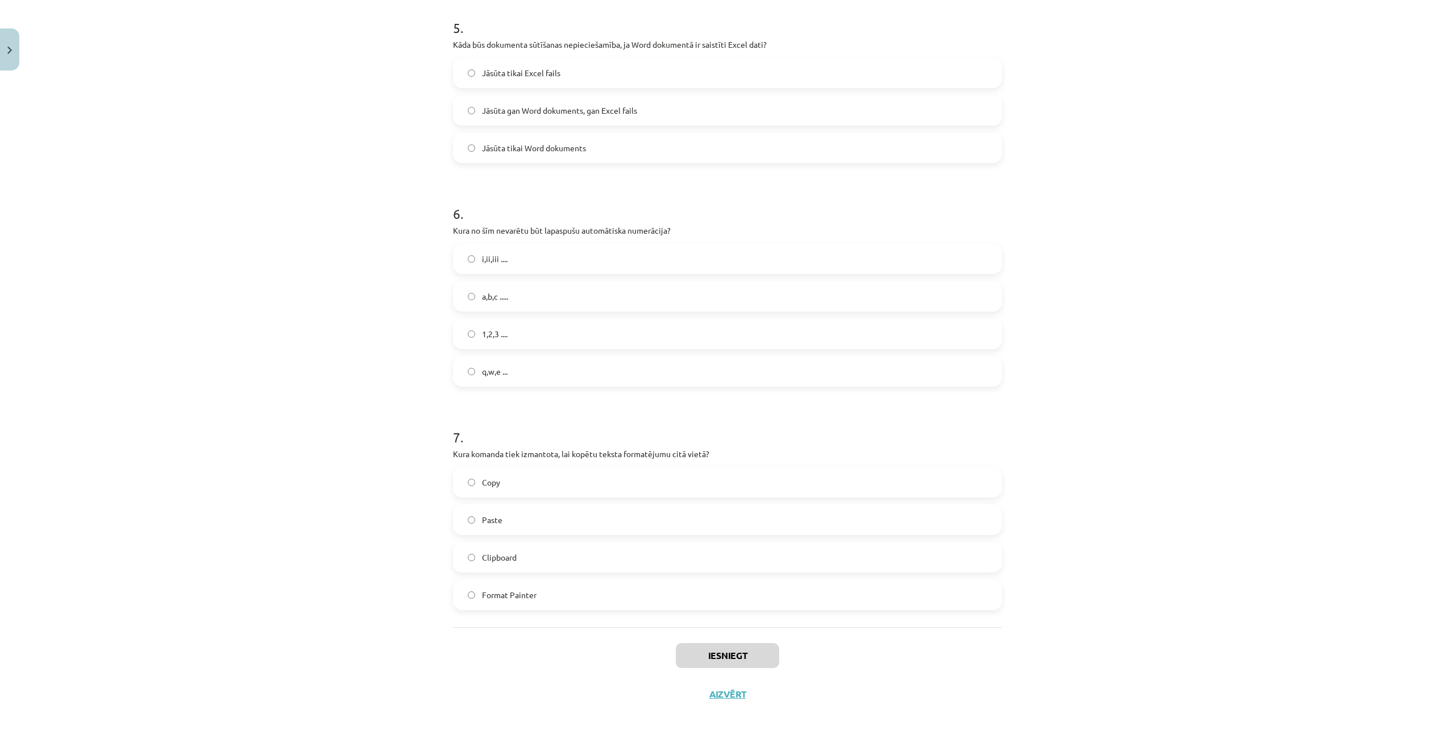
scroll to position [28, 0]
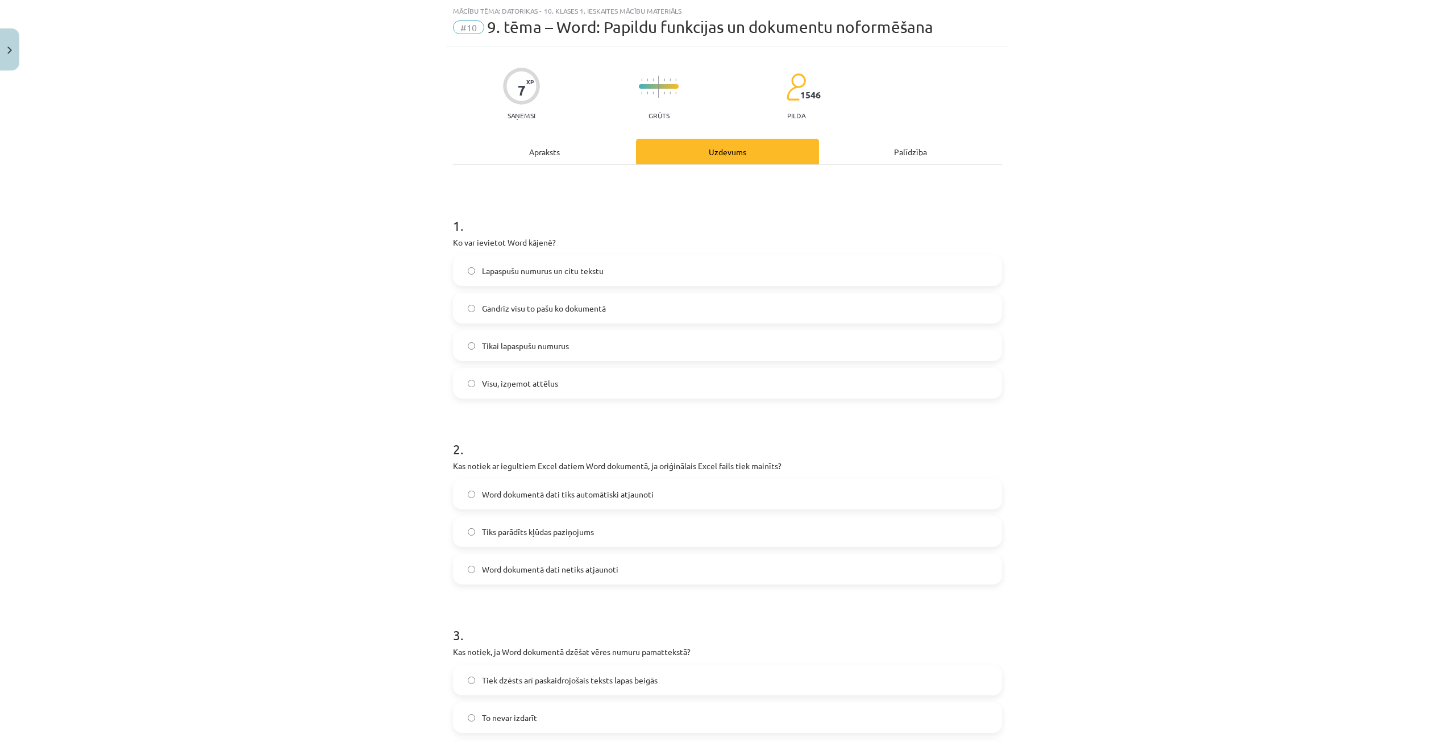
click at [514, 270] on span "Lapaspušu numurus un citu tekstu" at bounding box center [543, 271] width 122 height 12
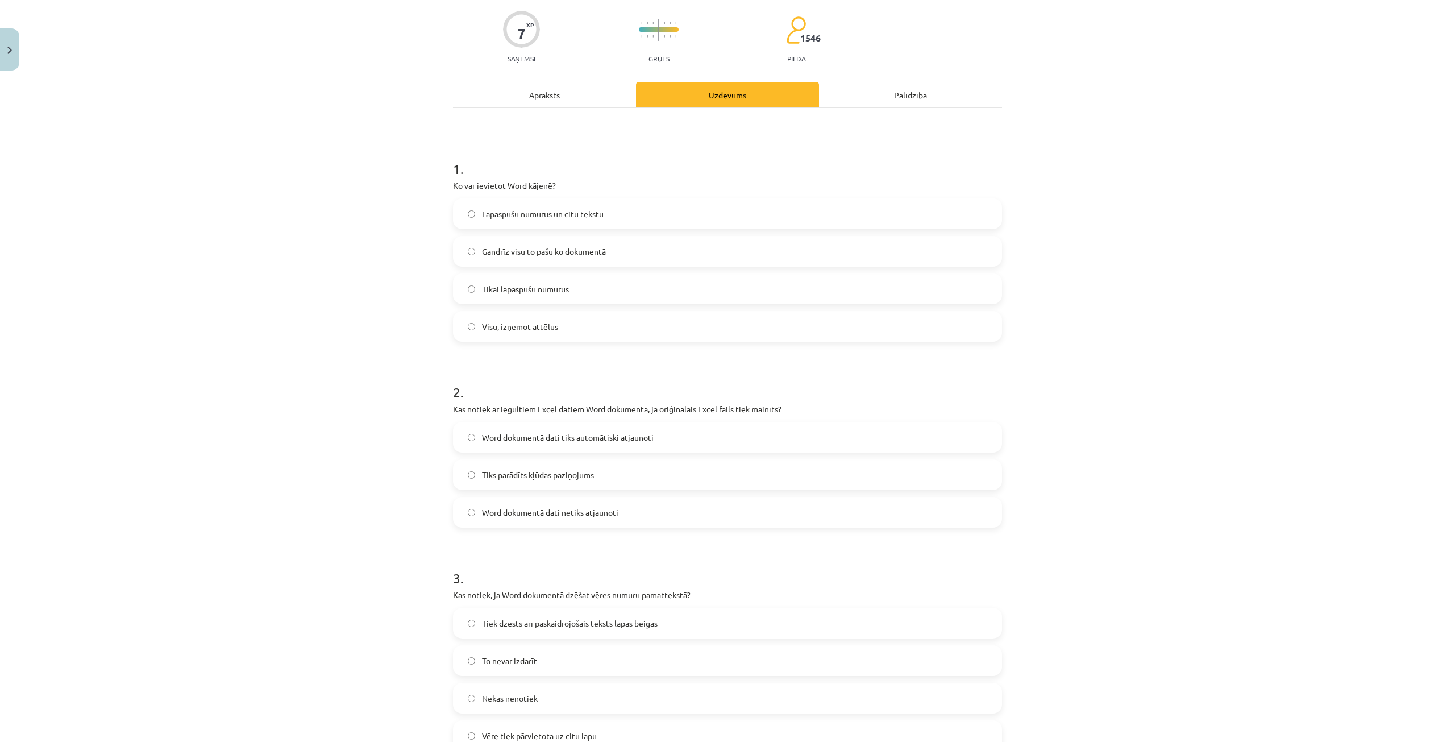
click at [601, 439] on span "Word dokumentā dati tiks automātiski atjaunoti" at bounding box center [568, 437] width 172 height 12
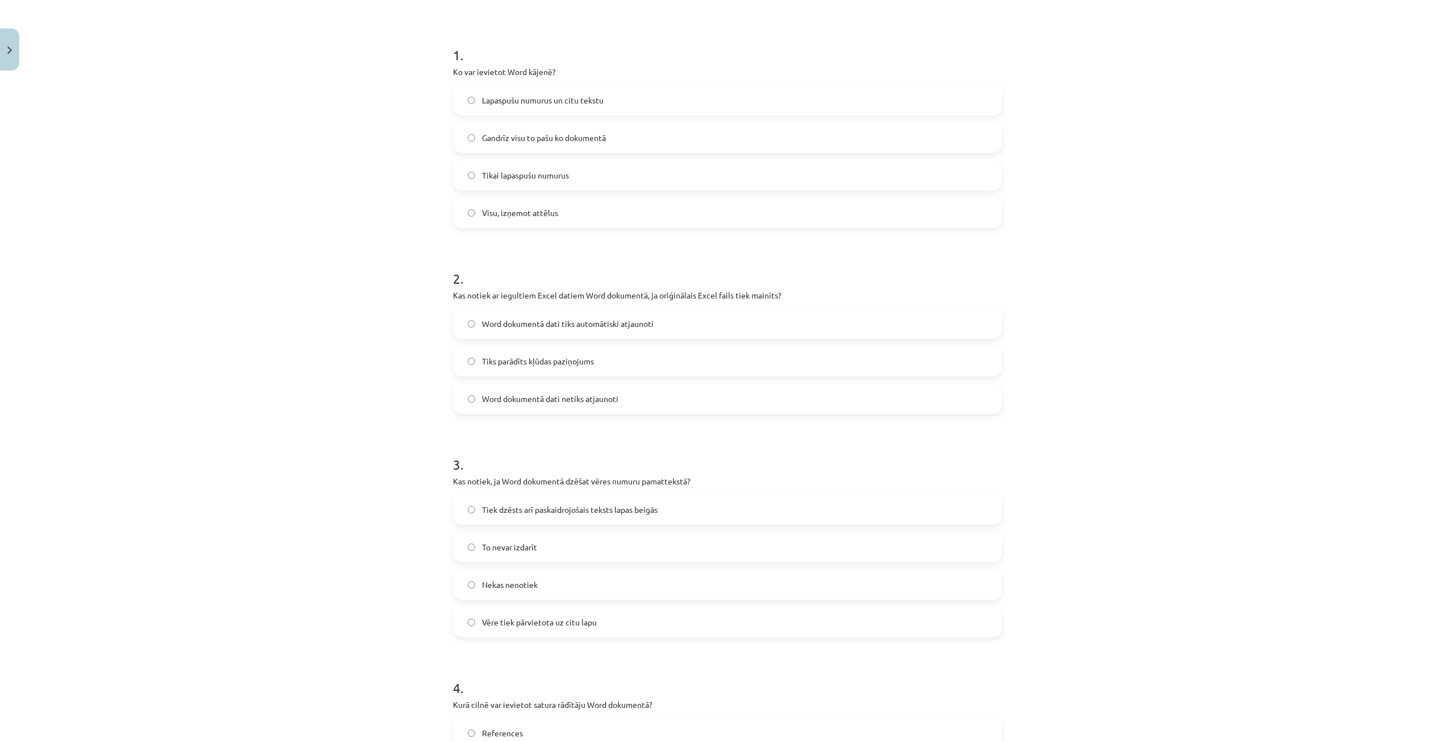
scroll to position [256, 0]
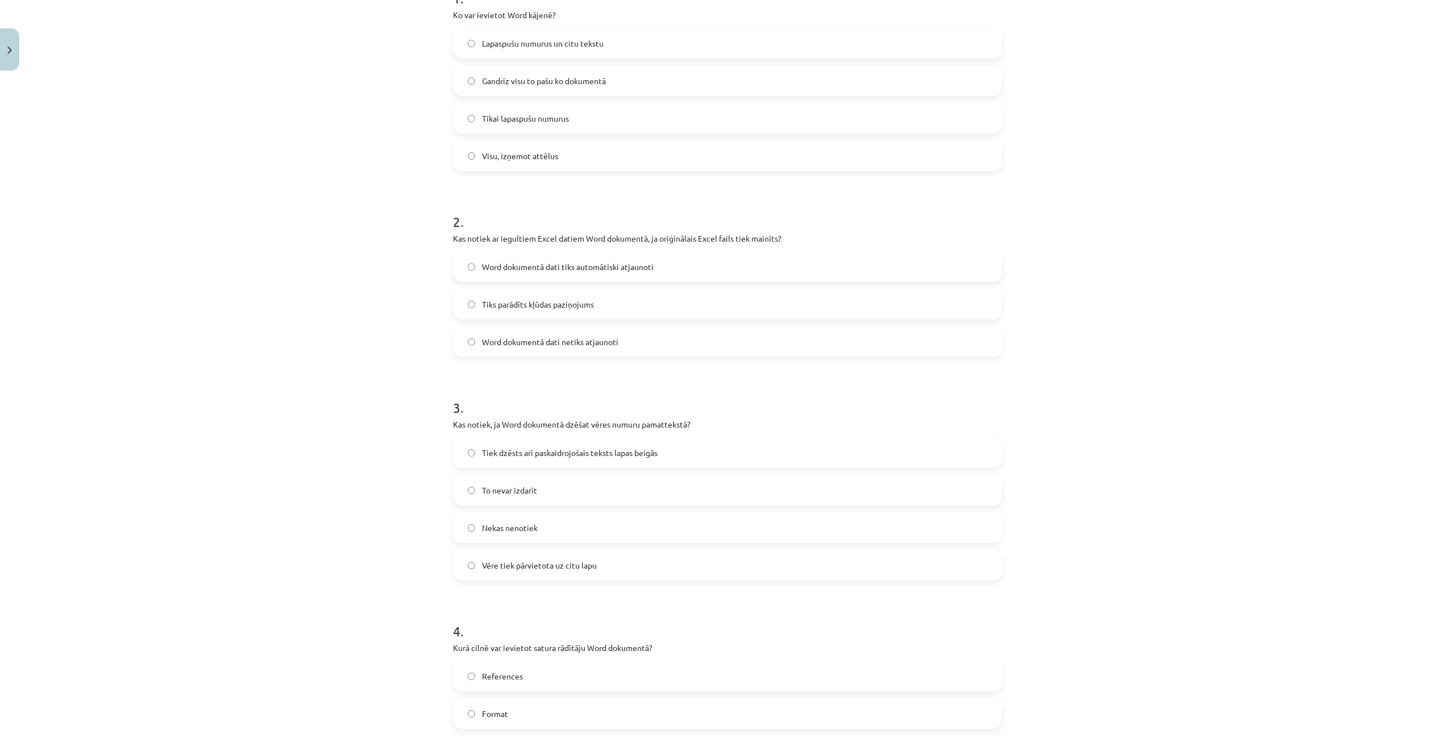
click at [590, 452] on span "Tiek dzēsts arī paskaidrojošais teksts lapas beigās" at bounding box center [570, 453] width 176 height 12
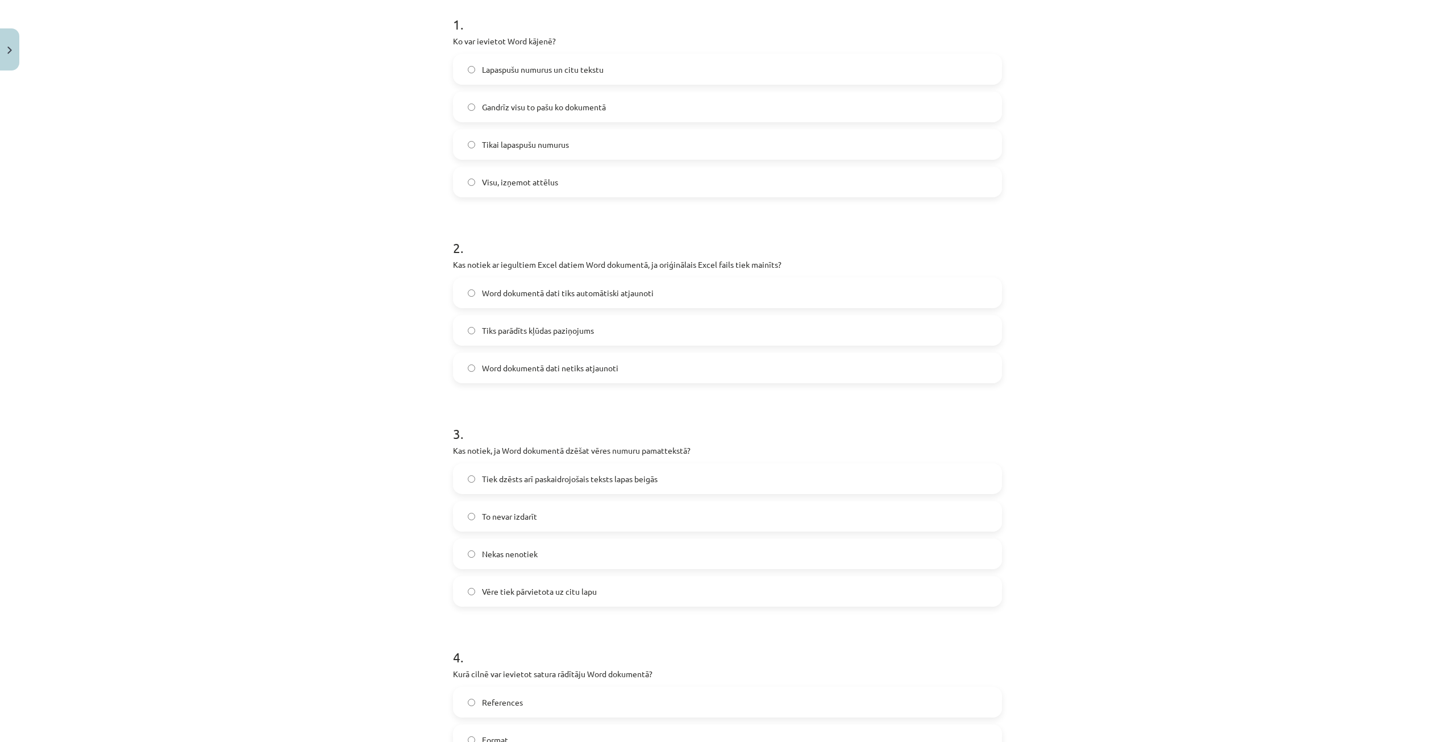
scroll to position [0, 0]
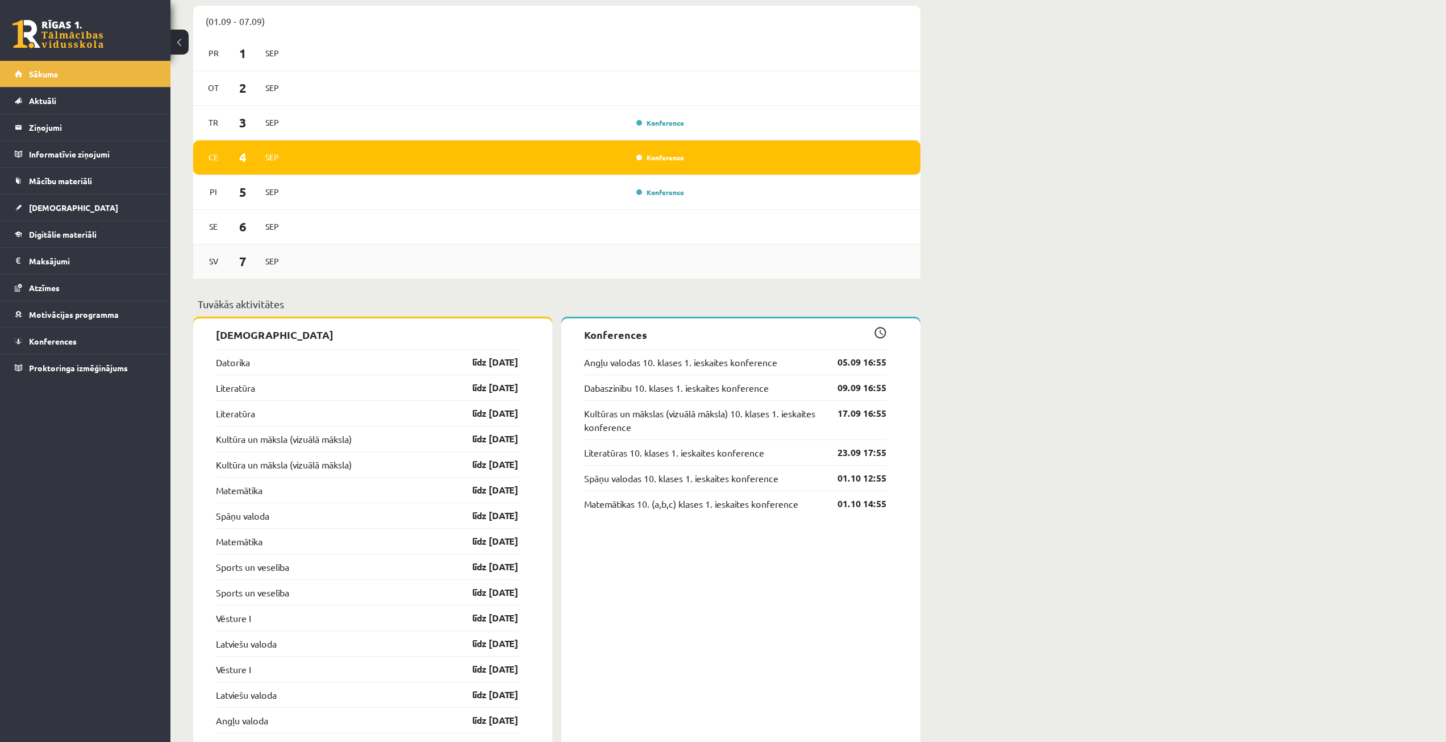
scroll to position [455, 0]
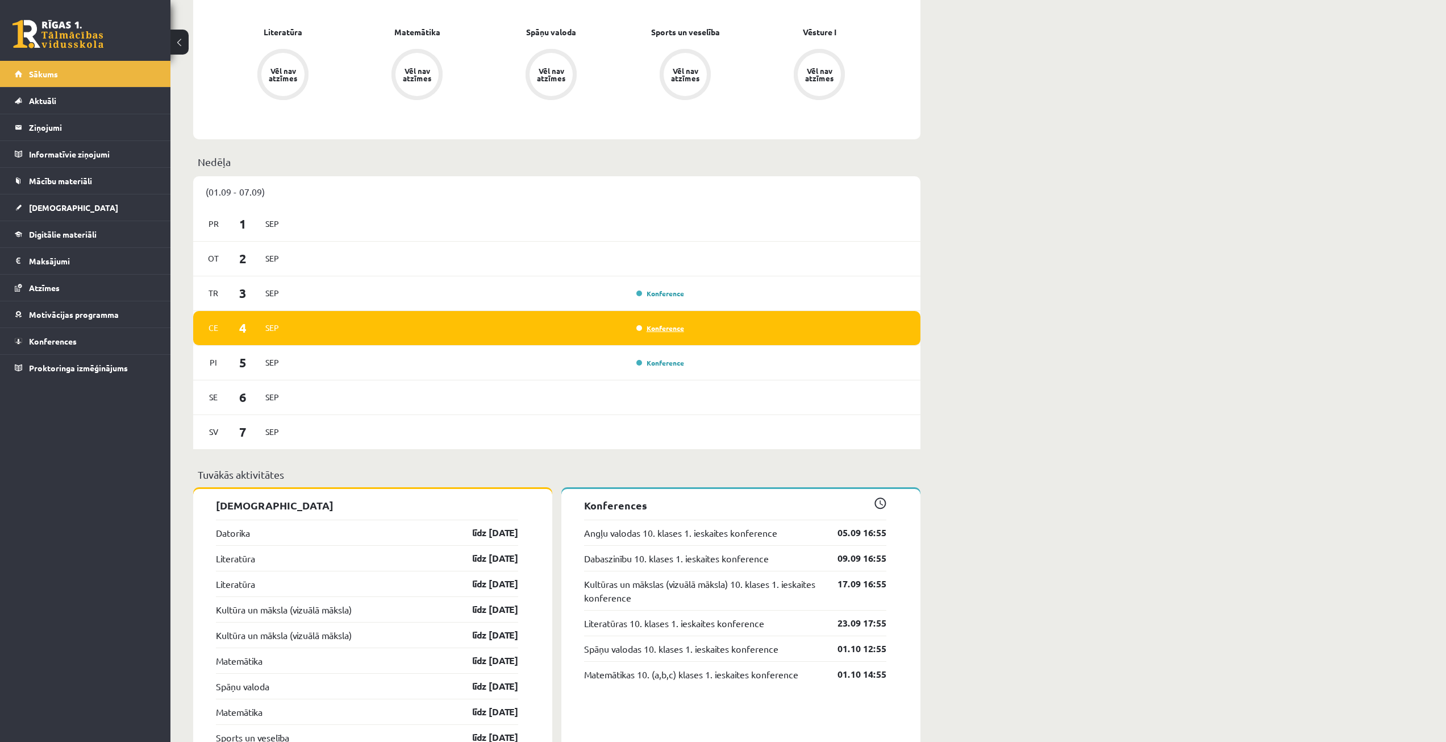
click at [676, 331] on link "Konference" at bounding box center [661, 327] width 48 height 9
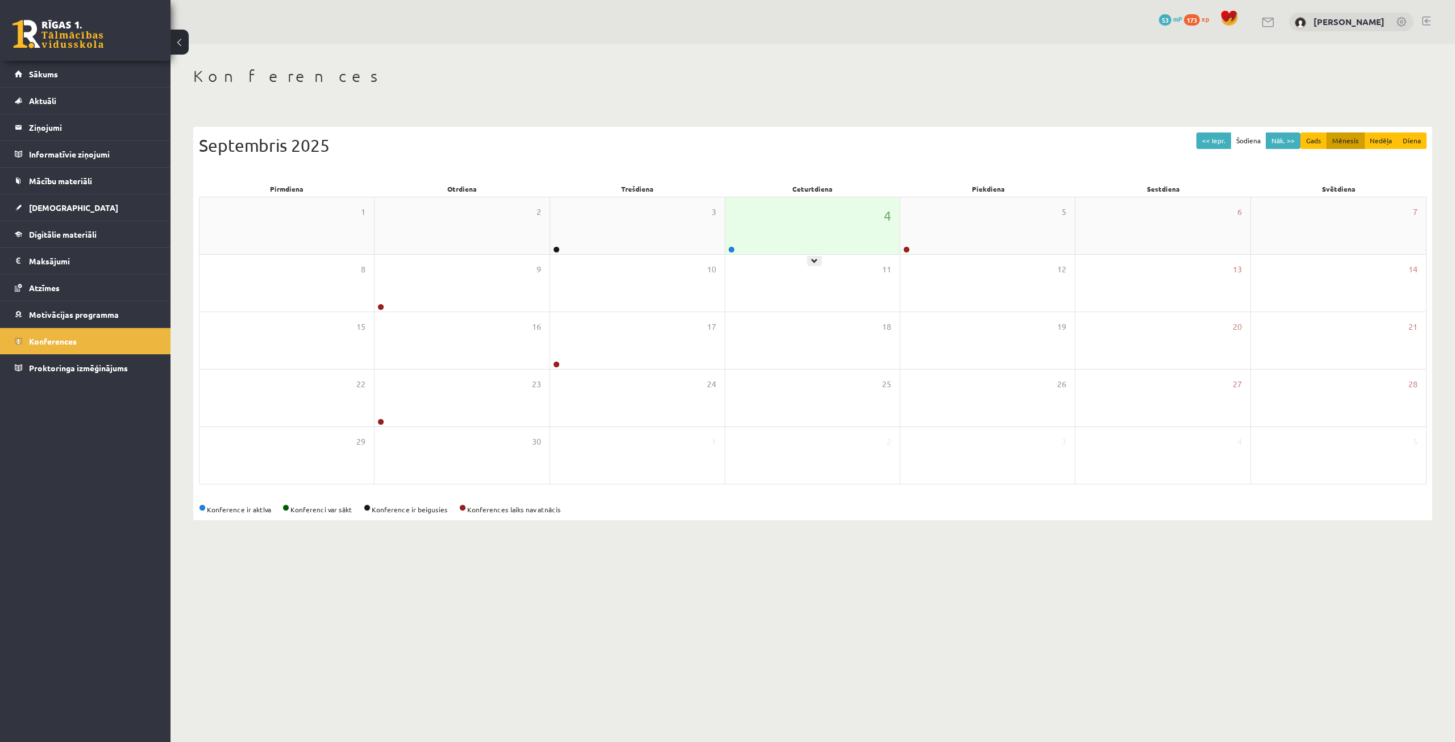
click at [760, 247] on div "4" at bounding box center [812, 225] width 174 height 57
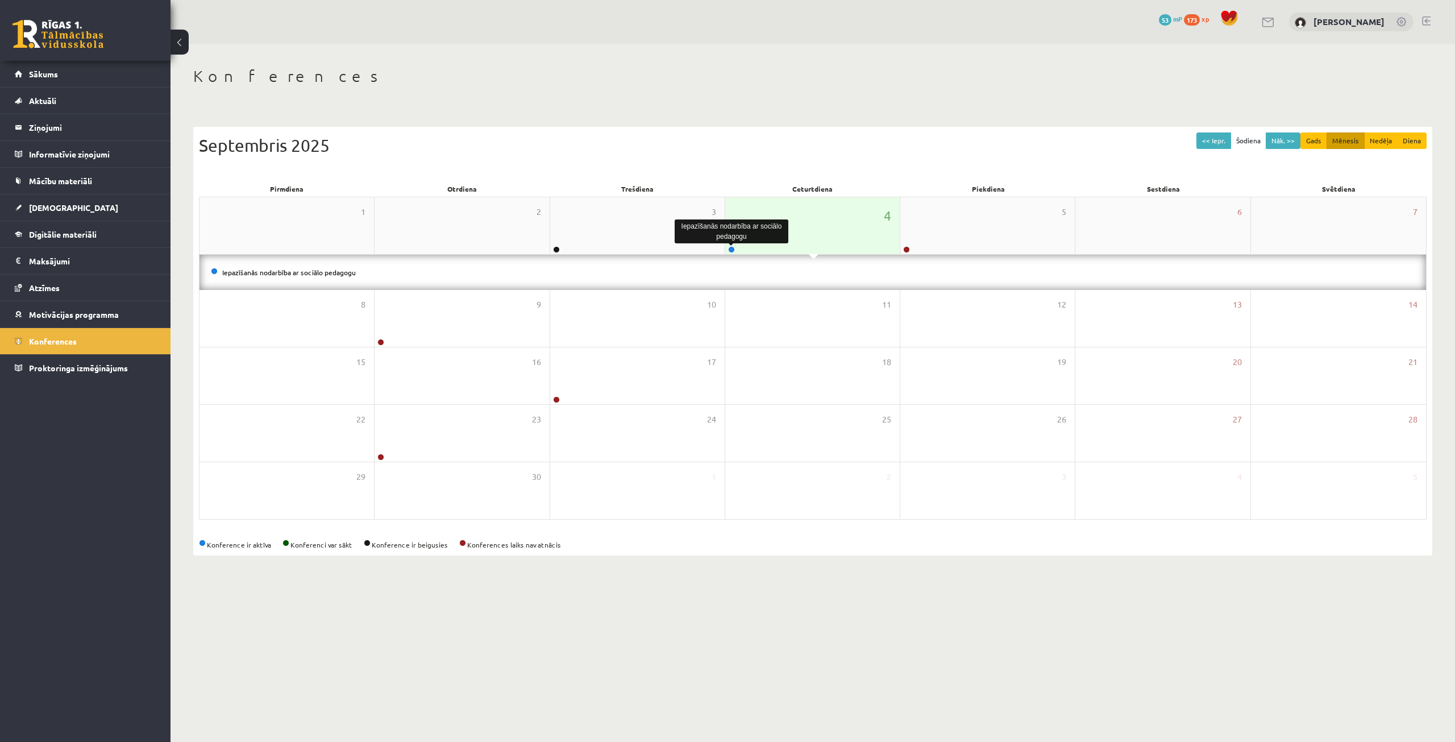
click at [732, 250] on link at bounding box center [731, 249] width 7 height 7
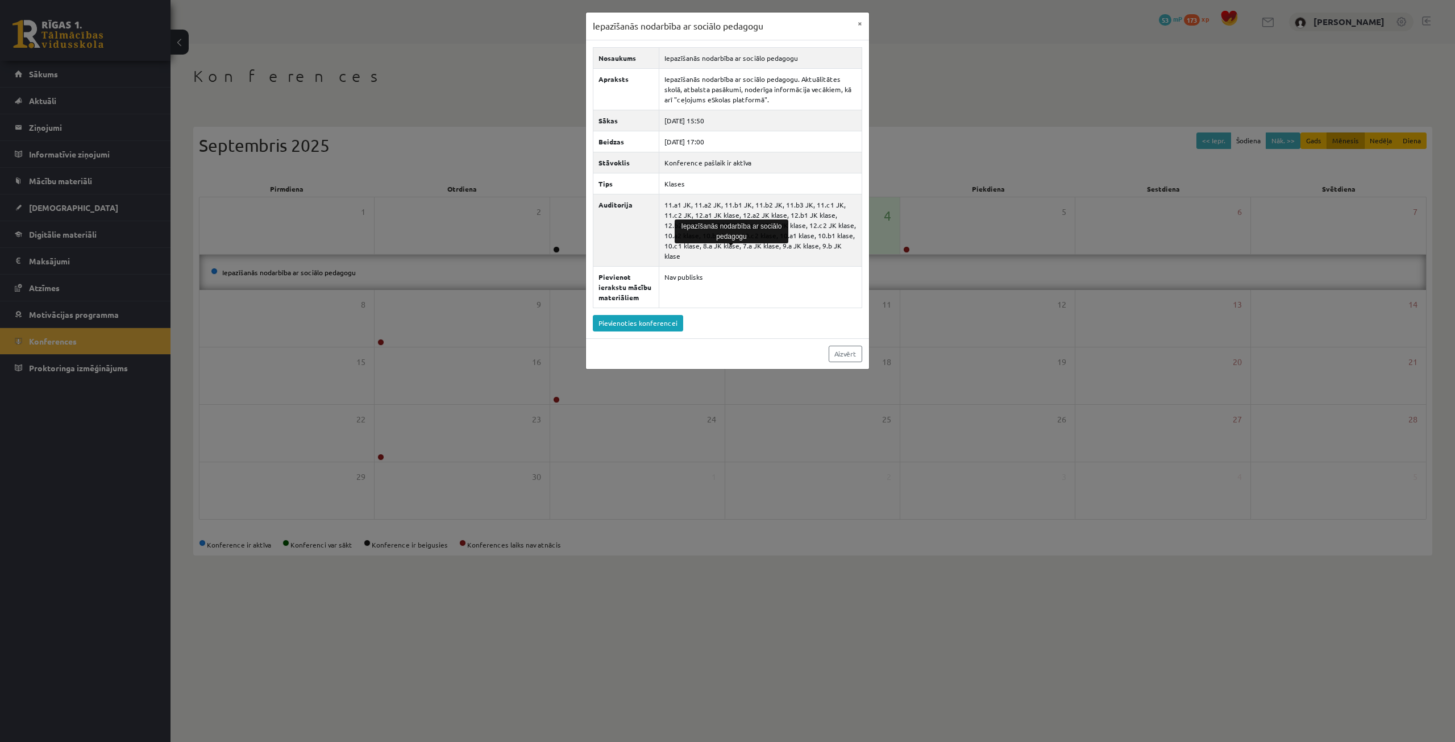
click at [315, 327] on div "Iepazīšanās nodarbība ar sociālo pedagogu × Nosaukums Iepazīšanās nodarbība ar …" at bounding box center [727, 371] width 1455 height 742
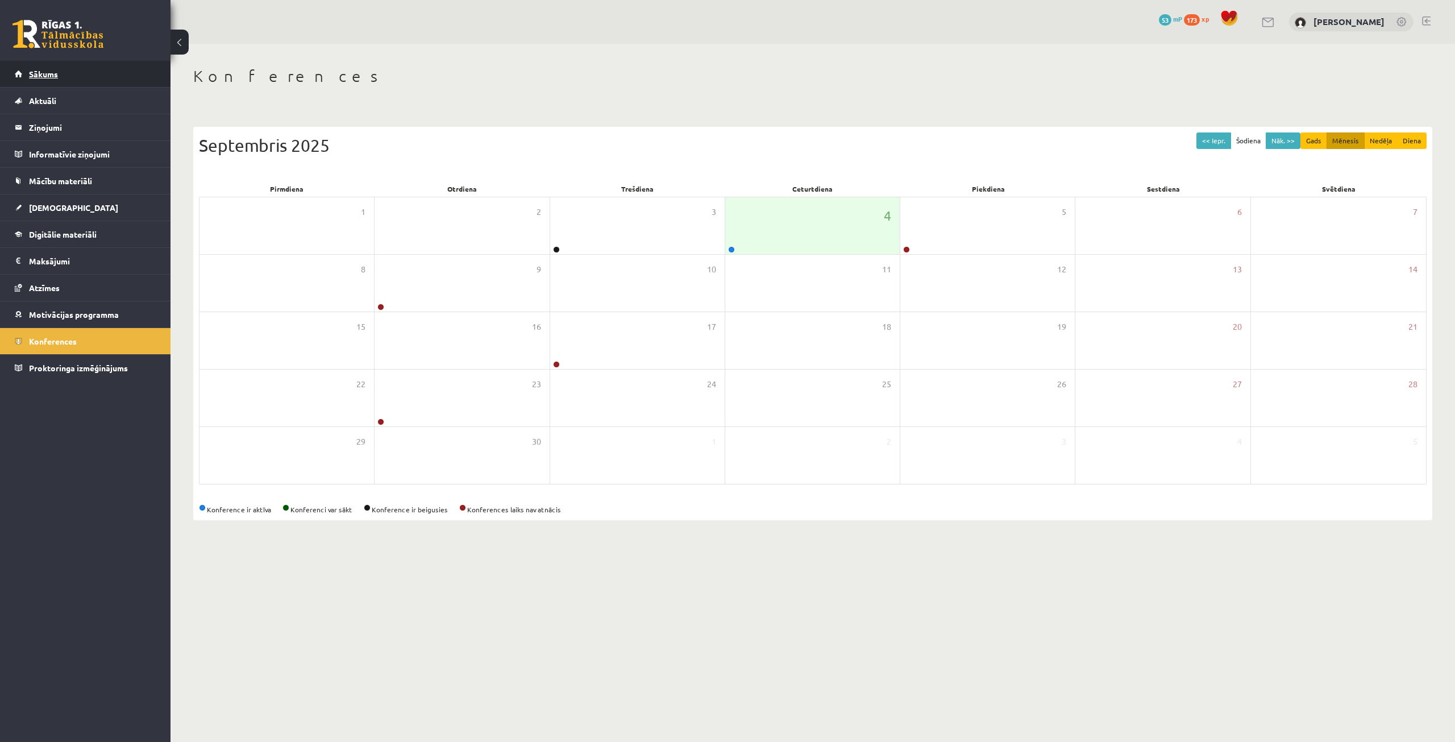
click at [38, 86] on link "Sākums" at bounding box center [86, 74] width 142 height 26
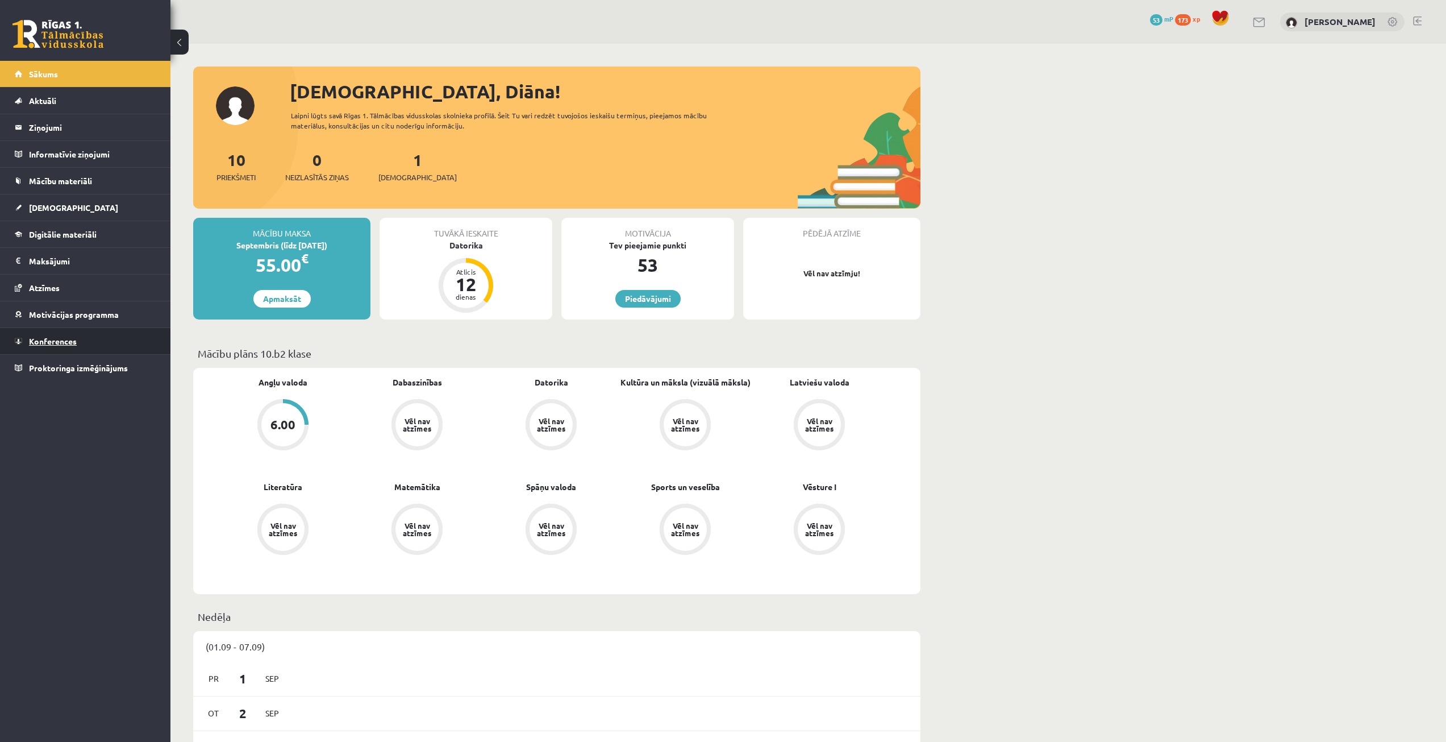
click at [36, 335] on link "Konferences" at bounding box center [86, 341] width 142 height 26
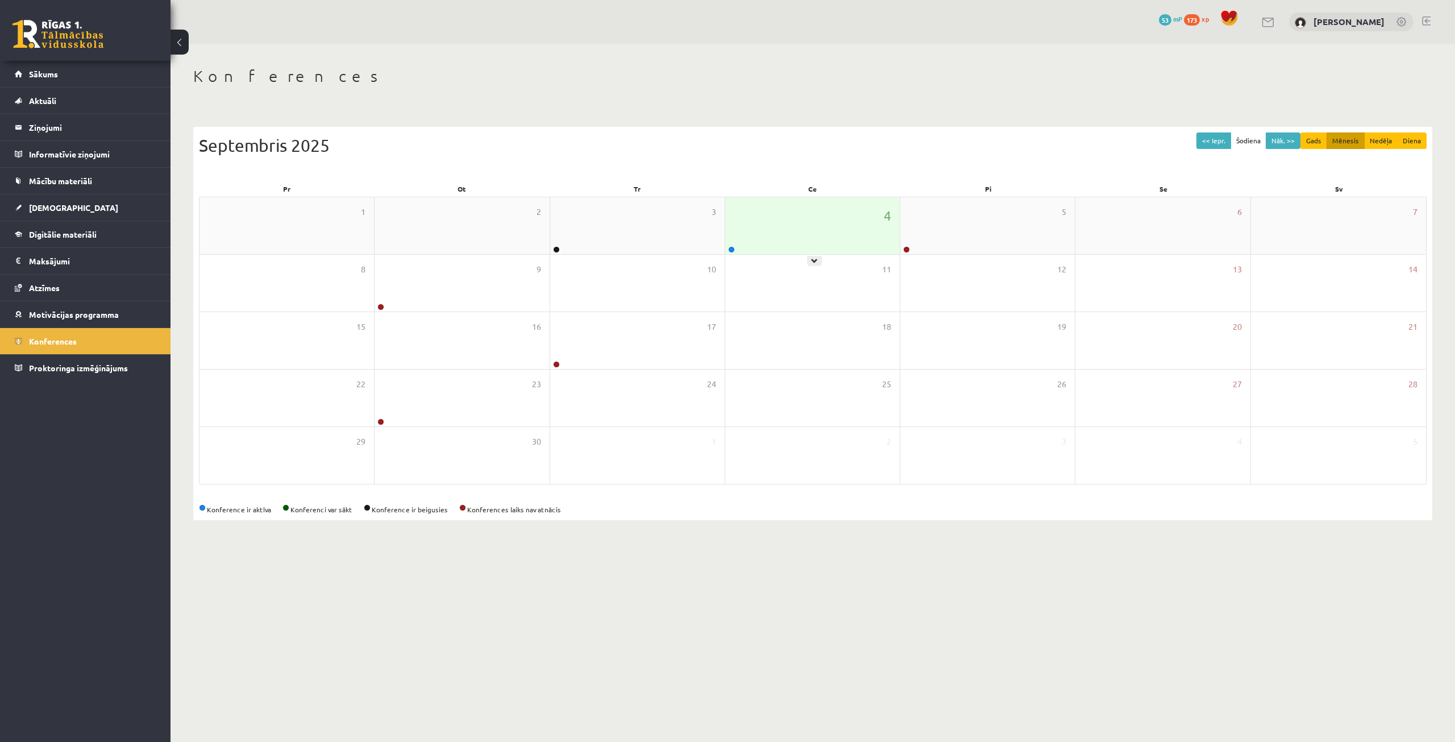
click at [736, 219] on div "4" at bounding box center [812, 225] width 174 height 57
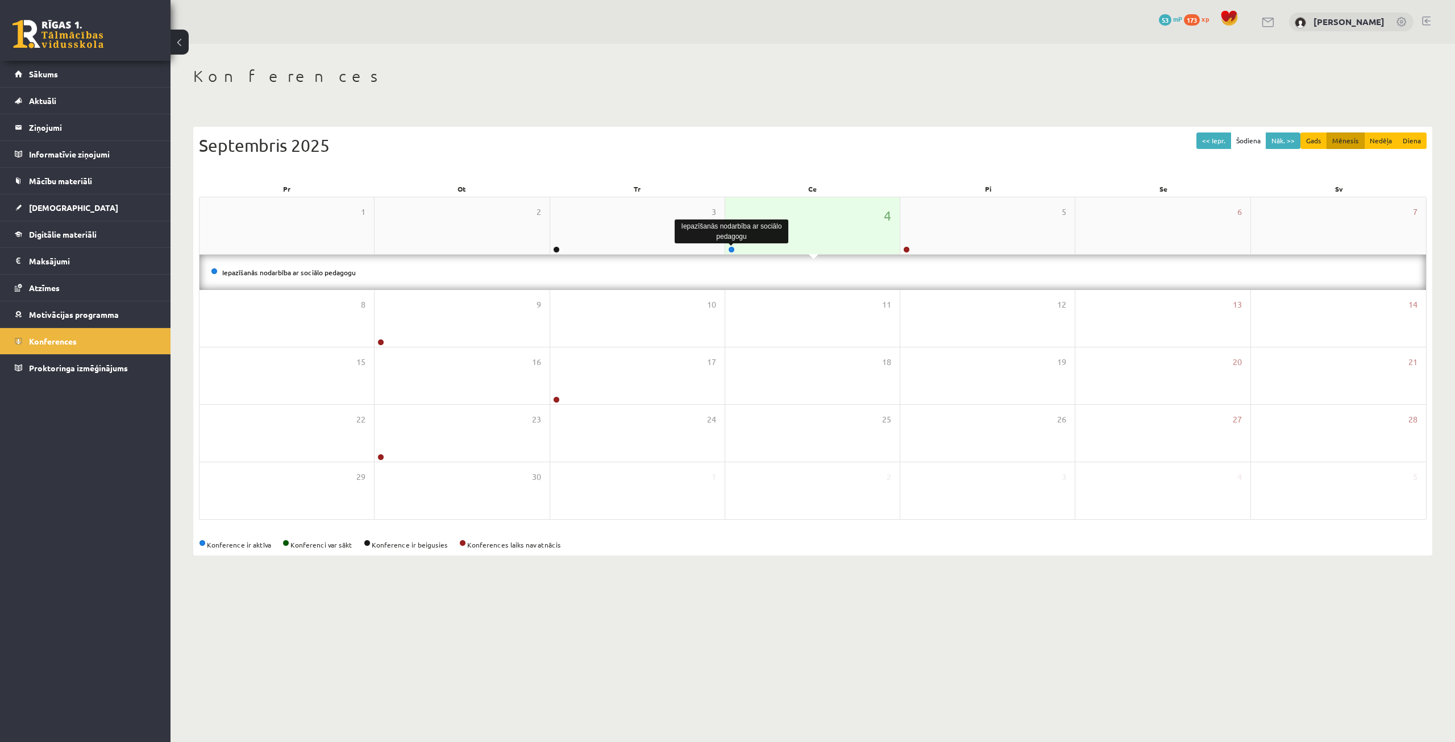
click at [733, 249] on link at bounding box center [731, 249] width 7 height 7
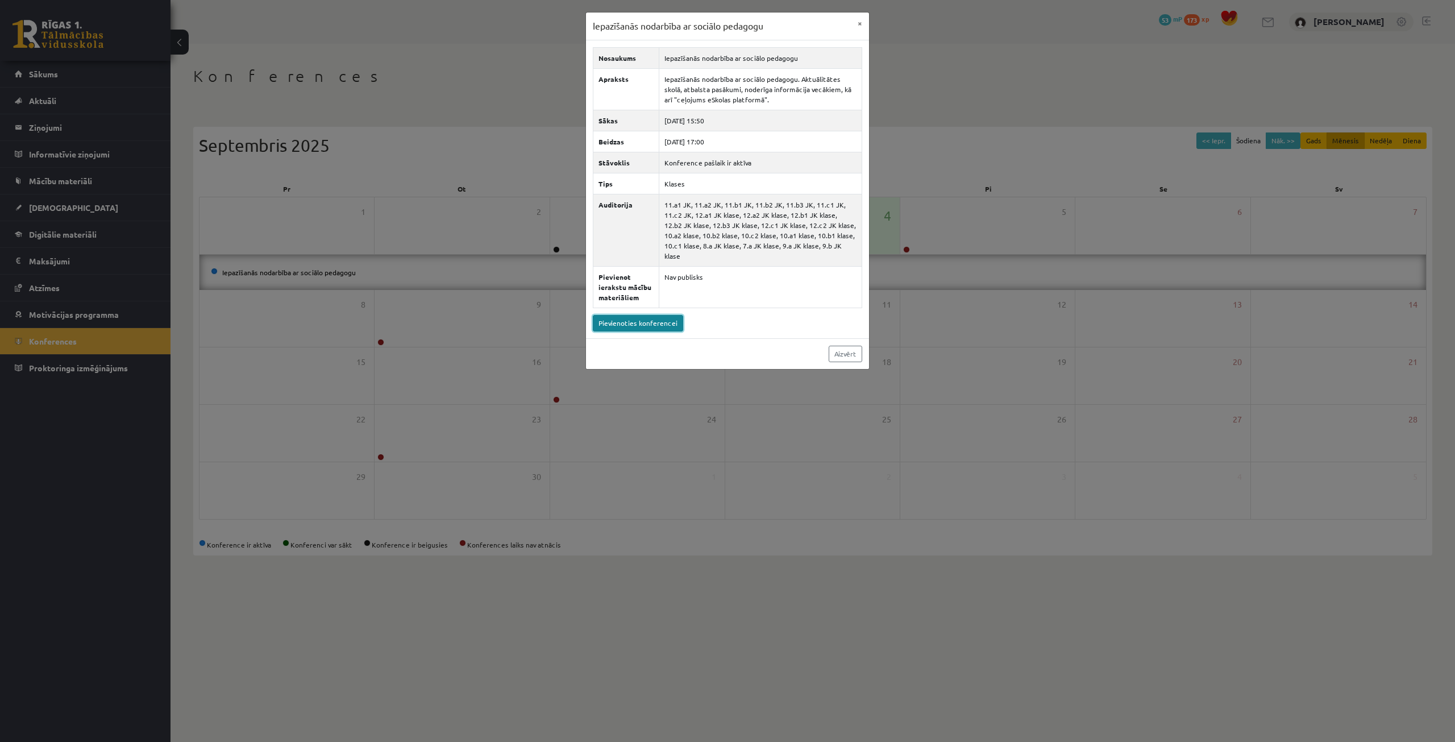
click at [649, 323] on link "Pievienoties konferencei" at bounding box center [638, 323] width 90 height 16
